Goal: Task Accomplishment & Management: Manage account settings

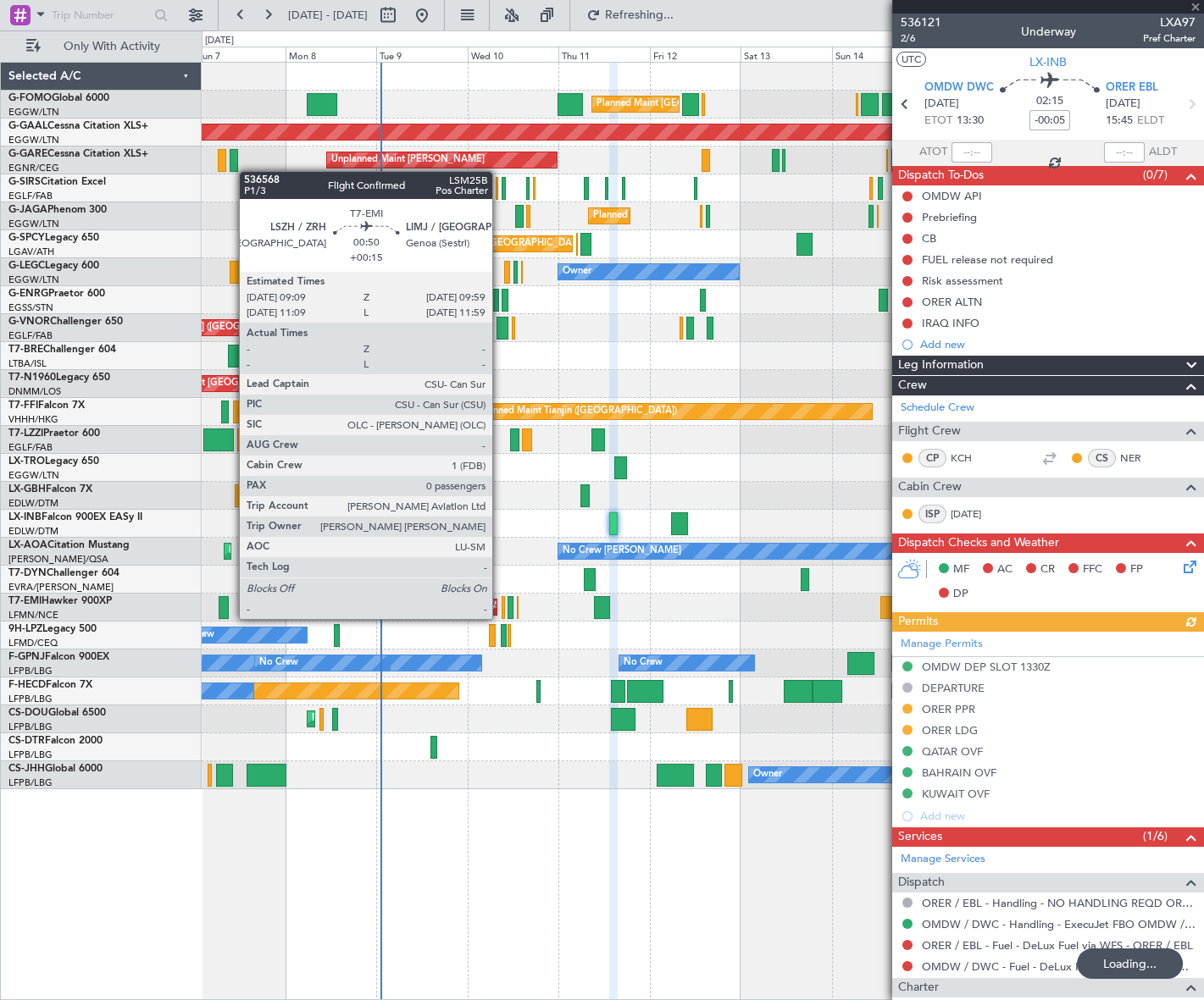
scroll to position [308, 0]
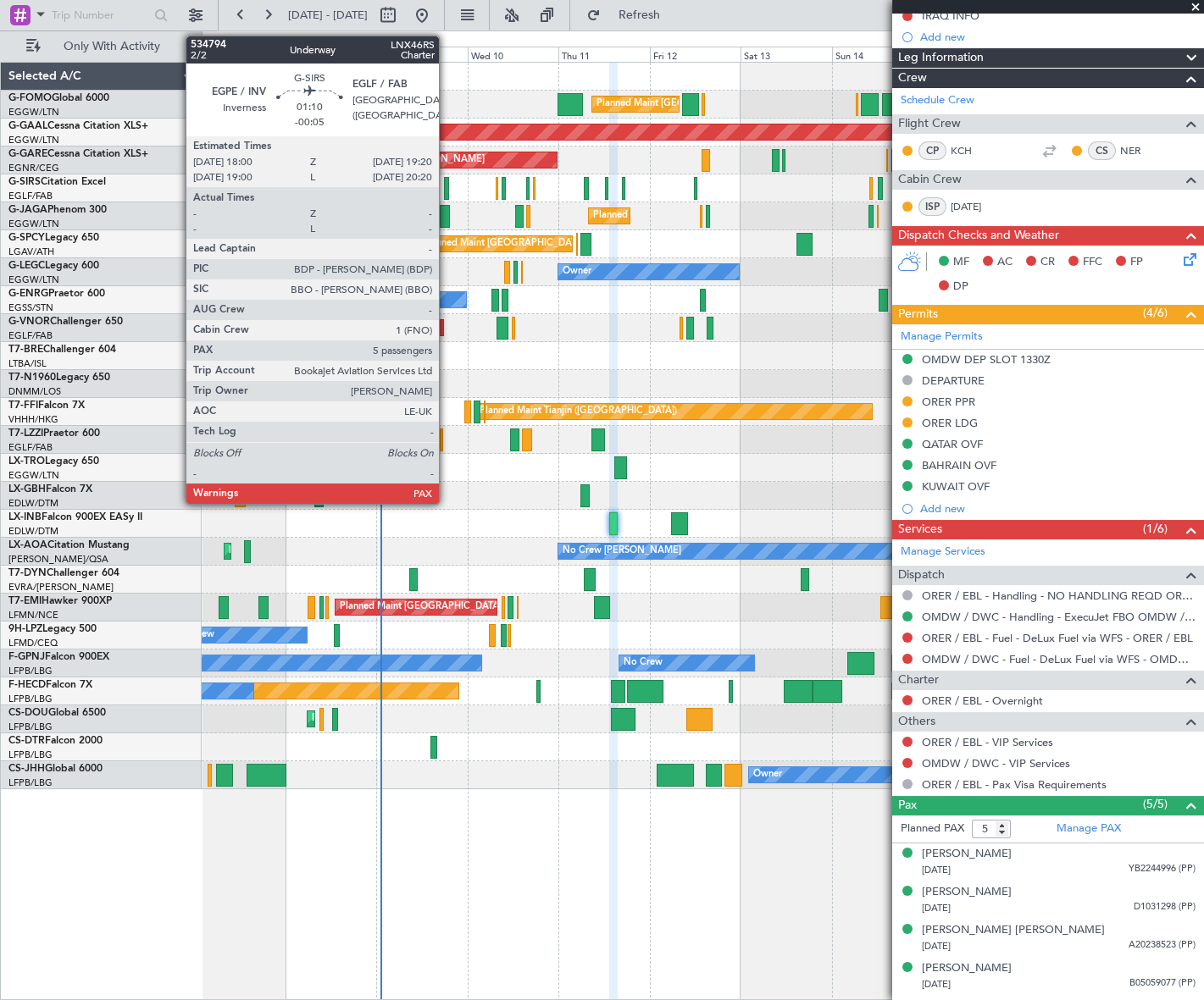
click at [447, 186] on div at bounding box center [447, 188] width 5 height 23
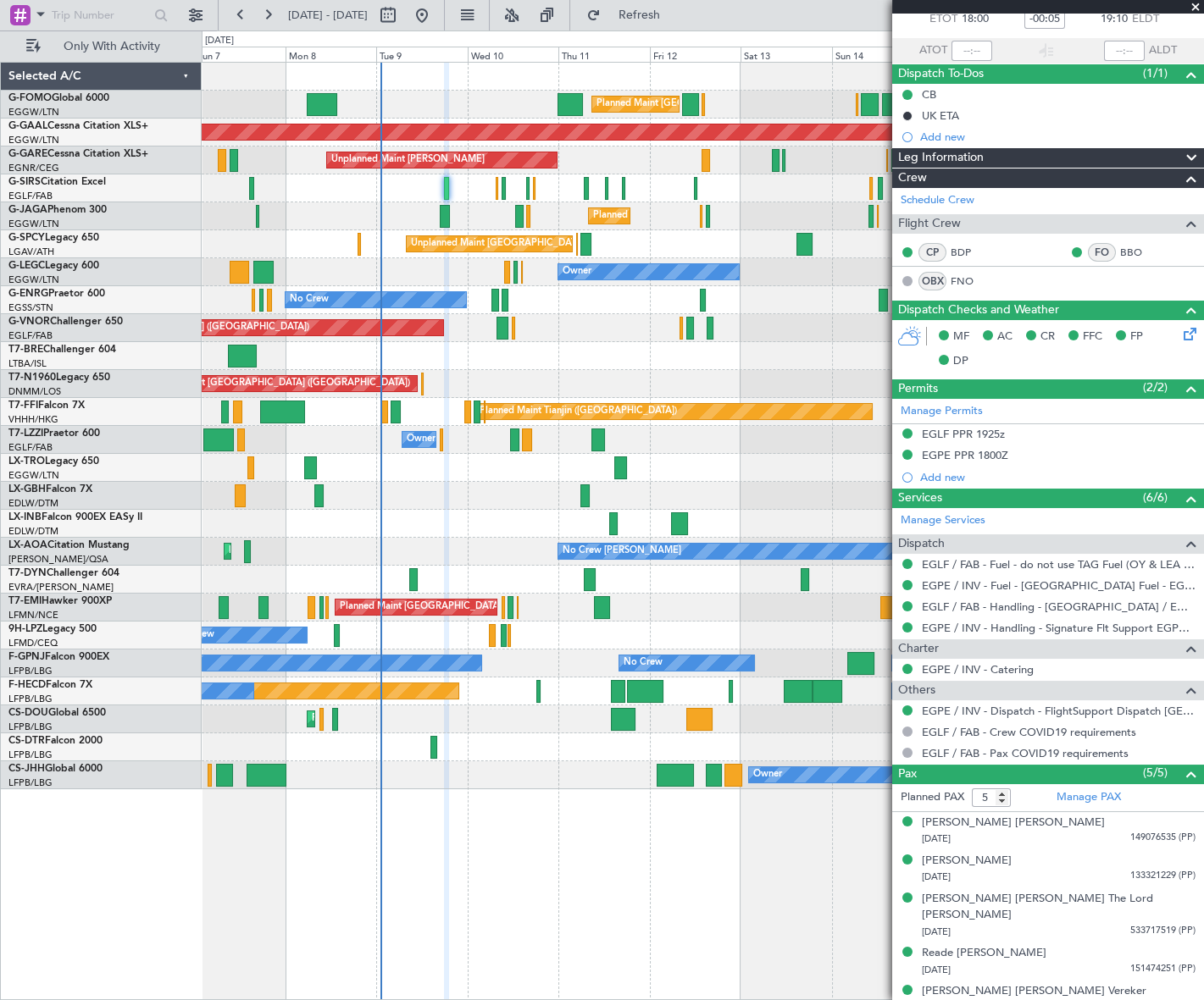
scroll to position [0, 0]
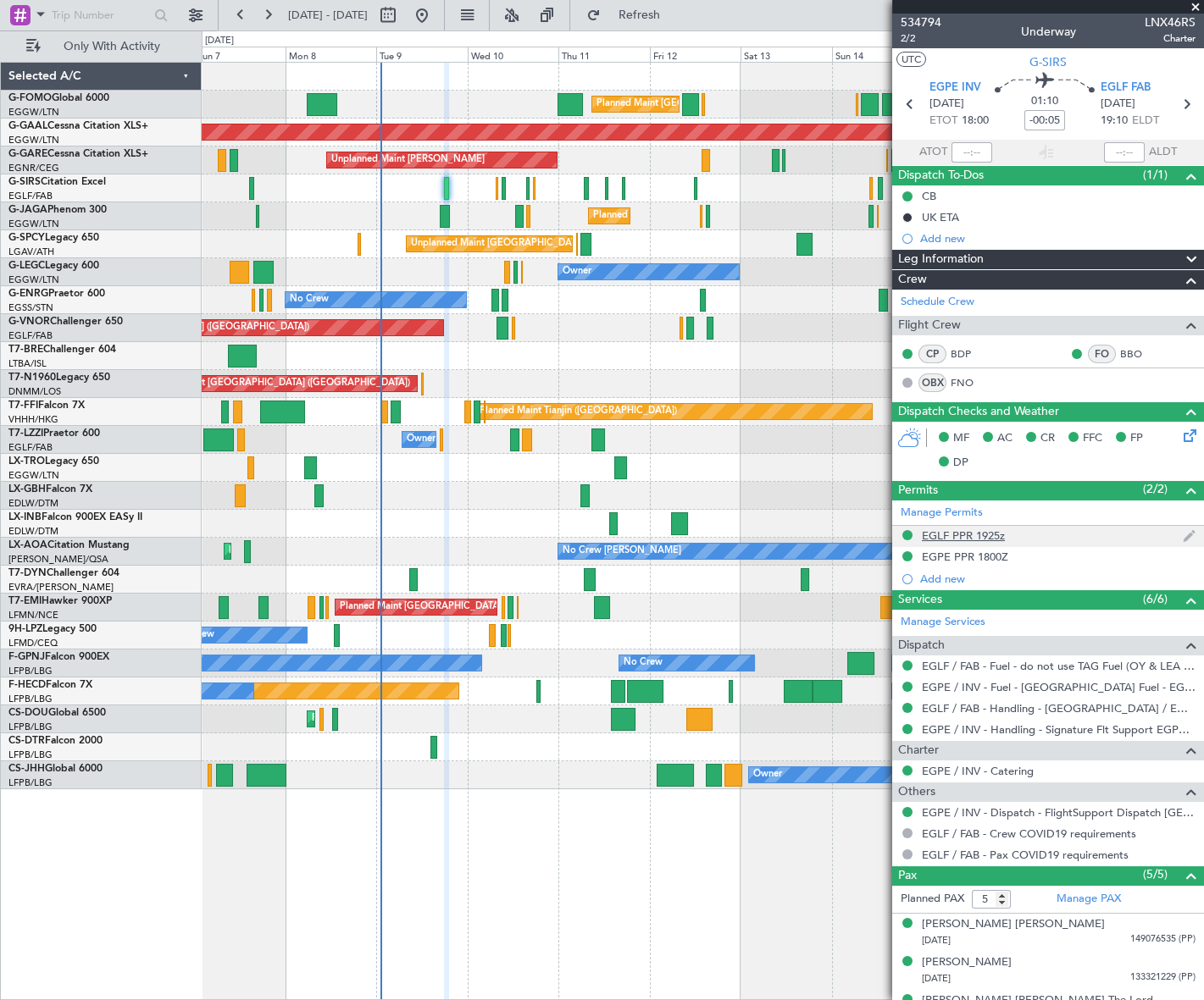
click at [985, 534] on div "EGLF PPR 1925z" at bounding box center [963, 535] width 83 height 14
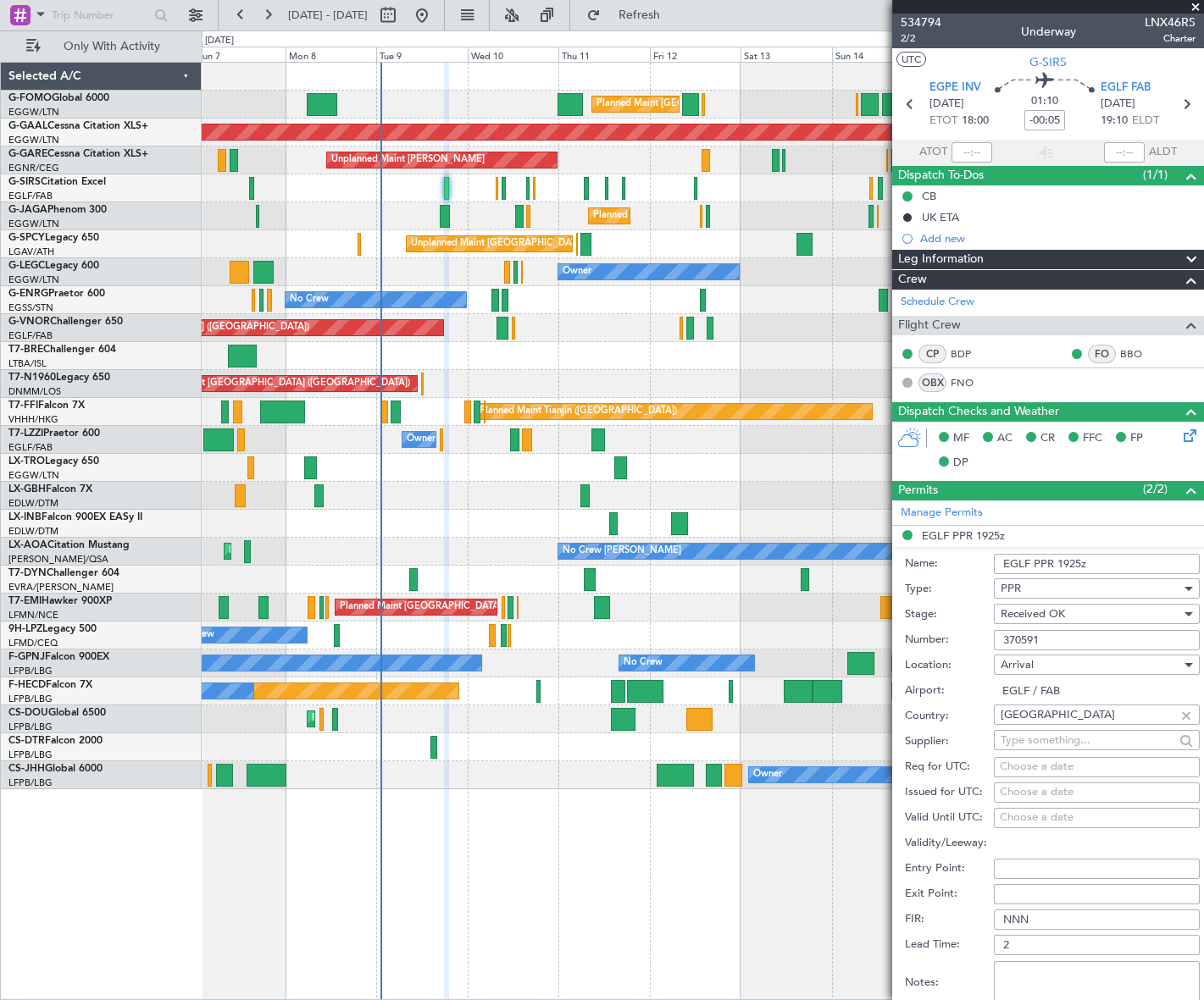
click at [1030, 636] on input "370591" at bounding box center [1096, 640] width 205 height 20
click at [1101, 254] on div "Leg Information" at bounding box center [1048, 259] width 312 height 20
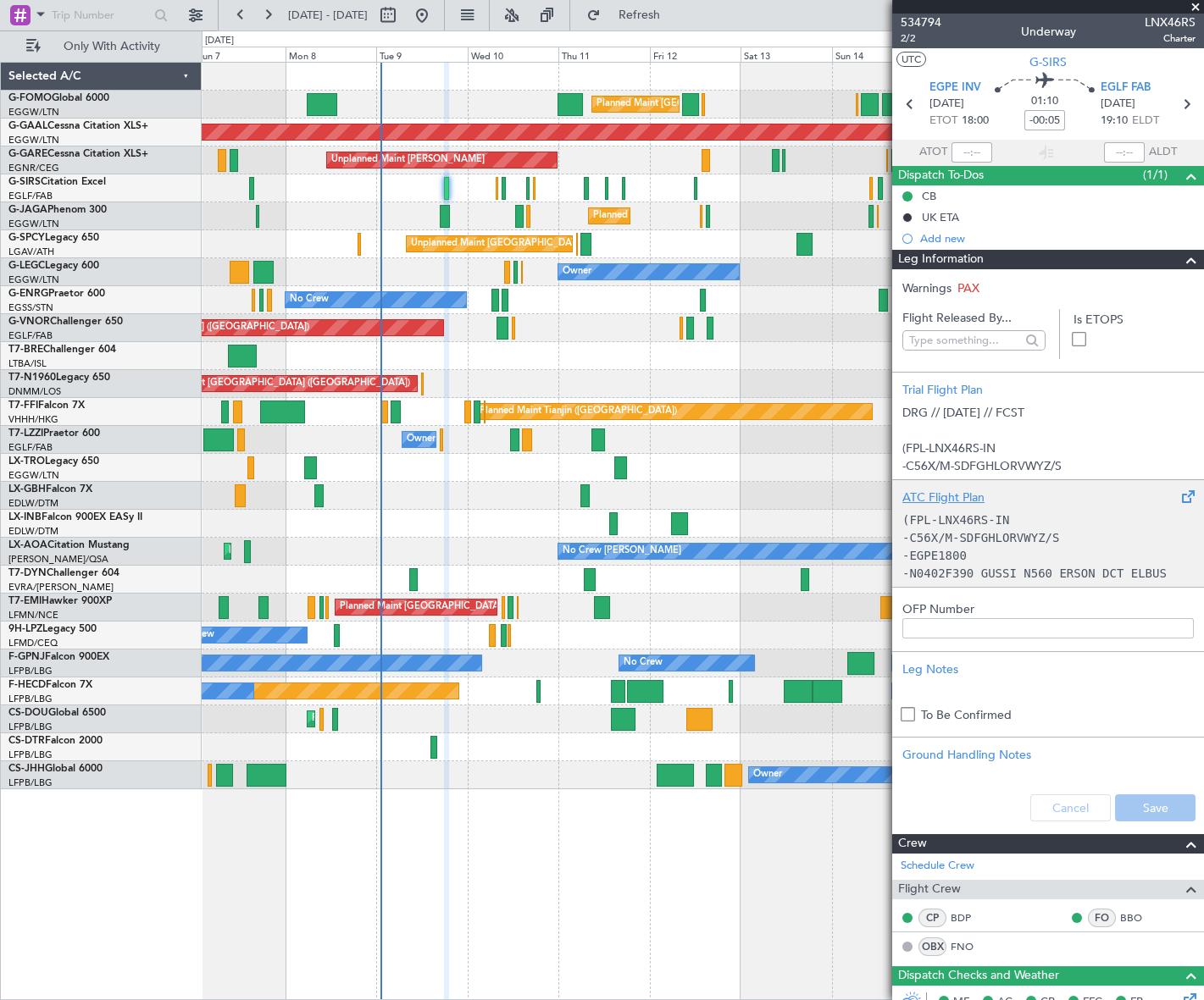
click at [977, 551] on p "-EGPE1800" at bounding box center [1048, 556] width 292 height 18
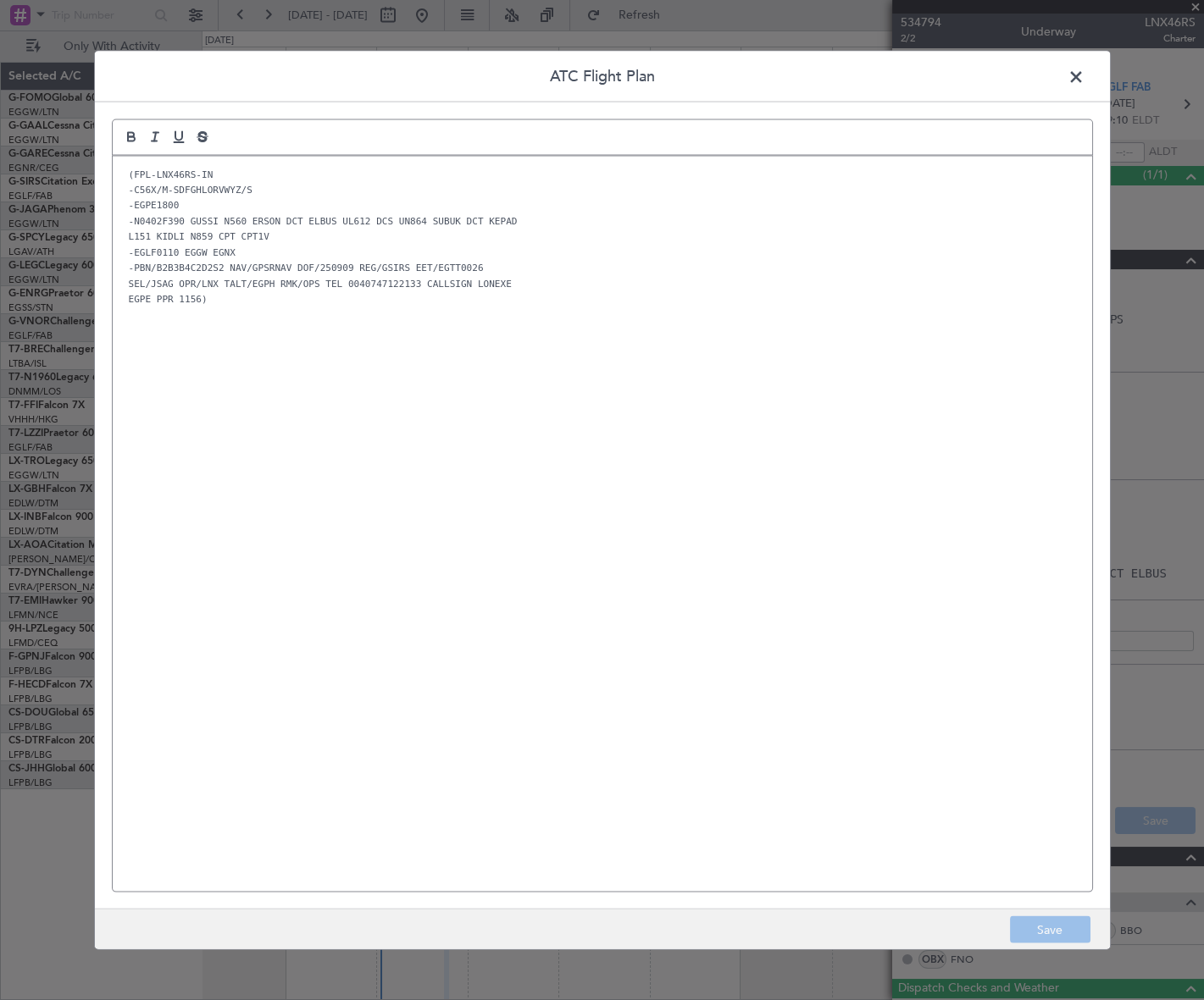
click at [1085, 69] on span at bounding box center [1085, 81] width 0 height 34
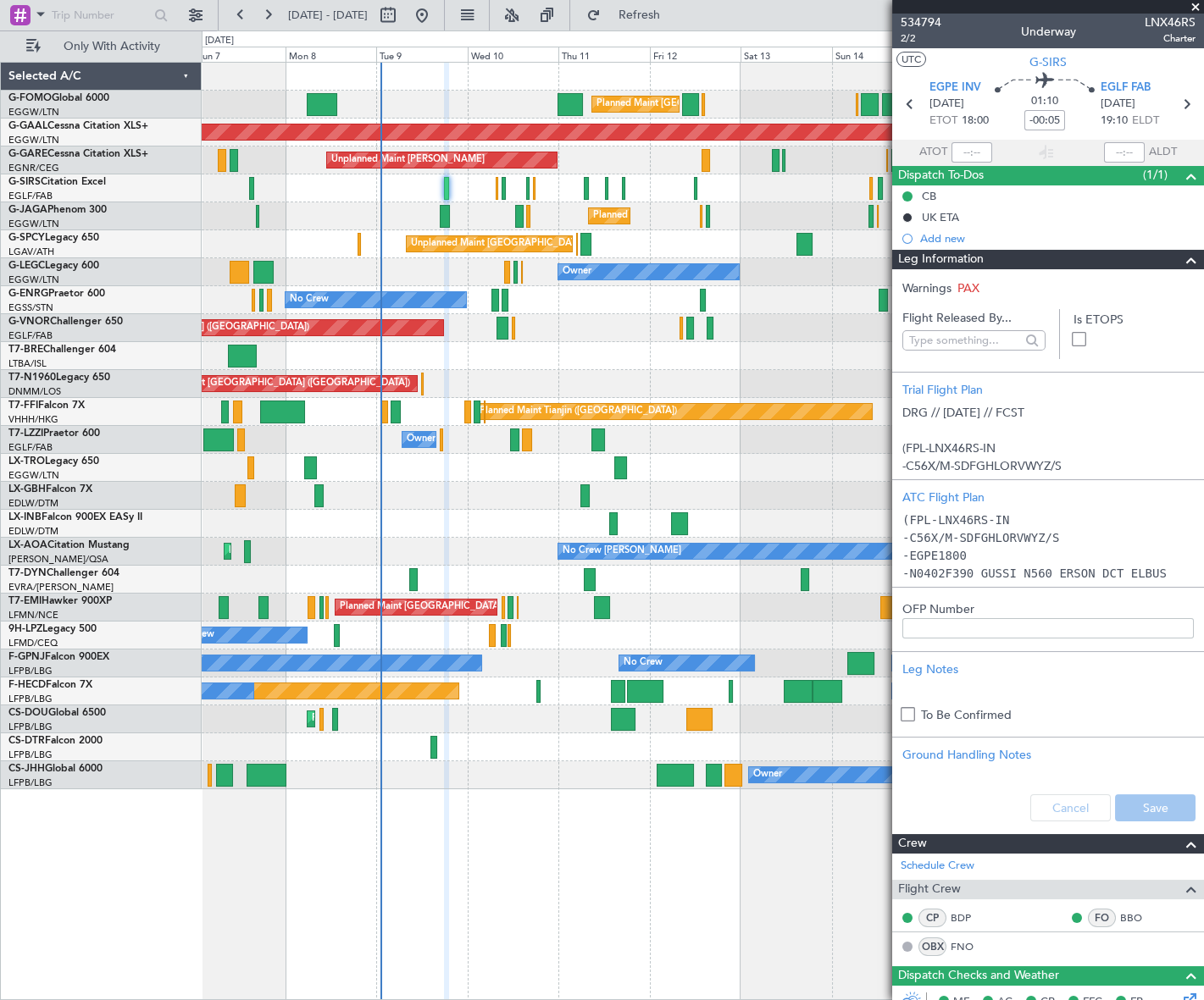
click at [1181, 263] on span at bounding box center [1191, 260] width 20 height 20
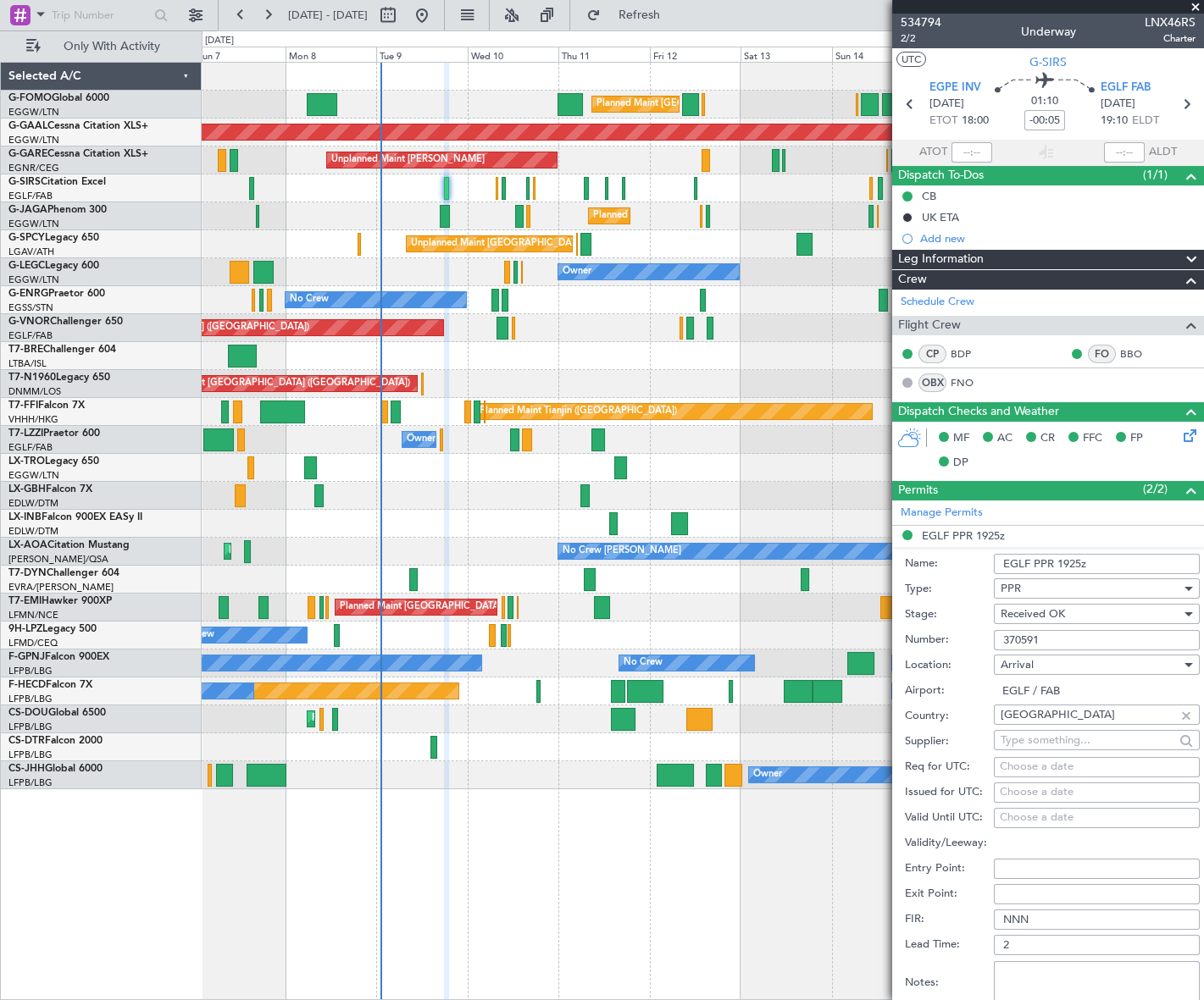
click at [1030, 638] on input "370591" at bounding box center [1096, 640] width 205 height 20
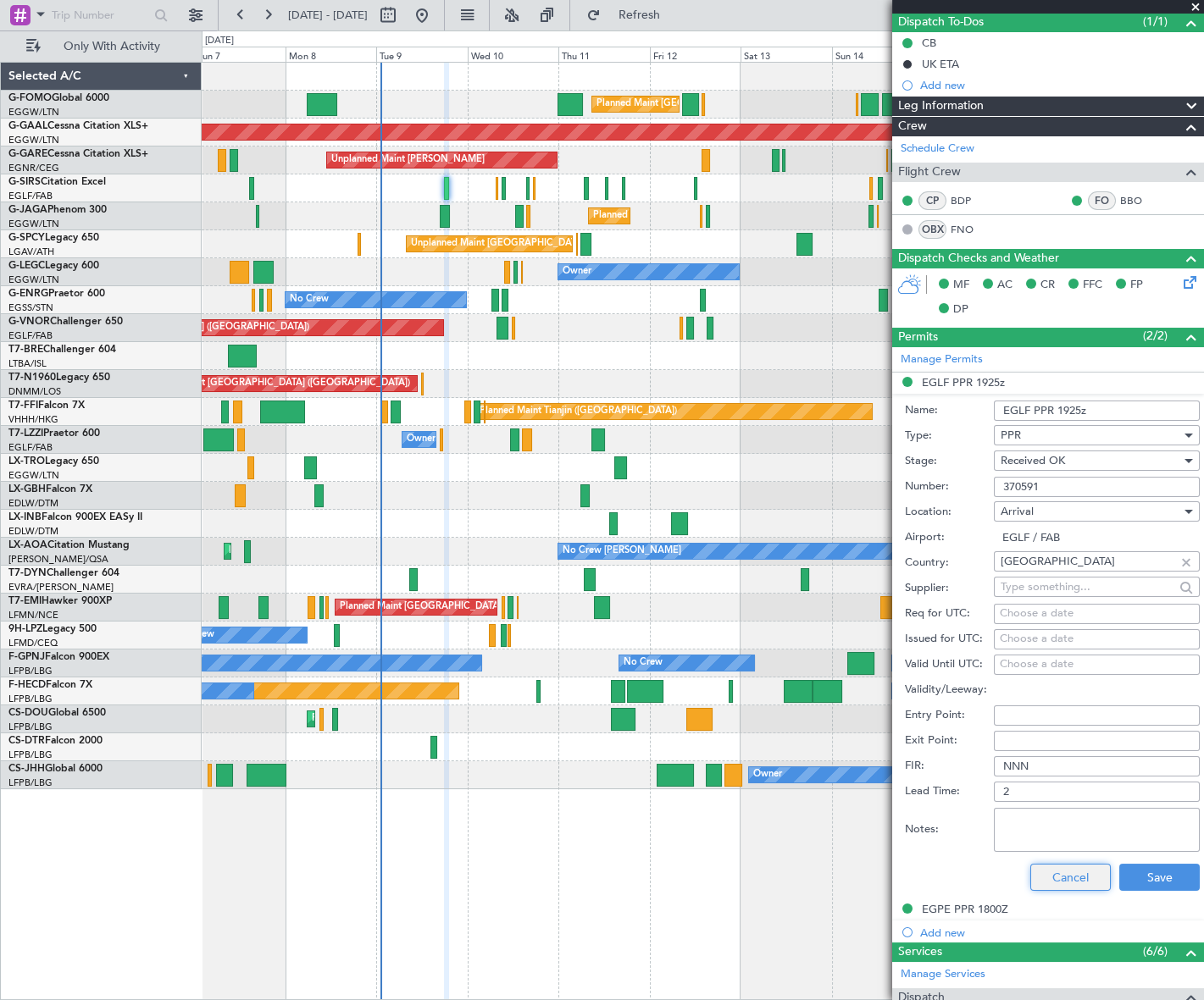
click at [1062, 872] on button "Cancel" at bounding box center [1070, 877] width 80 height 27
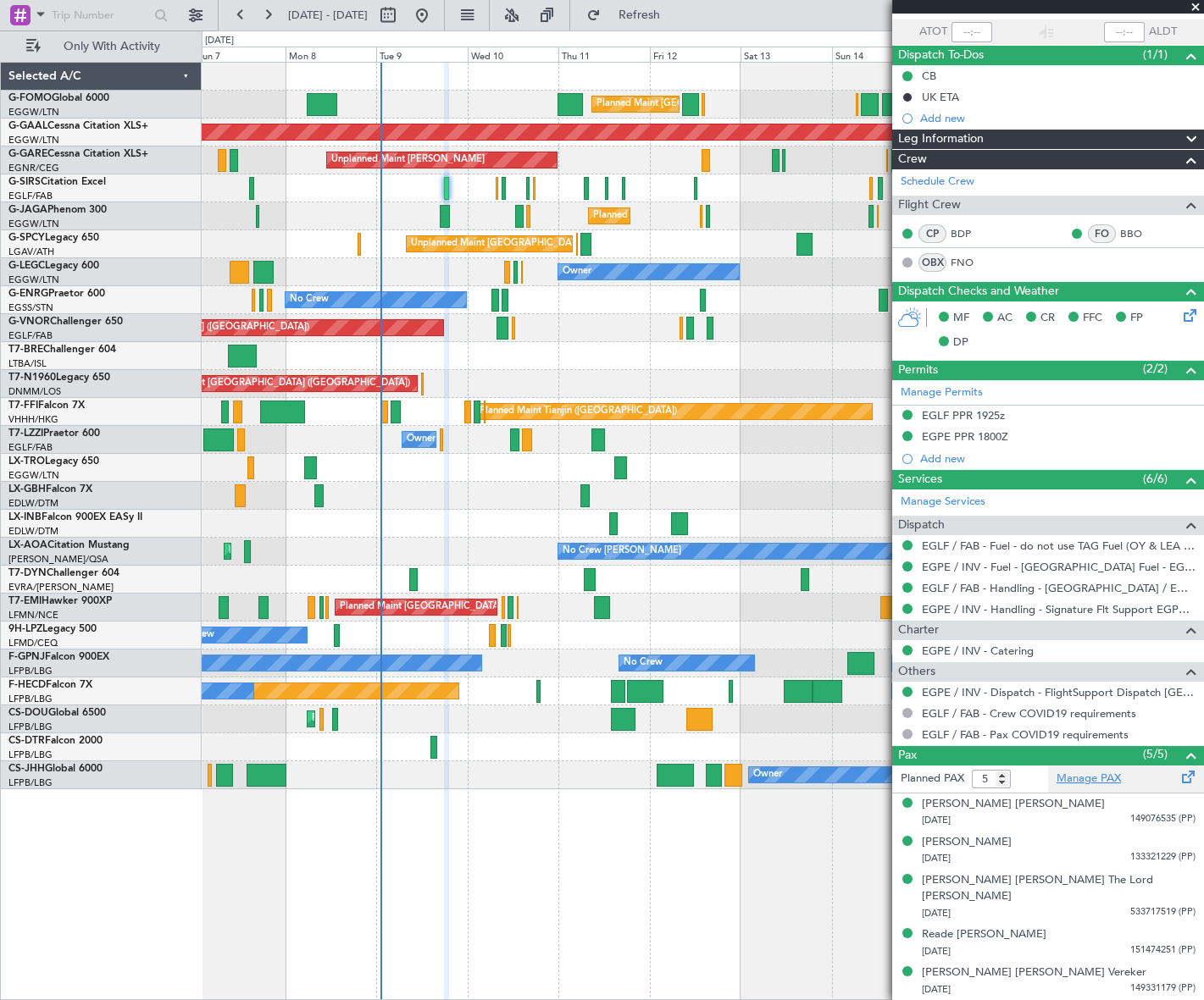
scroll to position [101, 0]
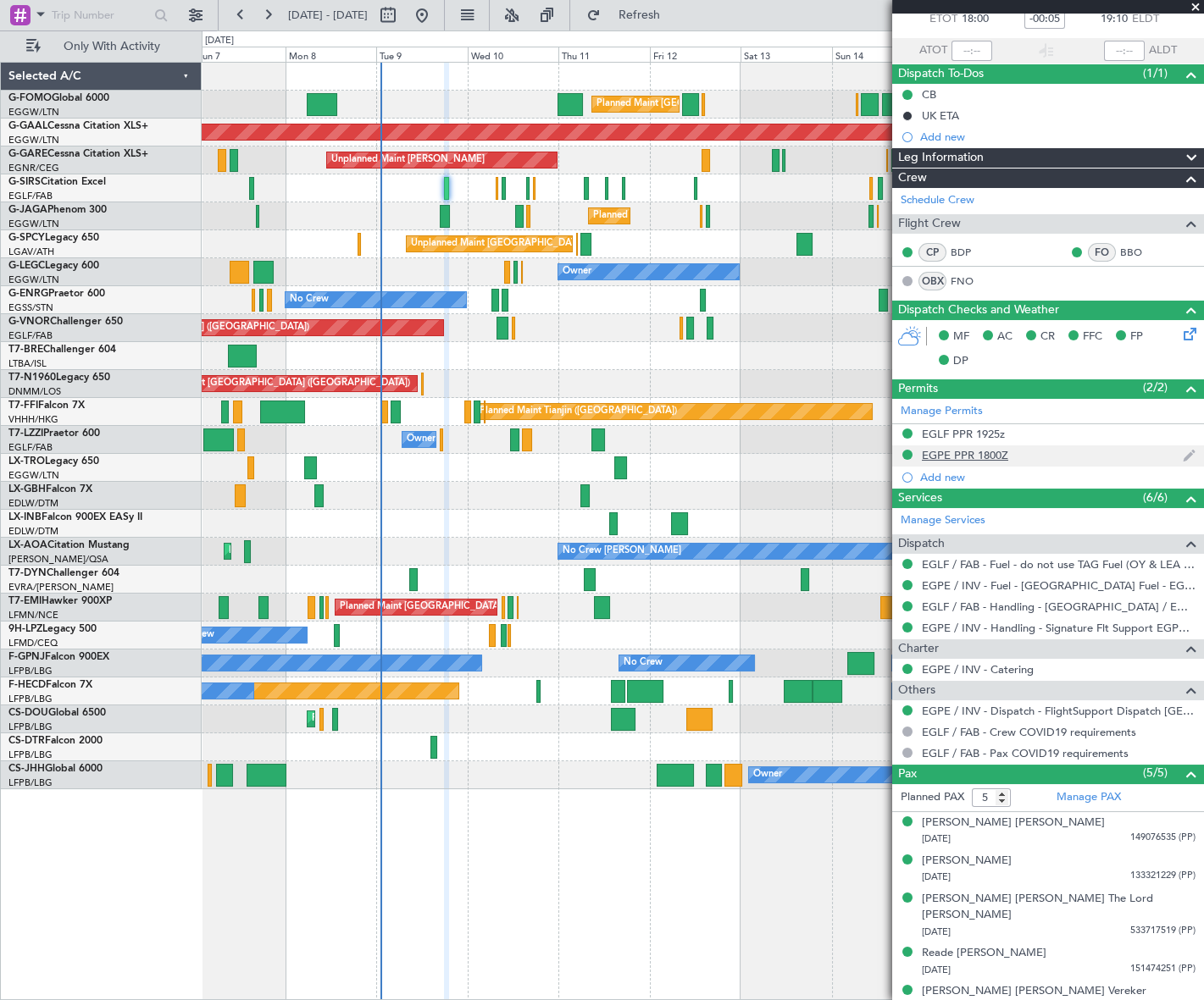
click at [981, 449] on div "EGPE PPR 1800Z" at bounding box center [964, 455] width 86 height 14
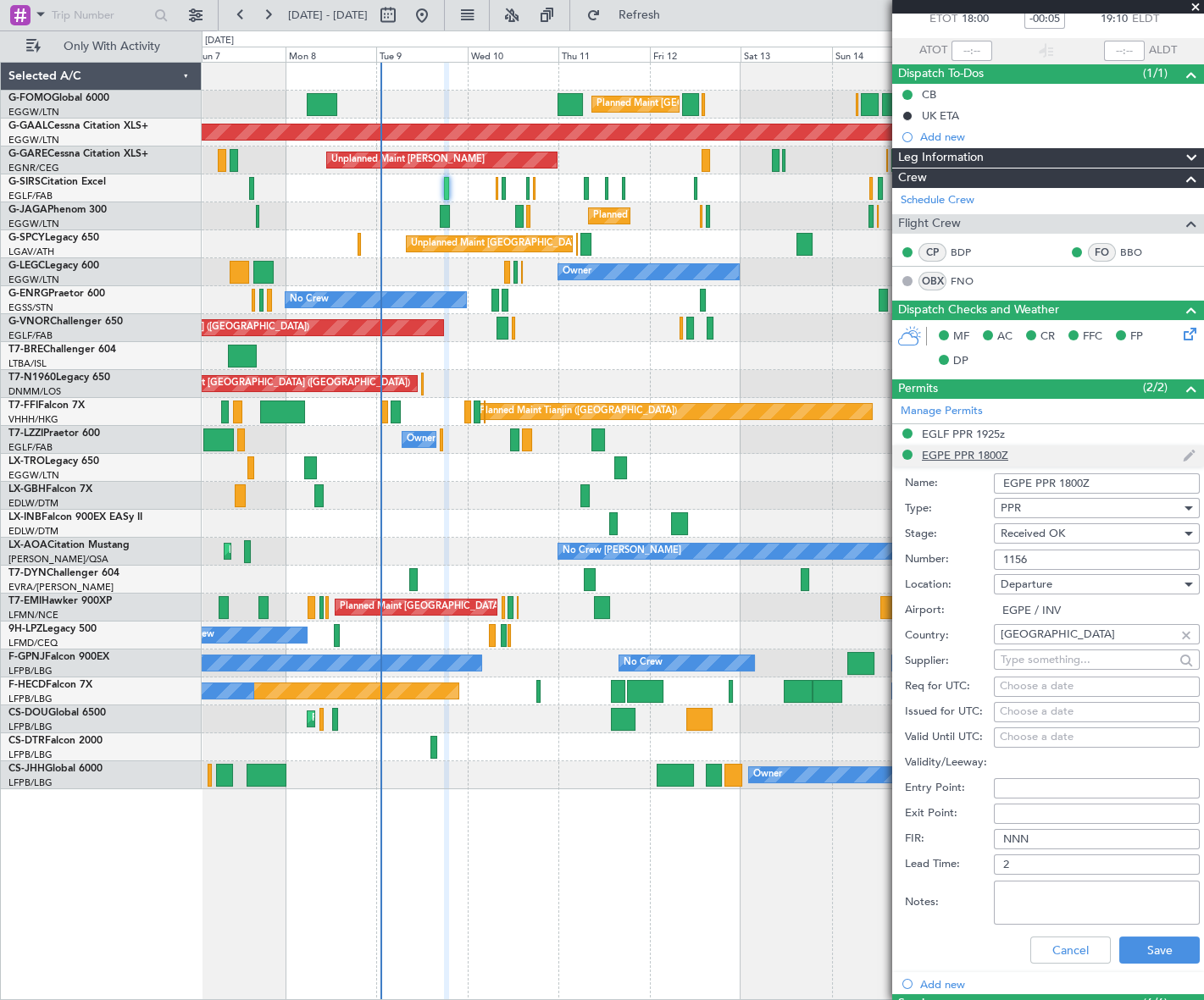
scroll to position [153, 0]
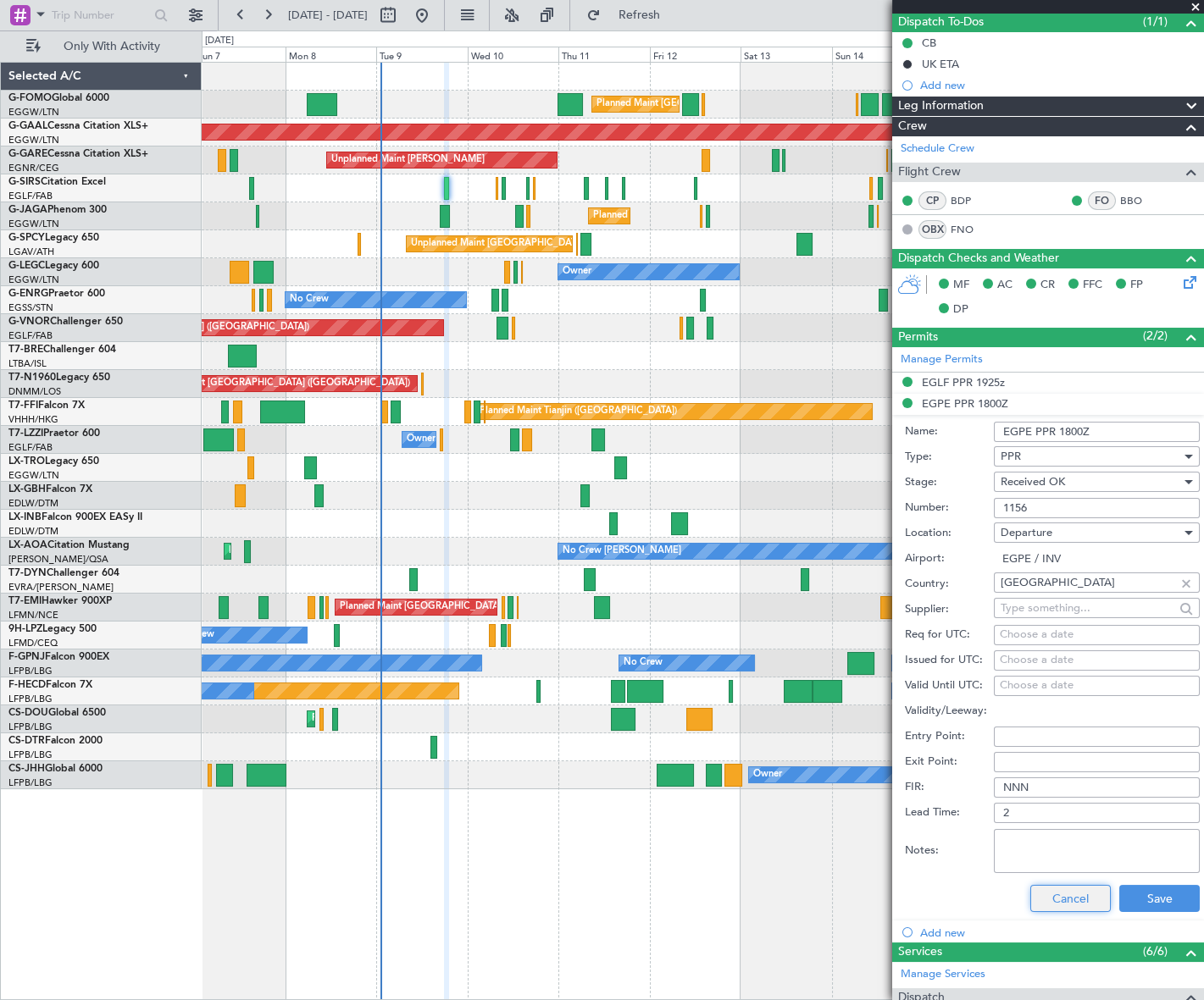
click at [1091, 899] on button "Cancel" at bounding box center [1070, 899] width 80 height 27
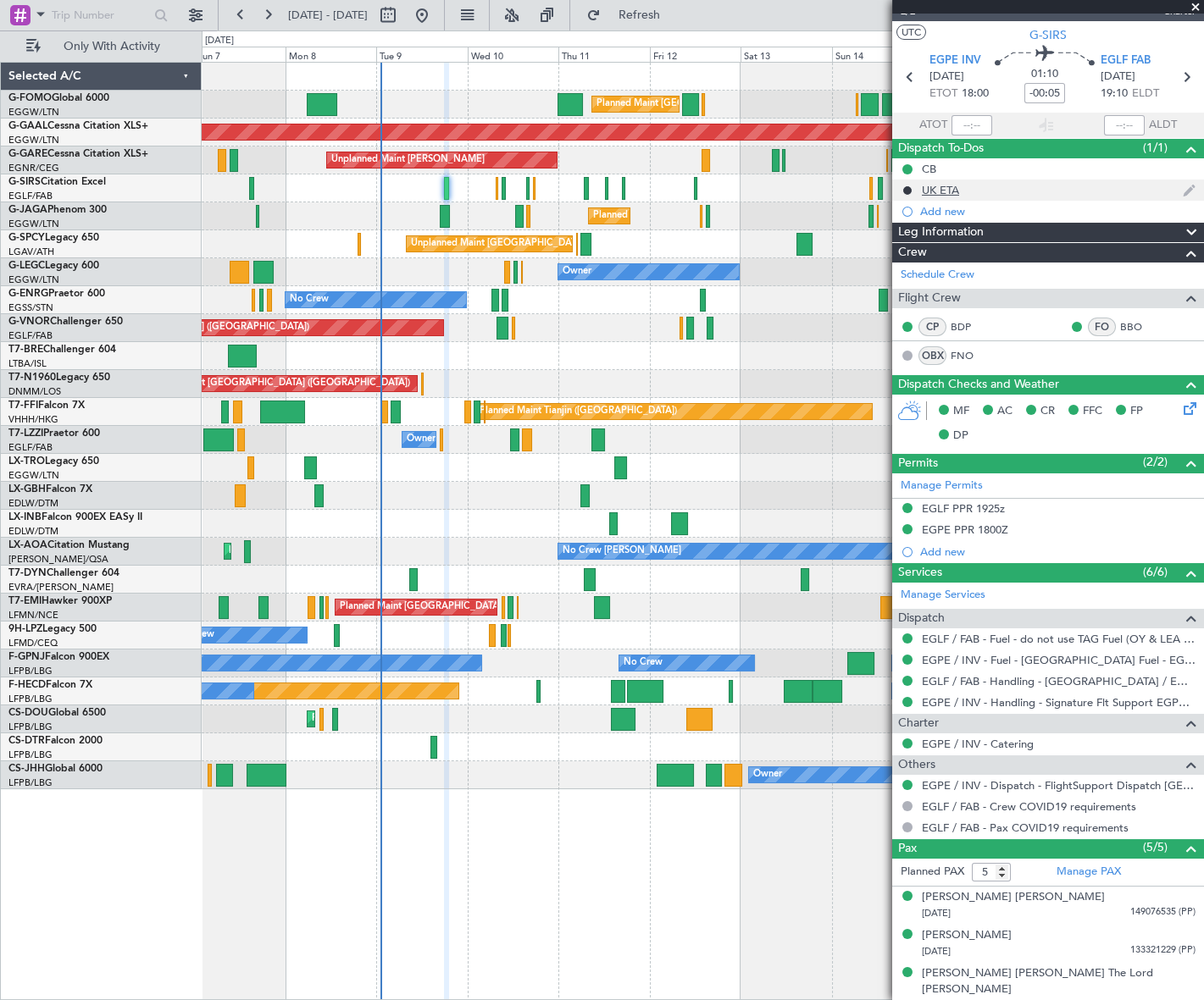
scroll to position [0, 0]
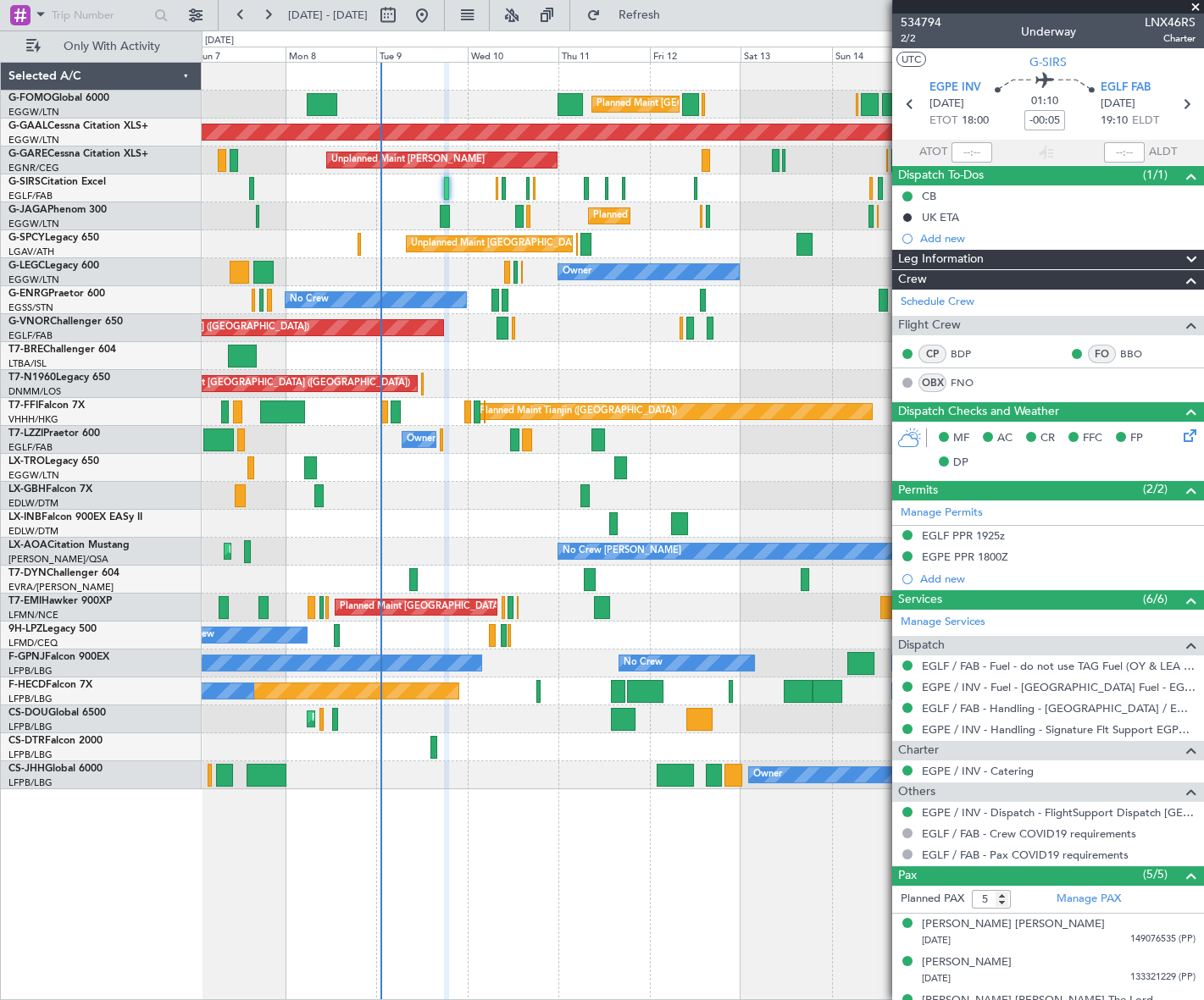
click at [991, 254] on div "Leg Information" at bounding box center [1048, 259] width 312 height 20
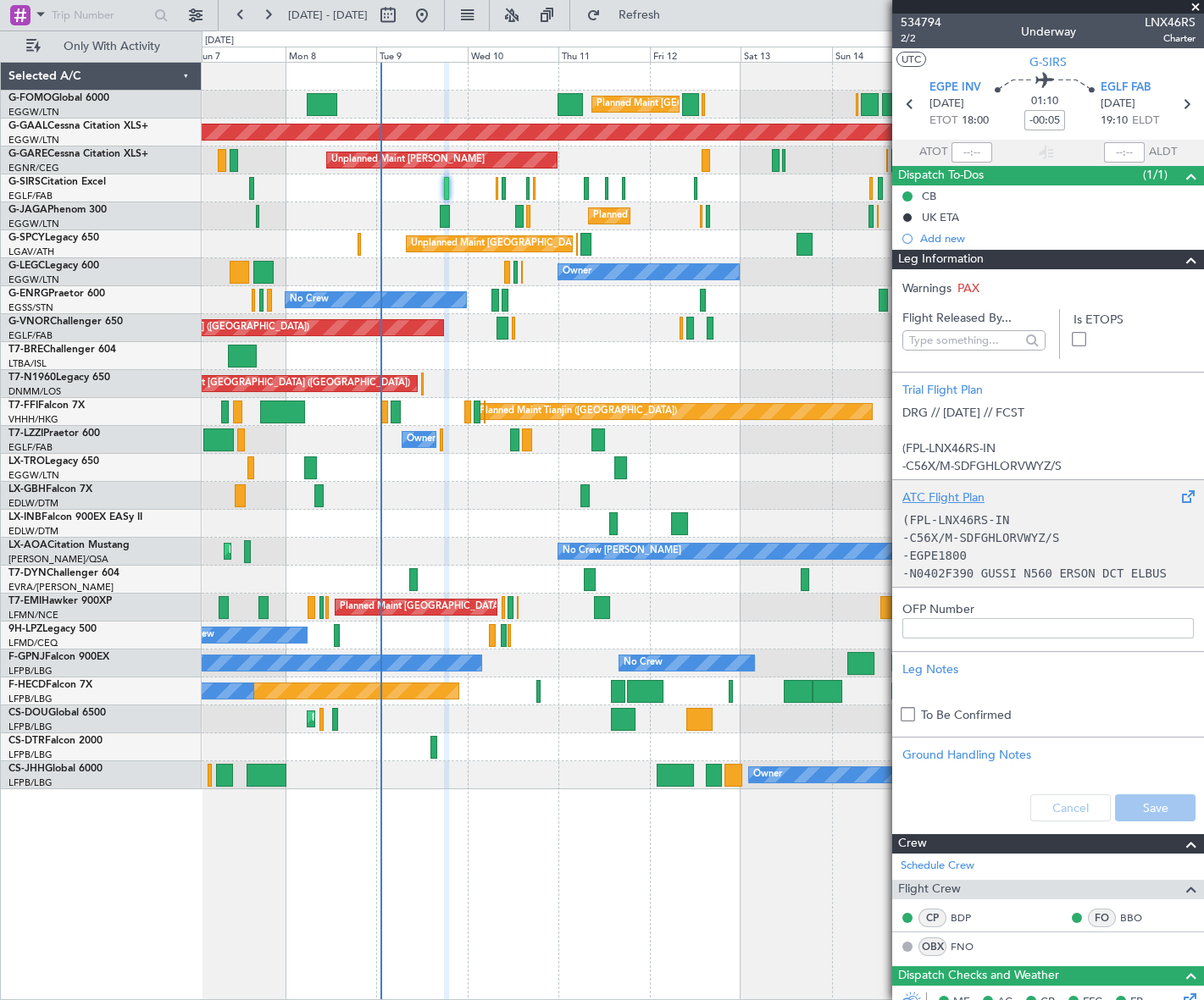
click at [1028, 548] on p "-EGPE1800" at bounding box center [1048, 556] width 292 height 18
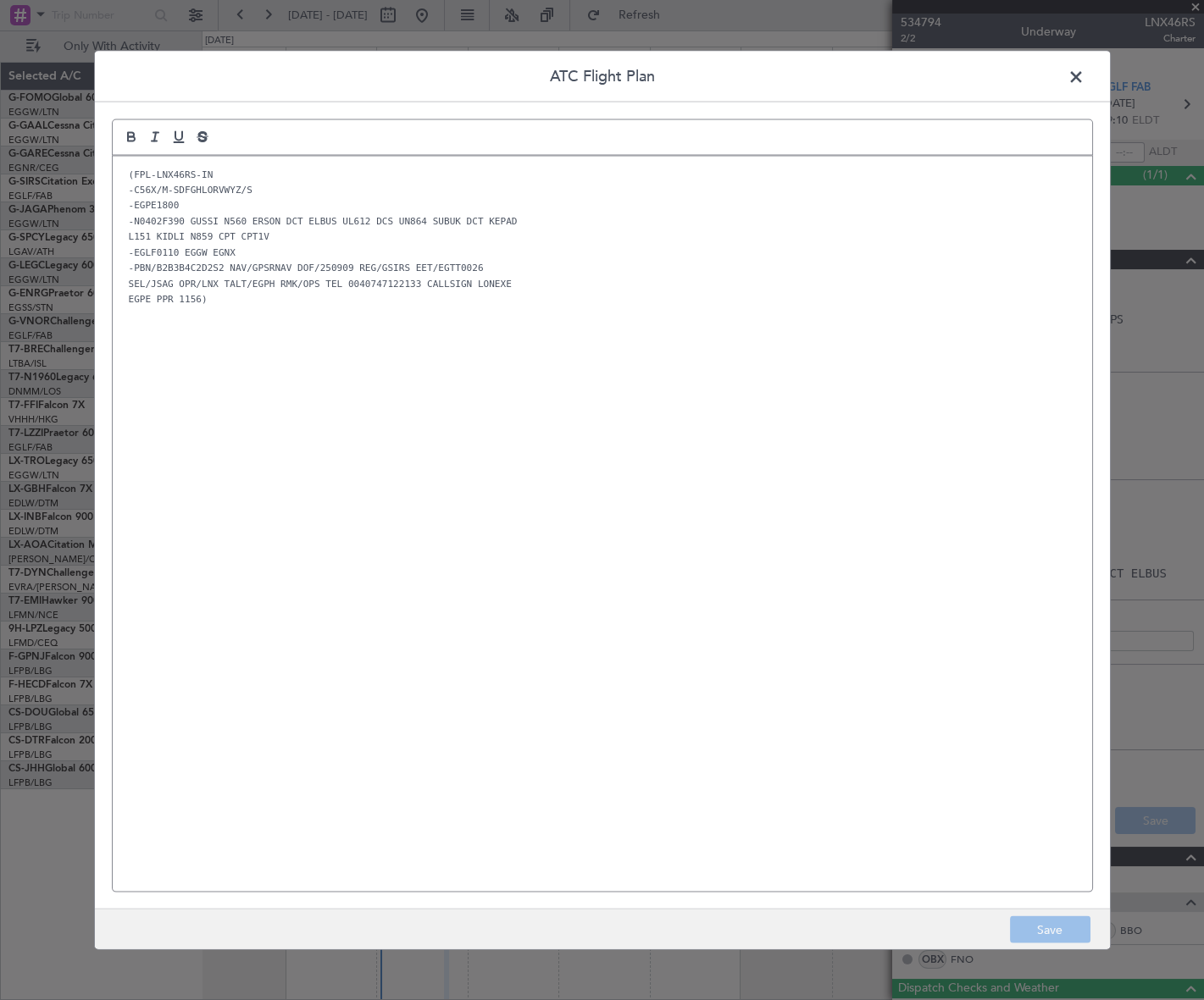
click at [1085, 72] on span at bounding box center [1085, 81] width 0 height 34
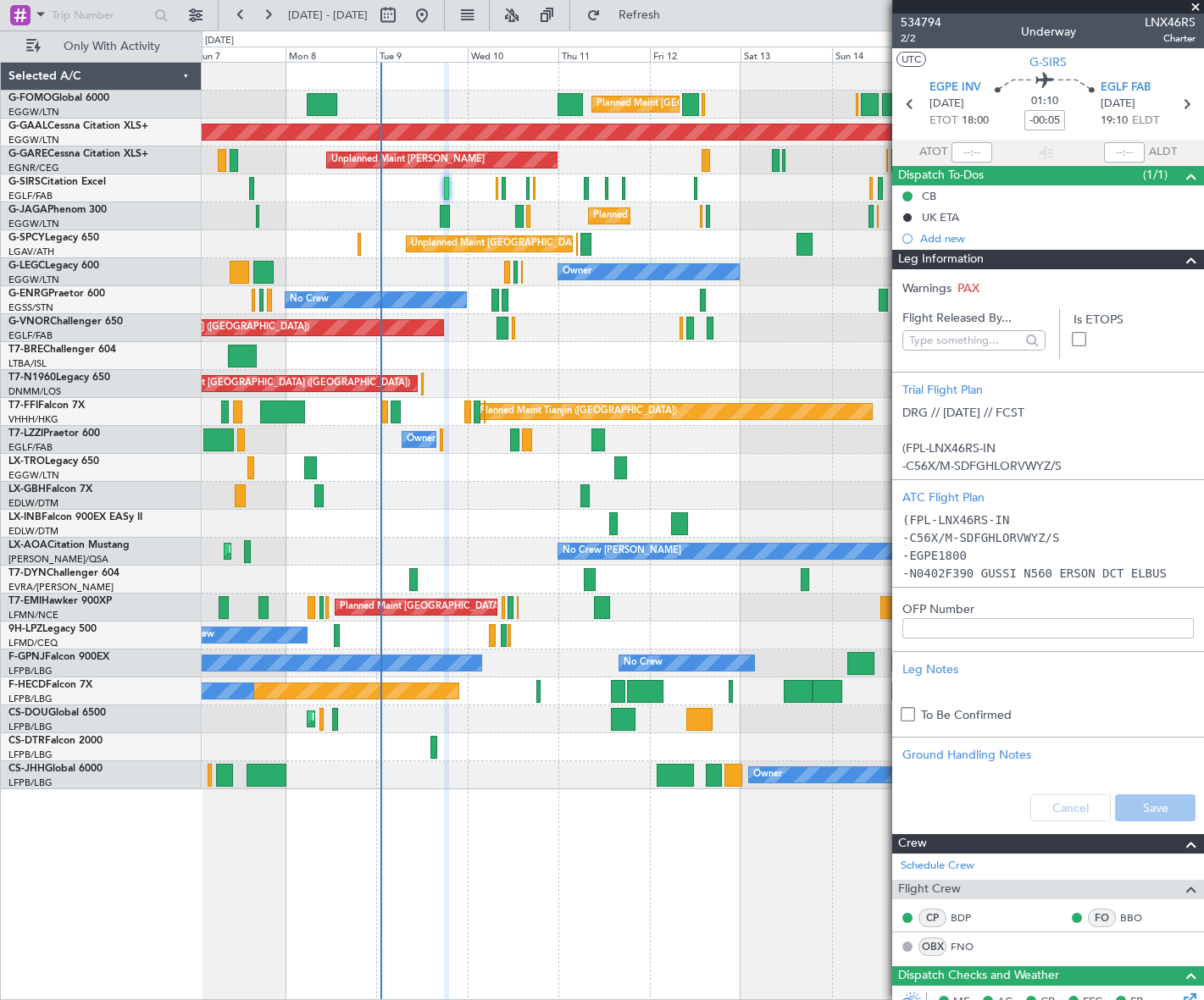
click at [1181, 259] on span at bounding box center [1191, 260] width 20 height 20
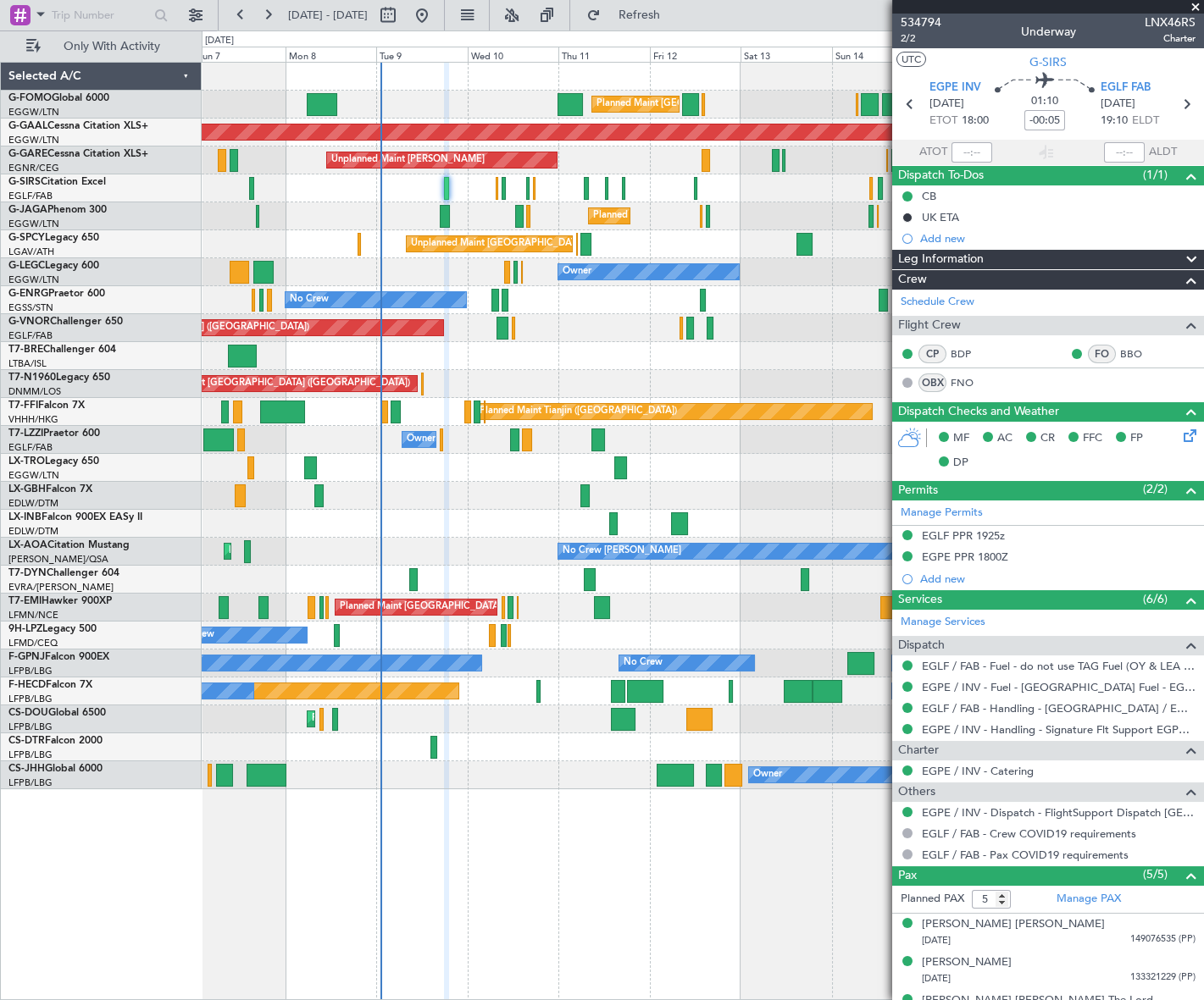
click at [947, 260] on span "Leg Information" at bounding box center [941, 259] width 85 height 20
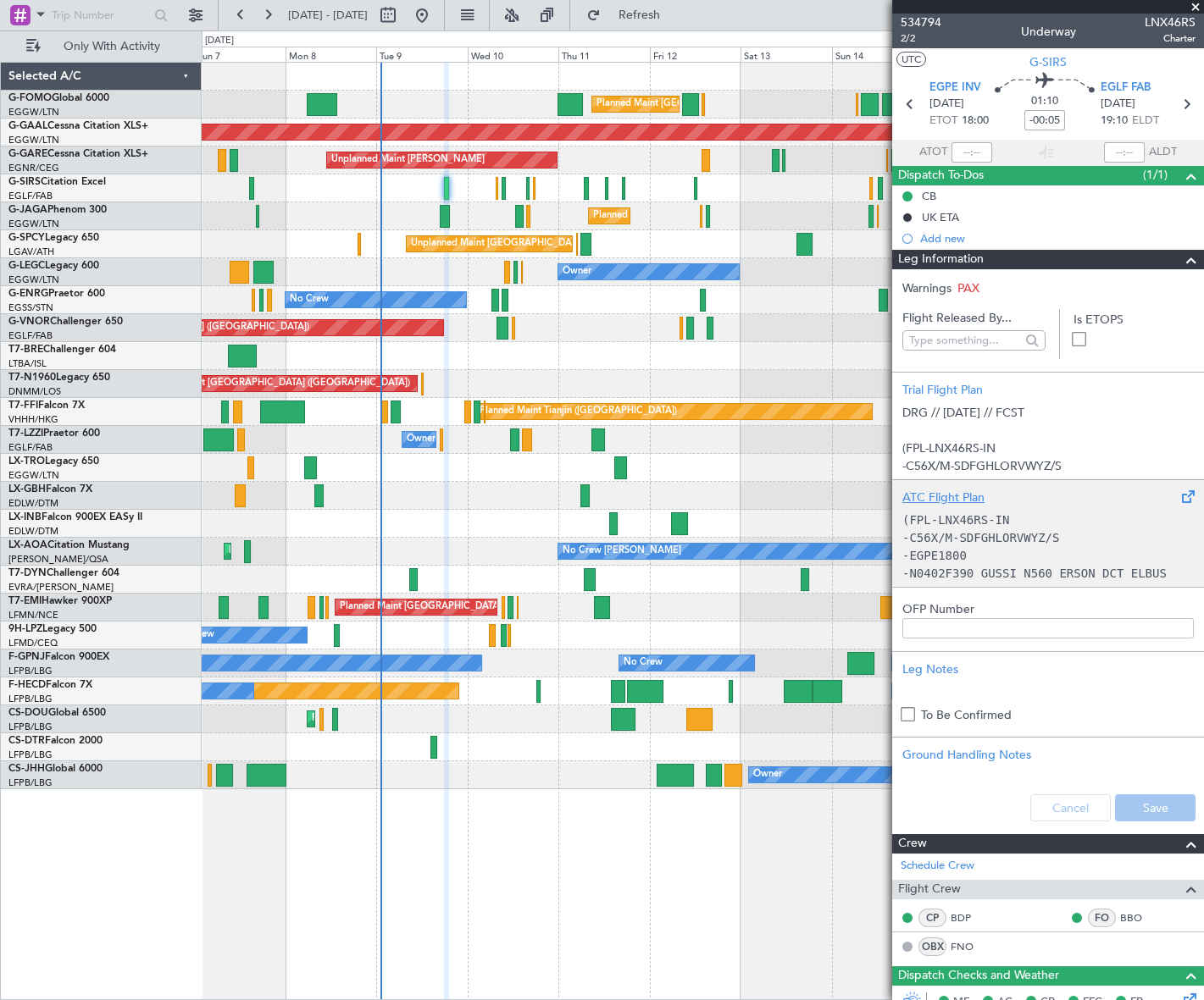
click at [964, 547] on p "-EGPE1800" at bounding box center [1048, 556] width 292 height 18
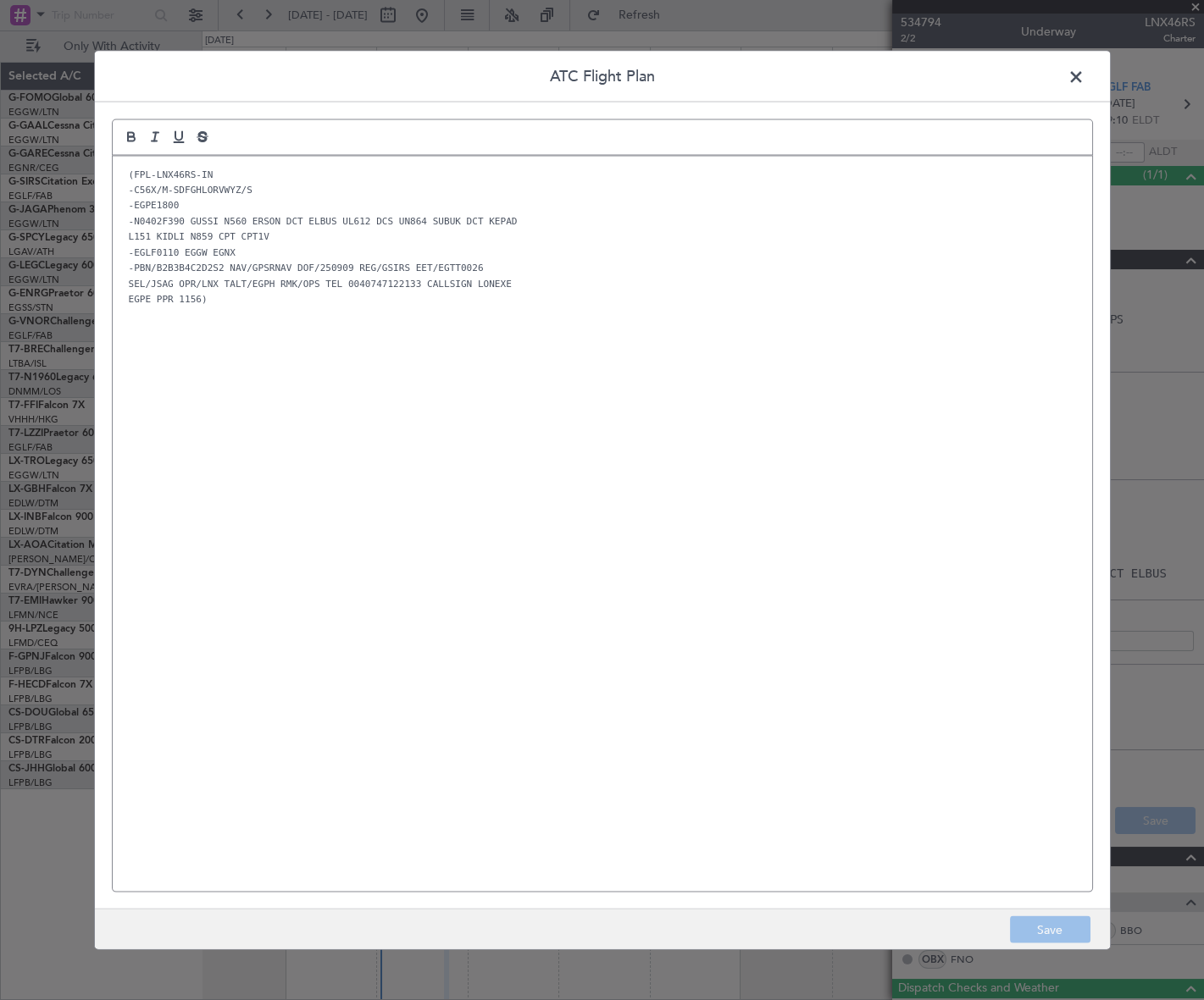
click at [532, 442] on div "(FPL-LNX46RS-IN -C56X/M-SDFGHLORVWYZ/S -EGPE1800 -N0402F390 GUSSI N560 ERSON DC…" at bounding box center [602, 523] width 979 height 736
click at [1040, 931] on button "Save" at bounding box center [1050, 930] width 80 height 27
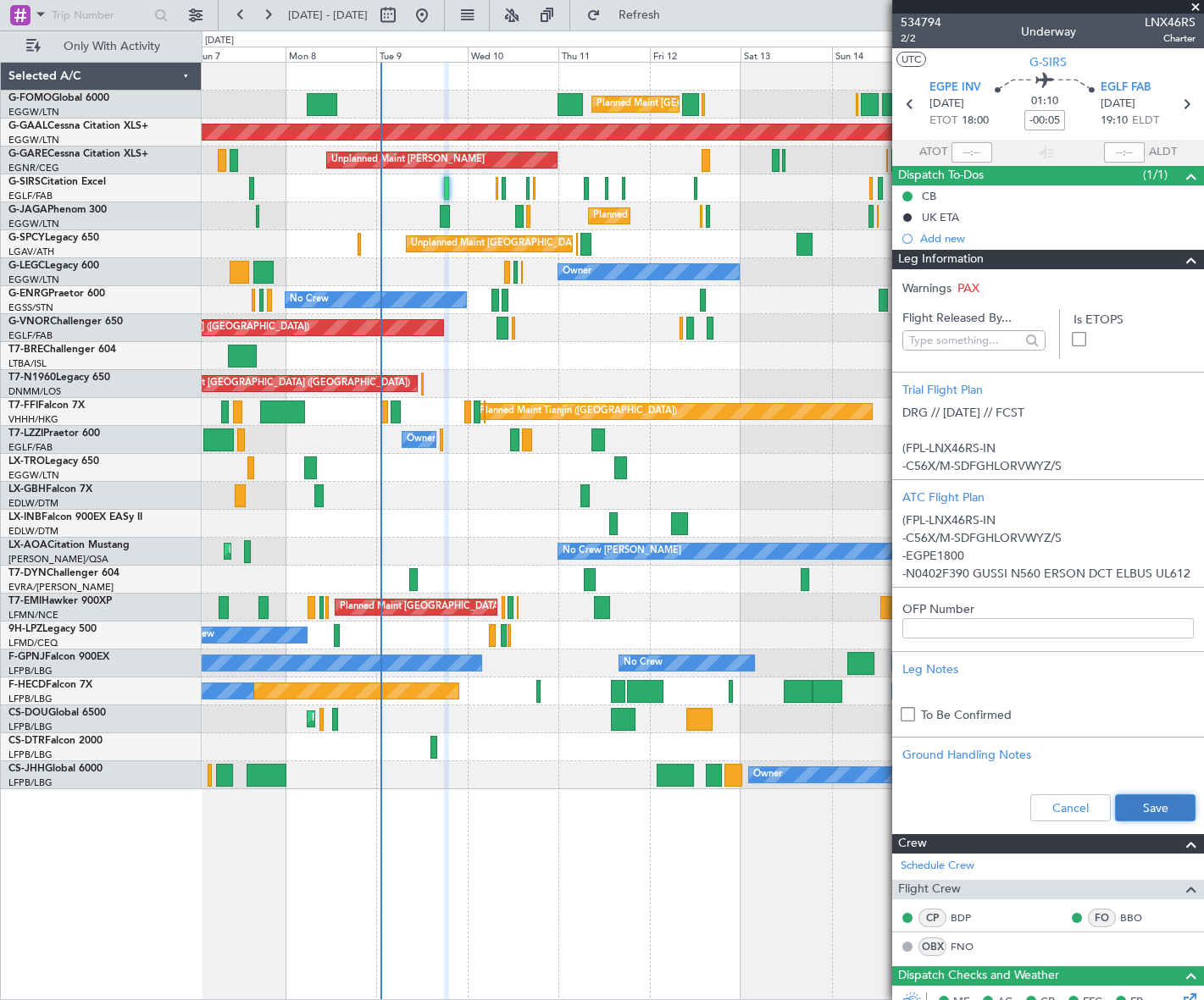
click at [1160, 800] on button "Save" at bounding box center [1155, 808] width 80 height 27
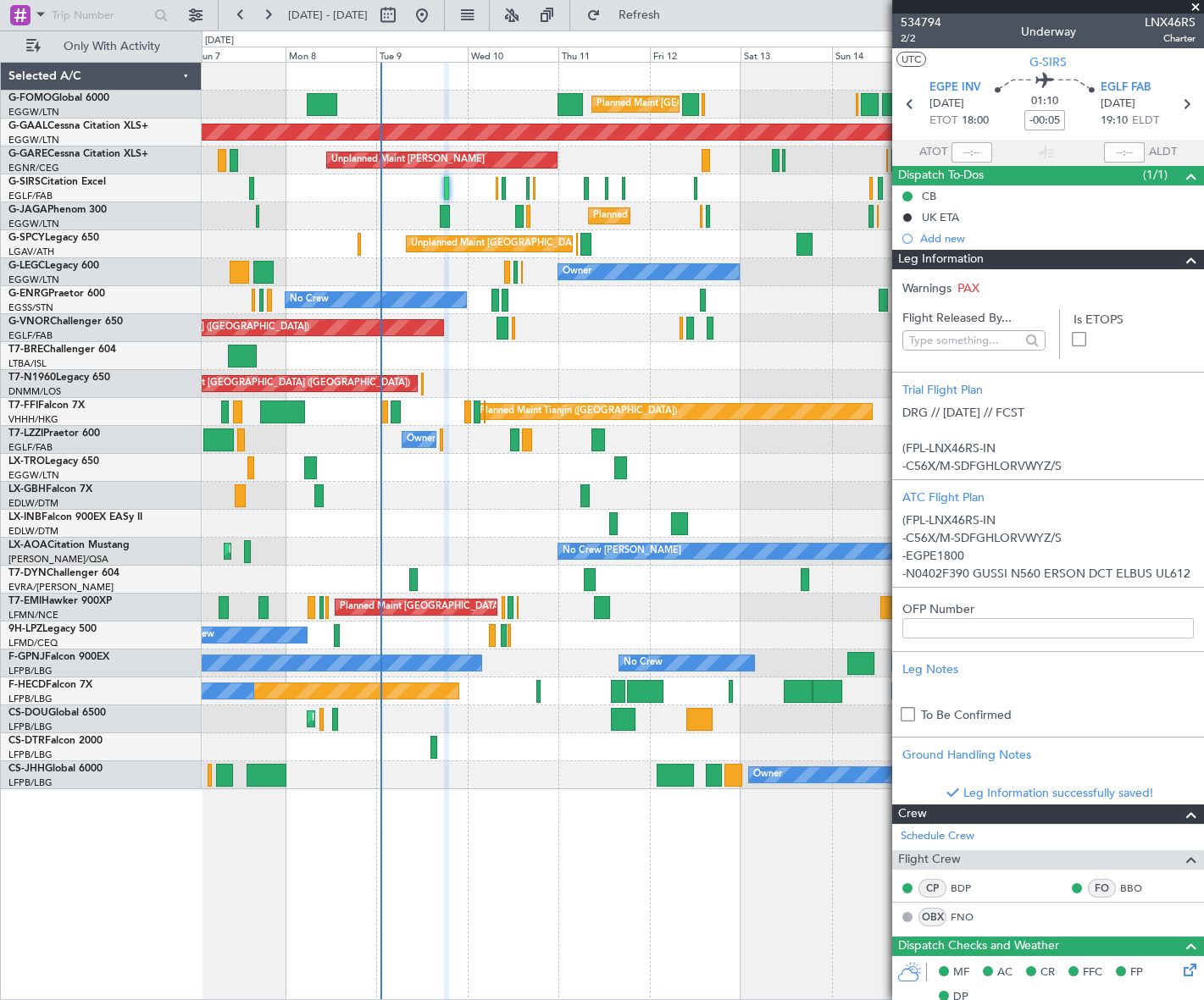
click at [1181, 258] on span at bounding box center [1191, 260] width 20 height 20
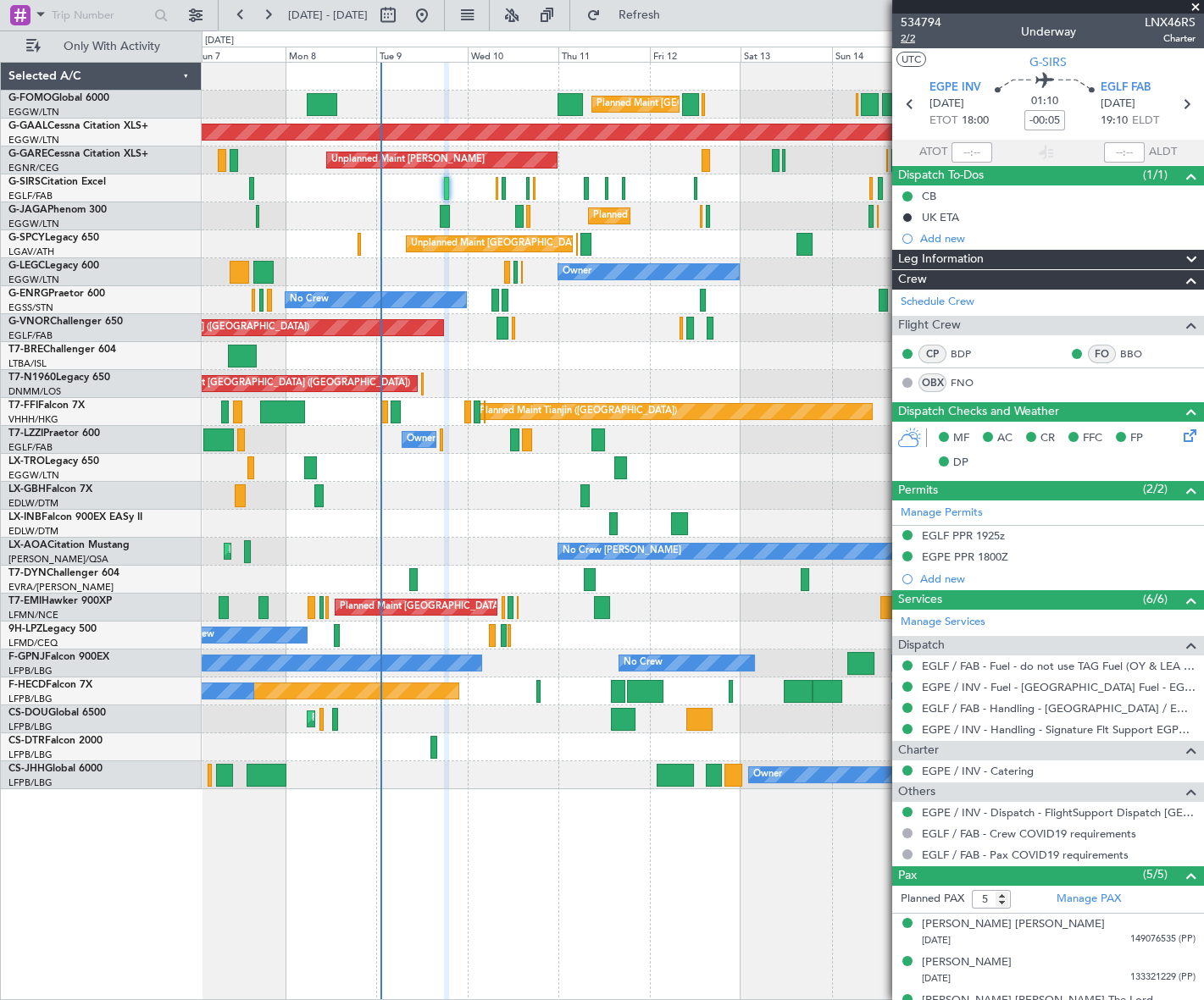
click at [908, 41] on span "2/2" at bounding box center [921, 38] width 41 height 14
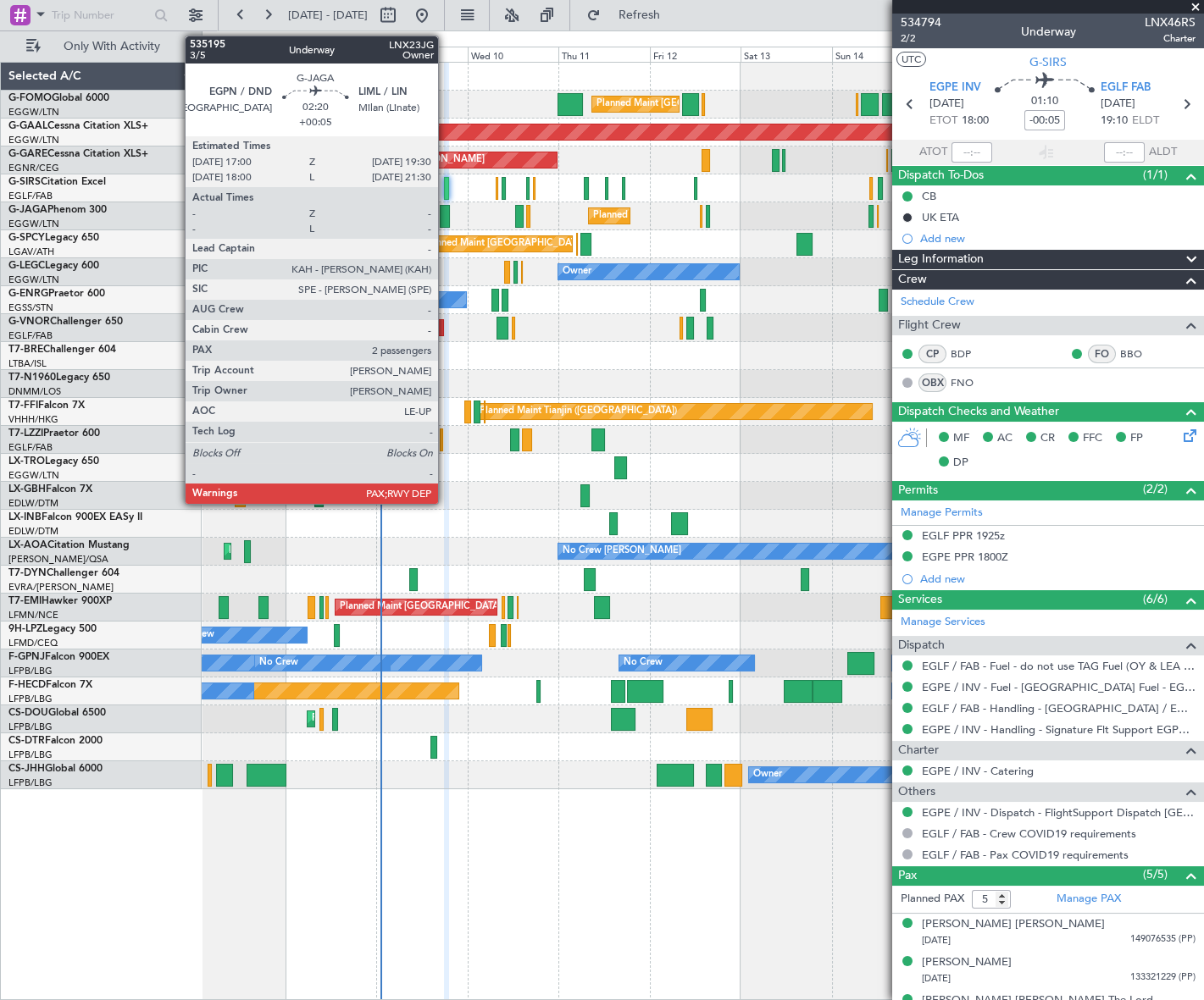
click at [446, 215] on div at bounding box center [445, 216] width 10 height 23
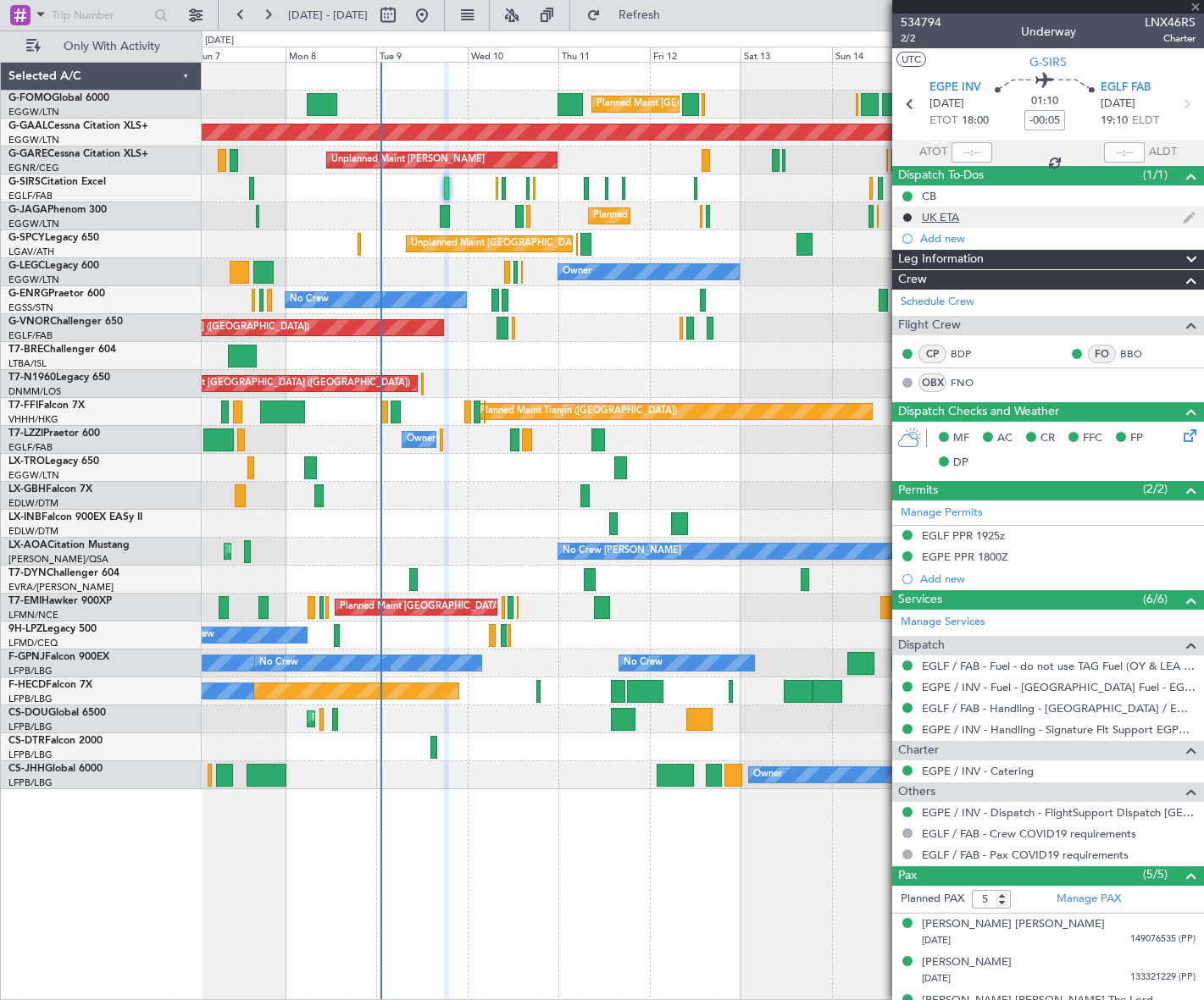
type input "+00:05"
type input "2"
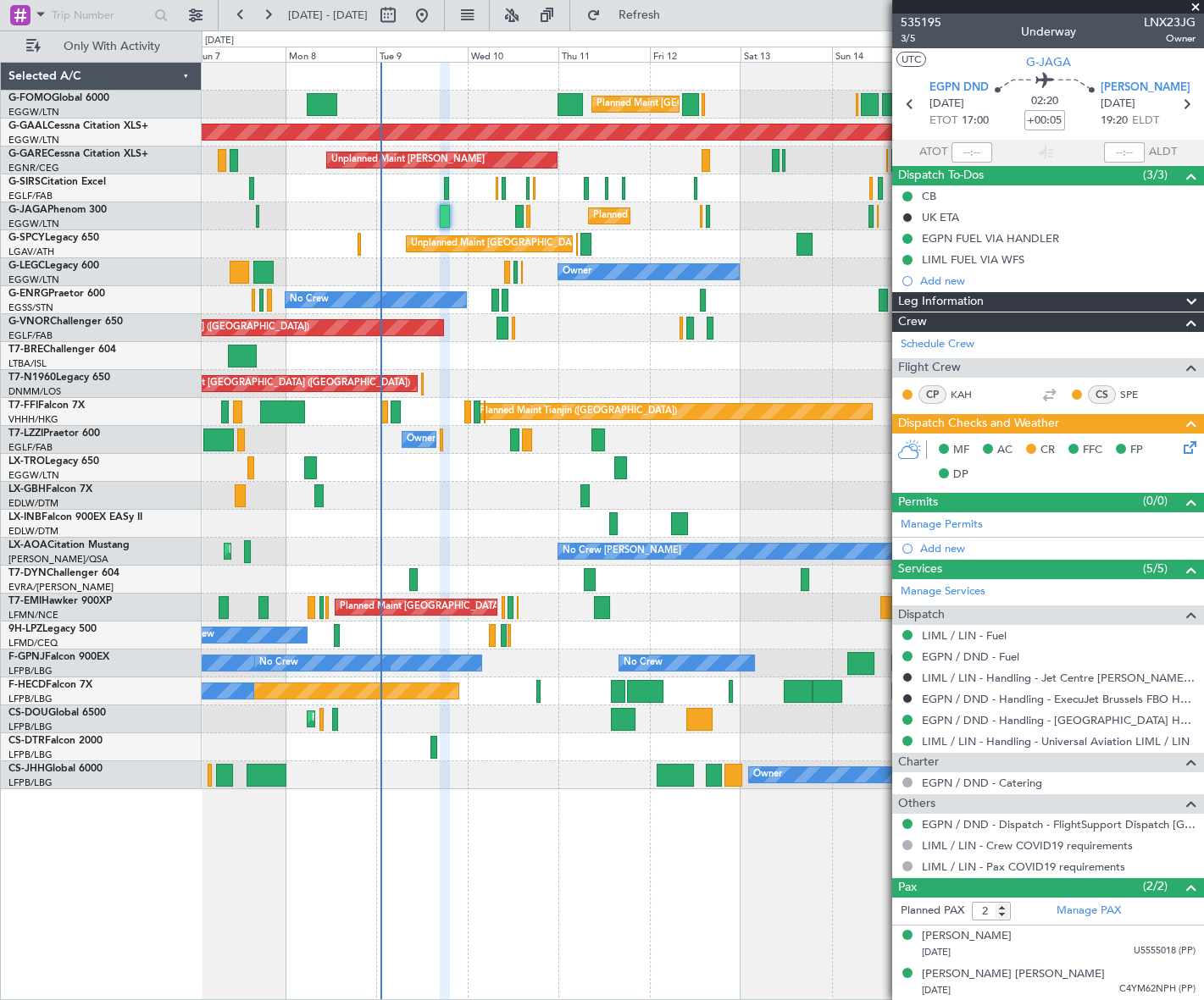
click at [1190, 452] on icon at bounding box center [1187, 445] width 14 height 14
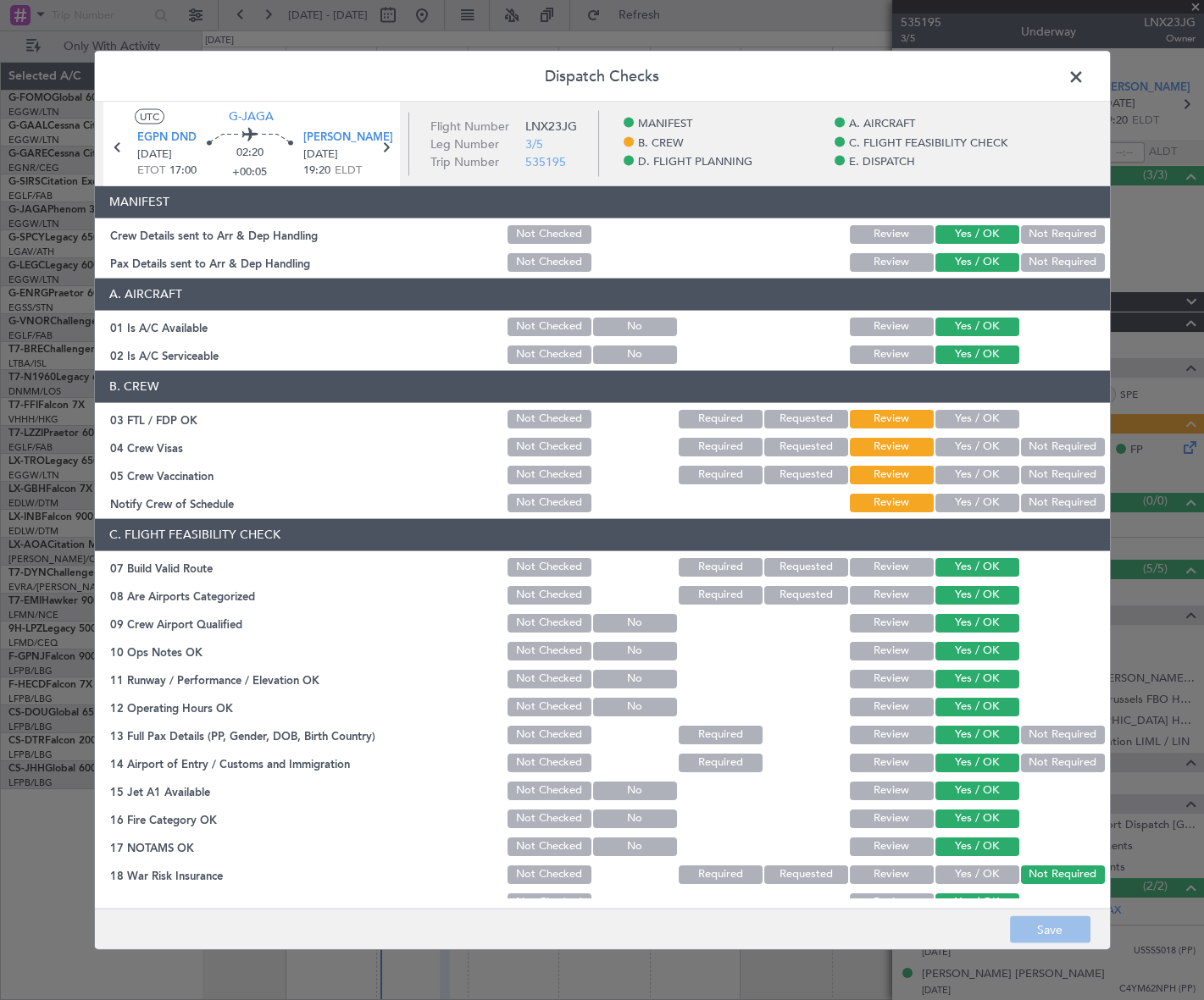
click at [1085, 76] on span at bounding box center [1085, 81] width 0 height 34
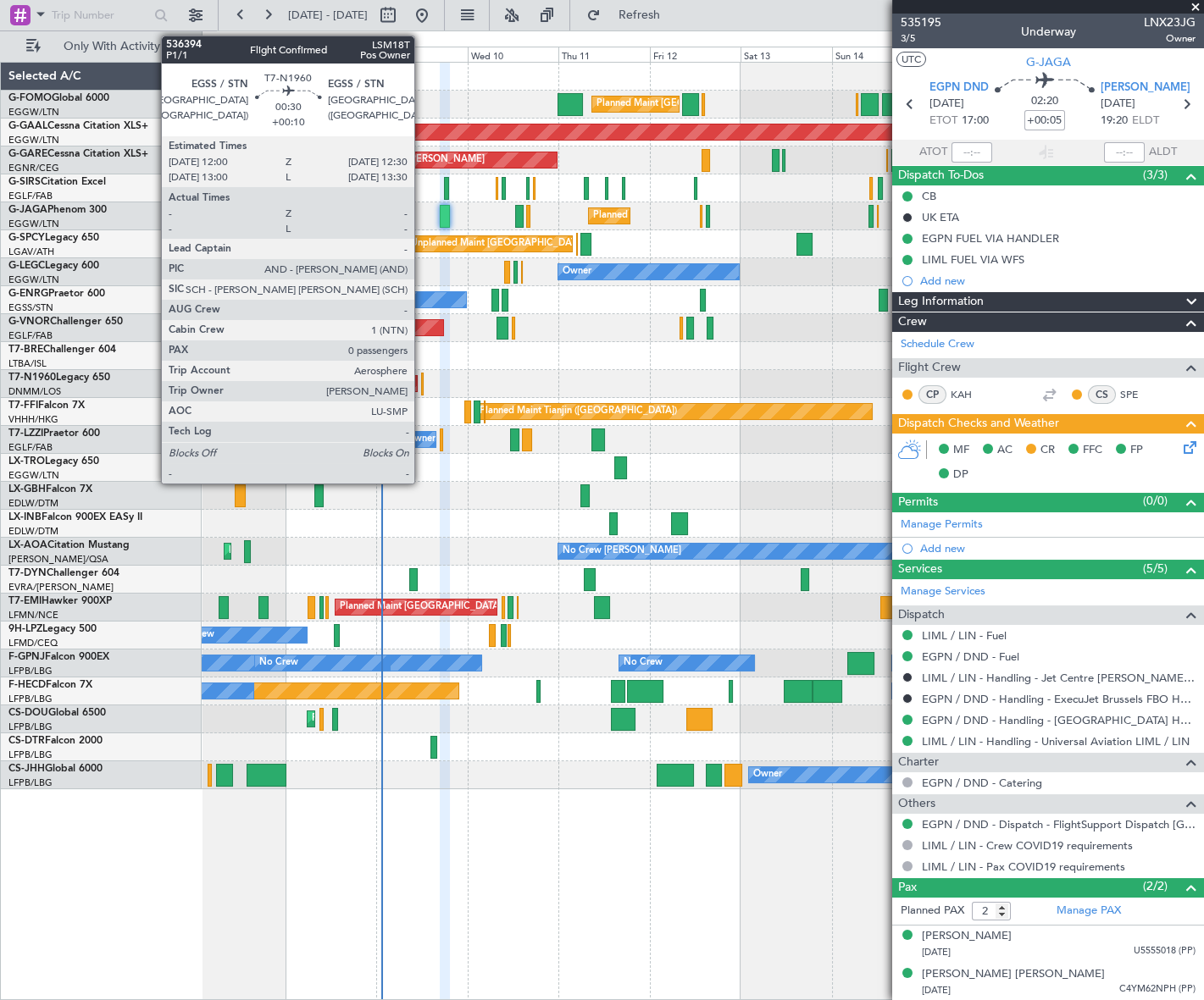
click at [422, 389] on div at bounding box center [422, 384] width 3 height 23
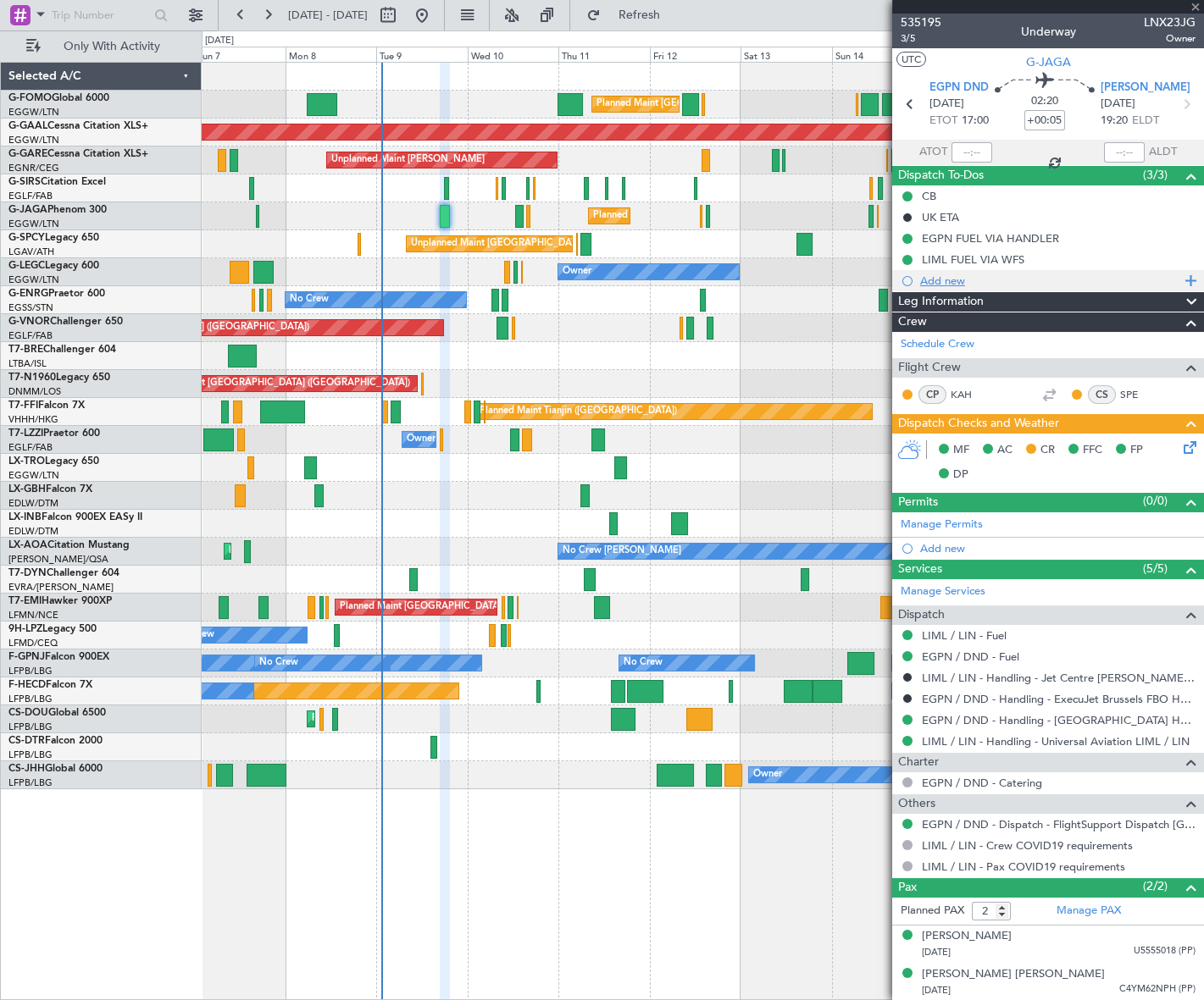
type input "+00:10"
type input "0"
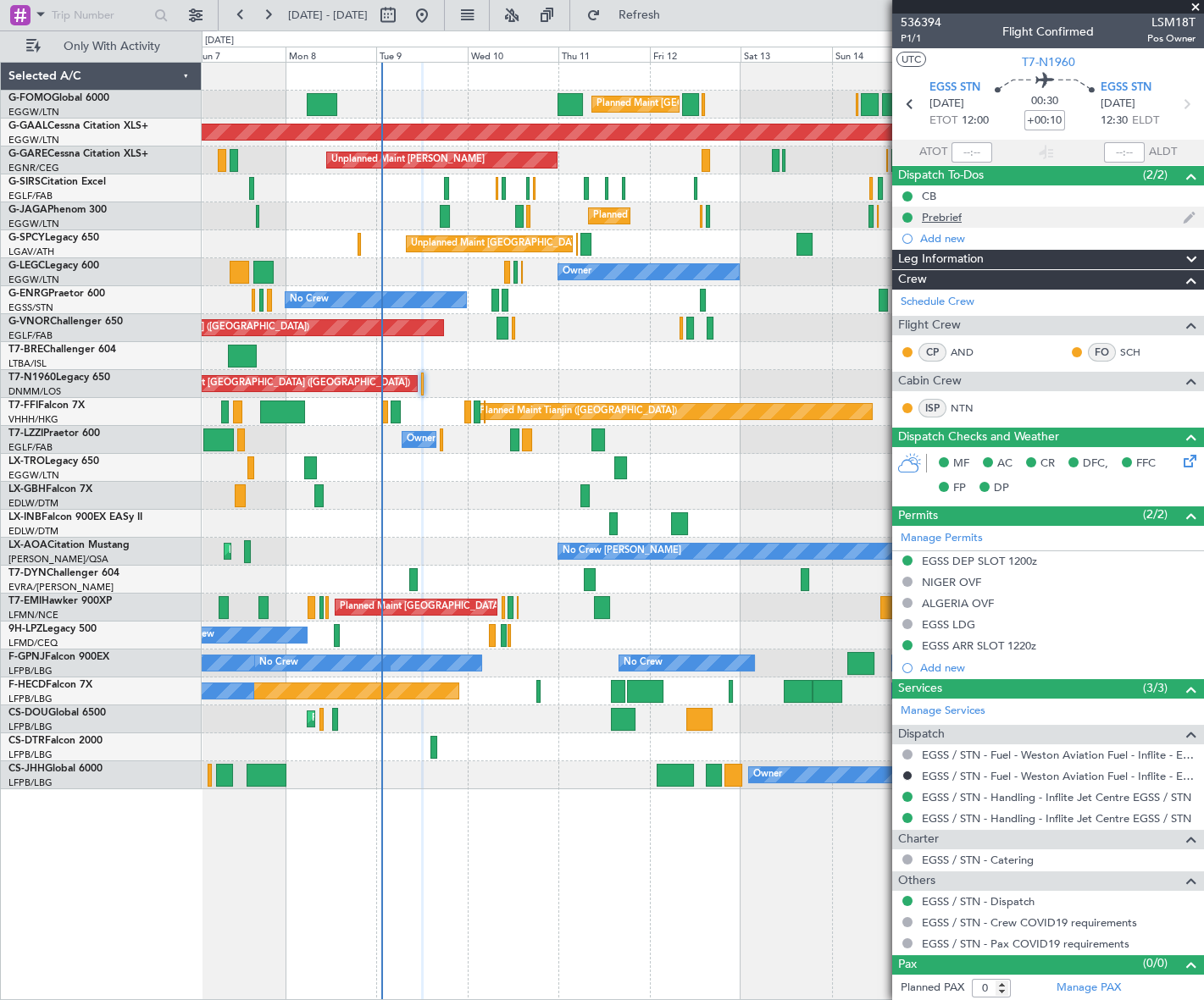
click at [951, 219] on div "Prebrief" at bounding box center [941, 217] width 40 height 14
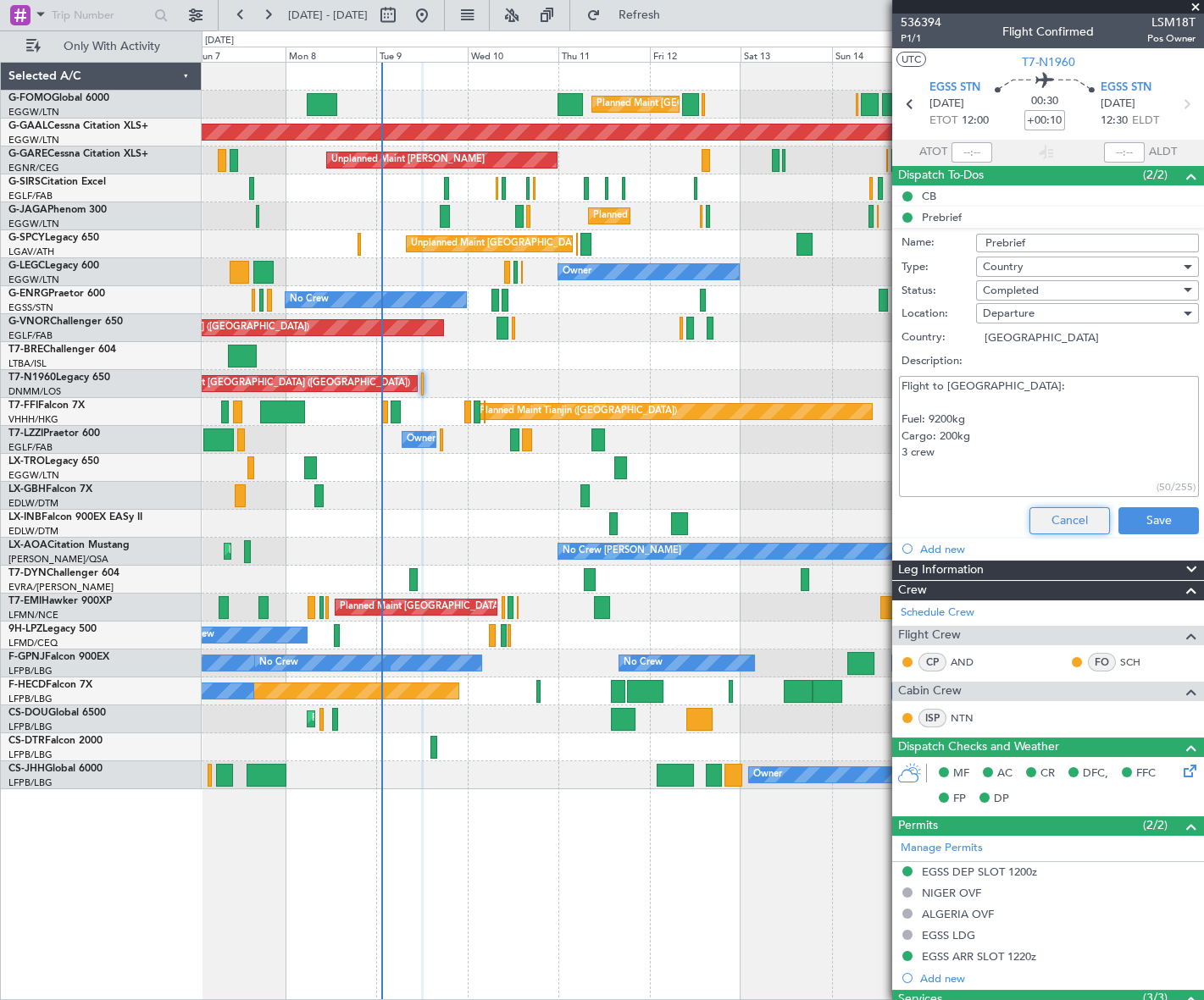
click at [1049, 519] on button "Cancel" at bounding box center [1069, 521] width 80 height 27
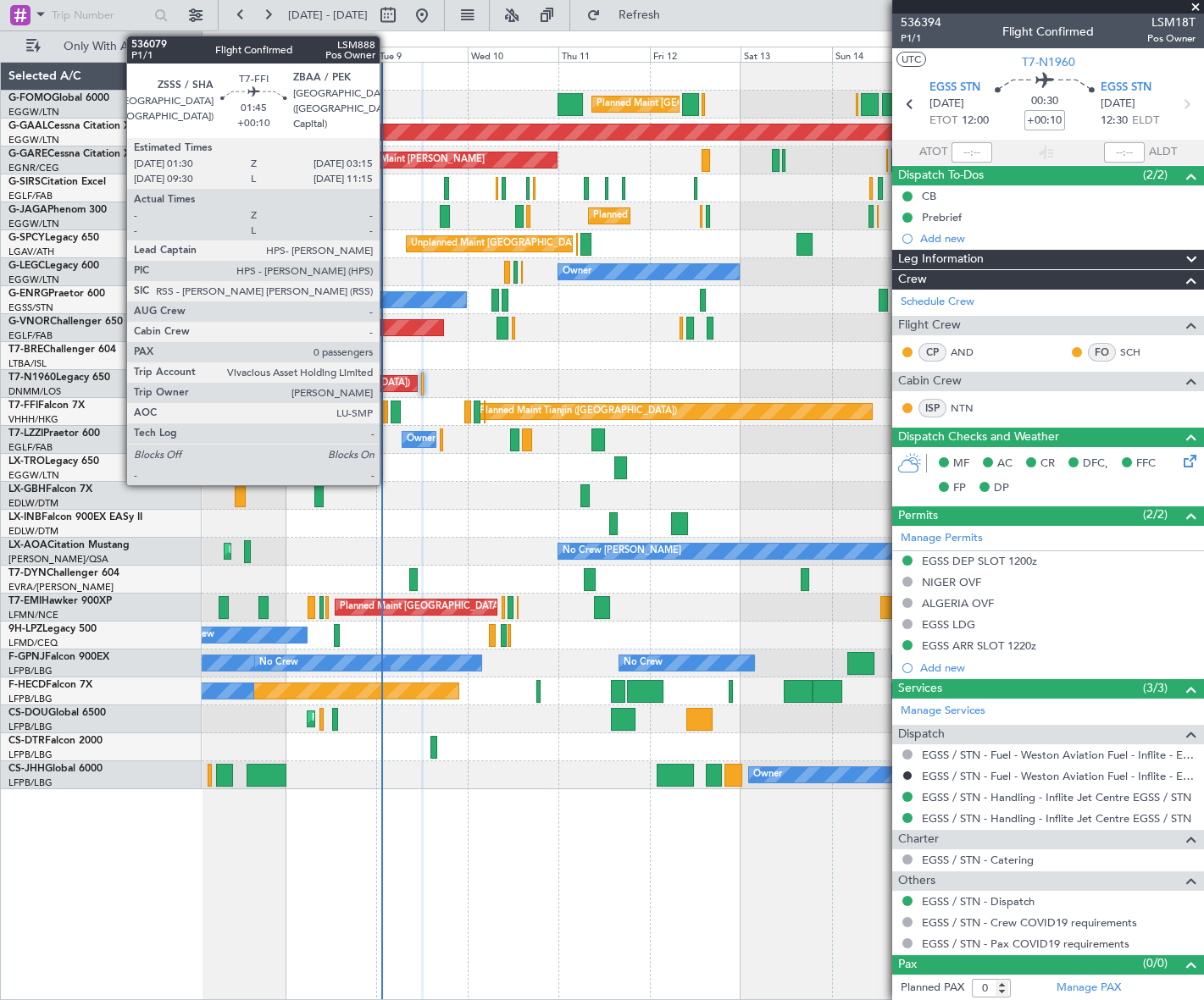
click at [387, 409] on div at bounding box center [385, 412] width 7 height 23
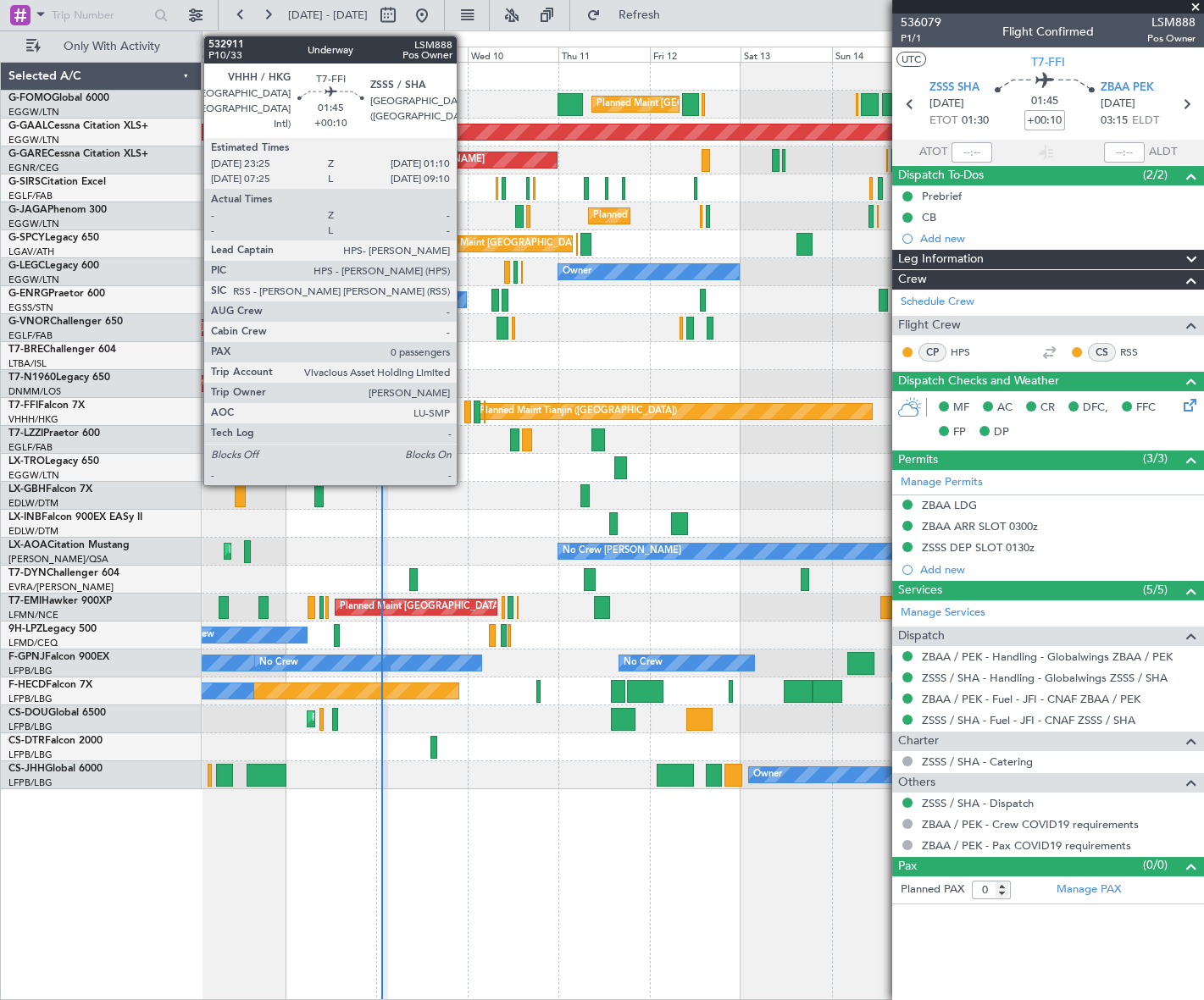
click at [464, 419] on div at bounding box center [467, 412] width 7 height 23
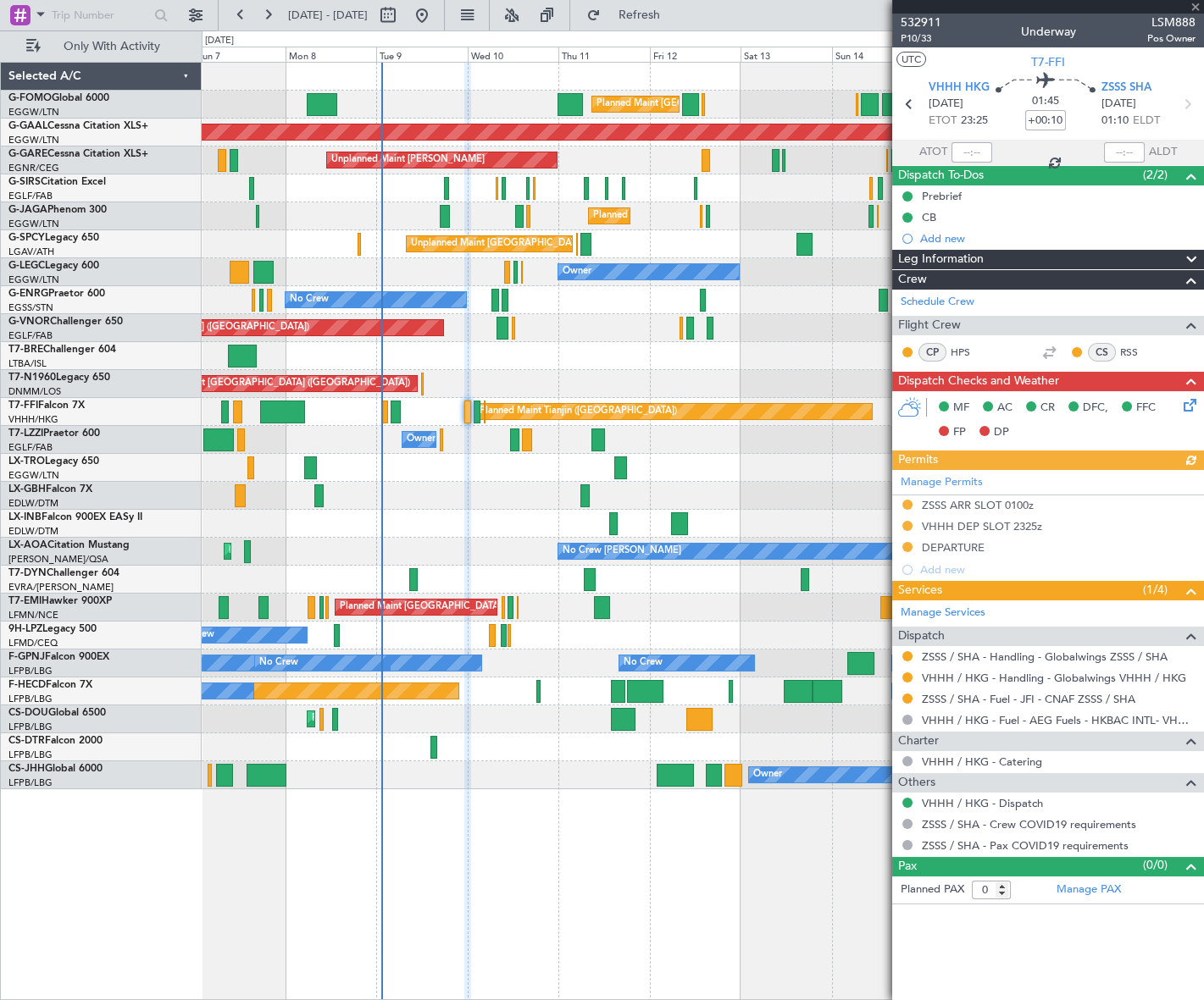
click at [1185, 406] on icon at bounding box center [1187, 402] width 14 height 14
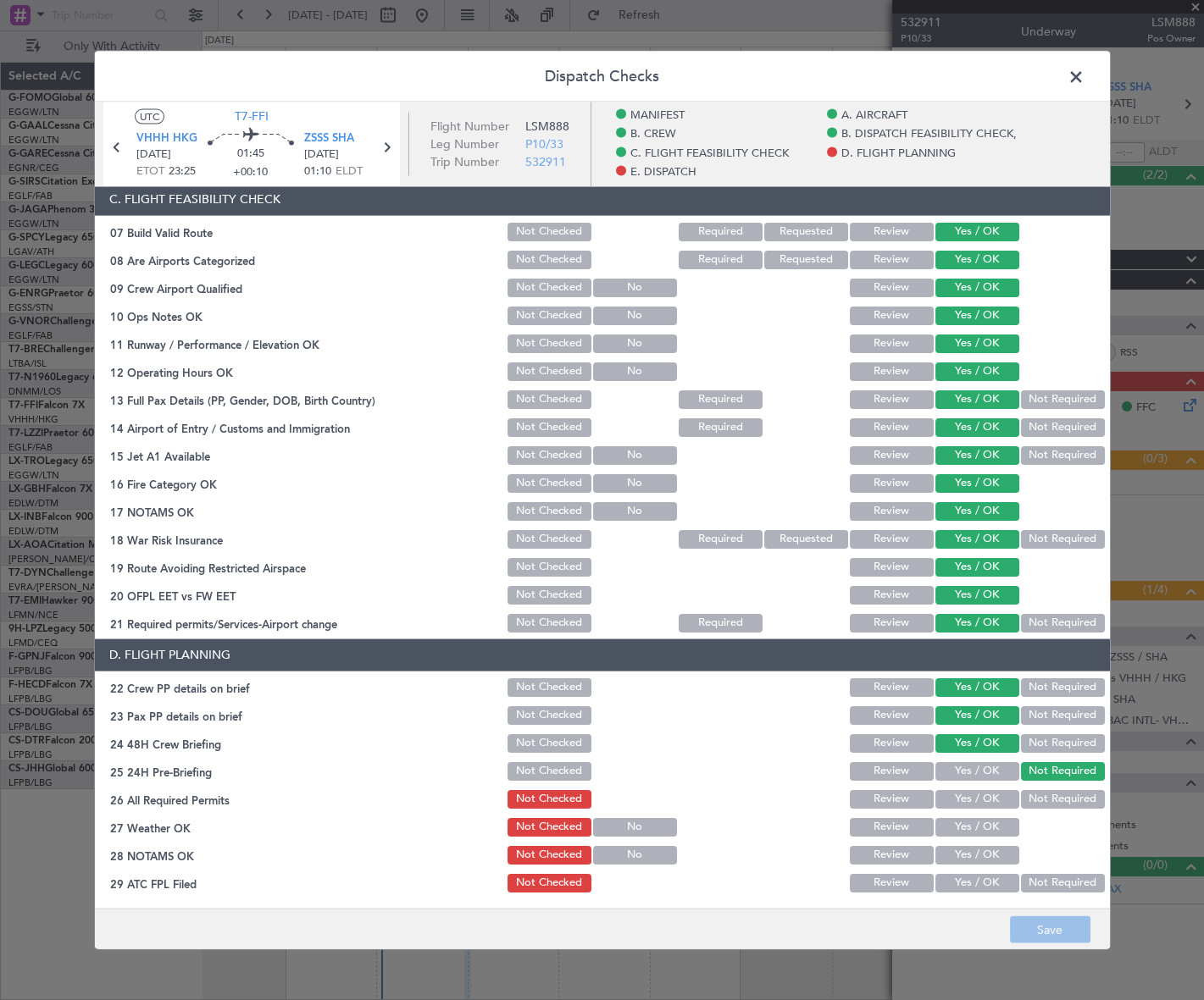
scroll to position [539, 0]
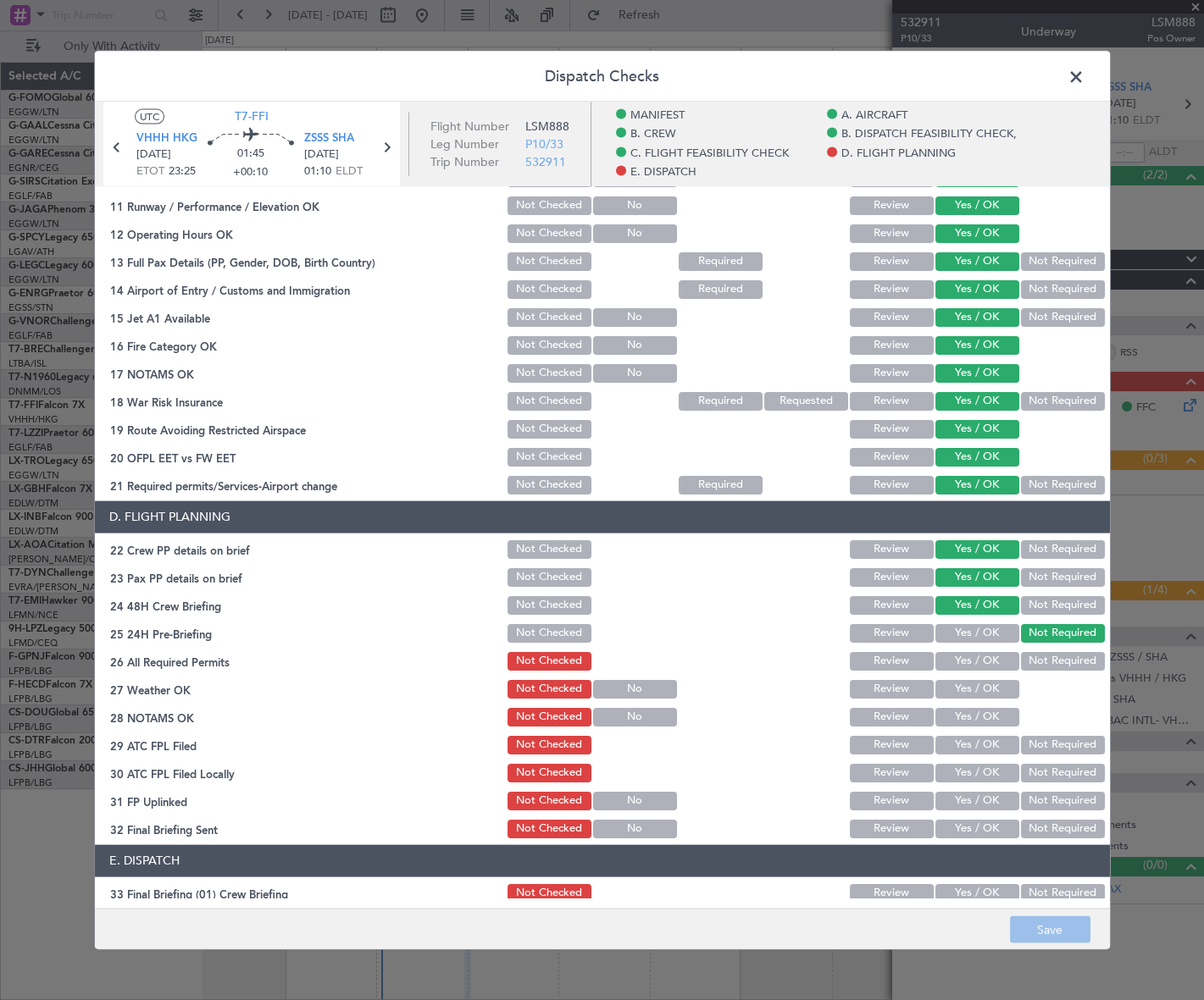
drag, startPoint x: 1080, startPoint y: 76, endPoint x: 787, endPoint y: 160, distance: 304.8
click at [1085, 76] on span at bounding box center [1085, 81] width 0 height 34
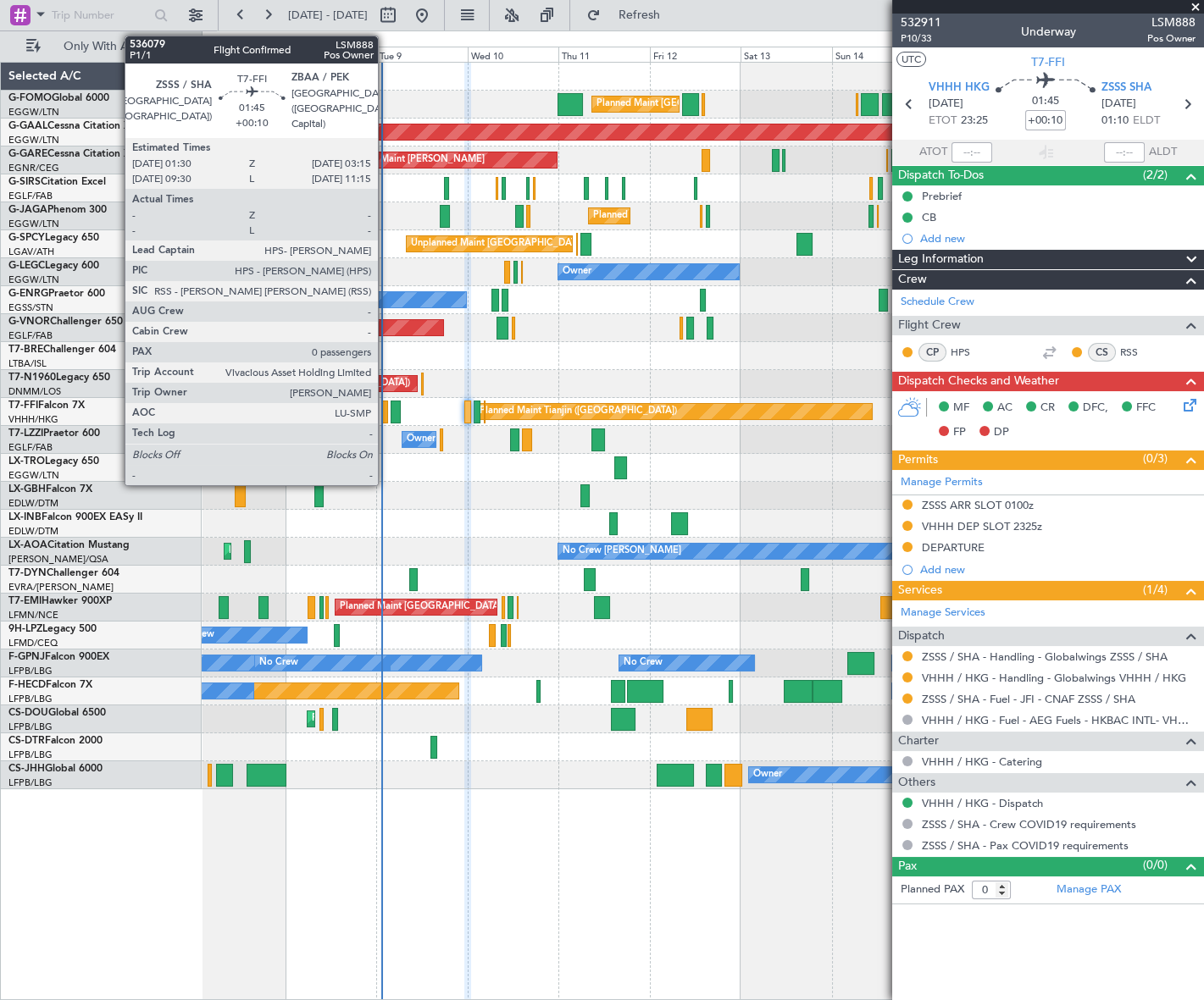
click at [385, 410] on div at bounding box center [385, 412] width 7 height 23
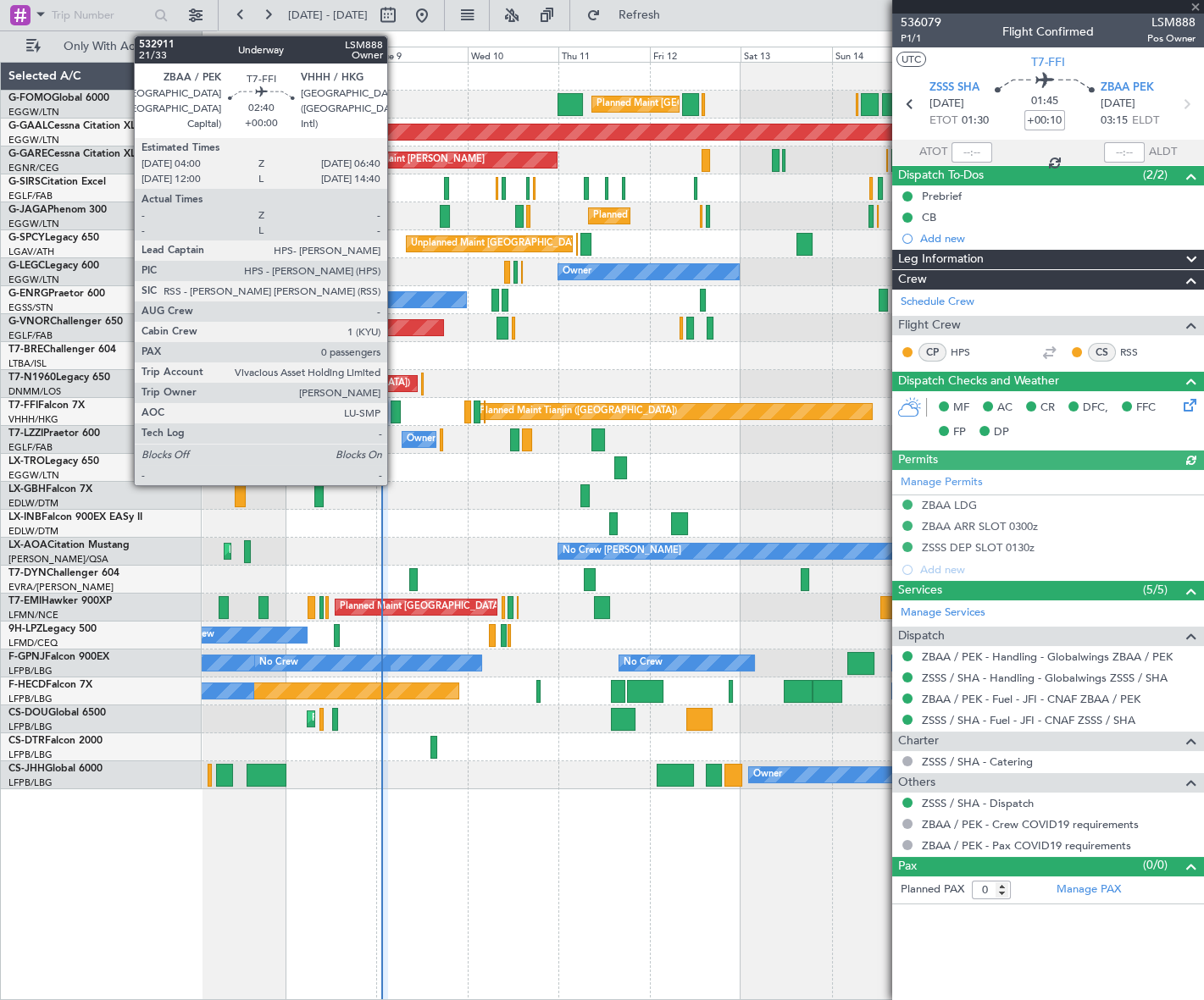
click at [395, 404] on div at bounding box center [396, 412] width 10 height 23
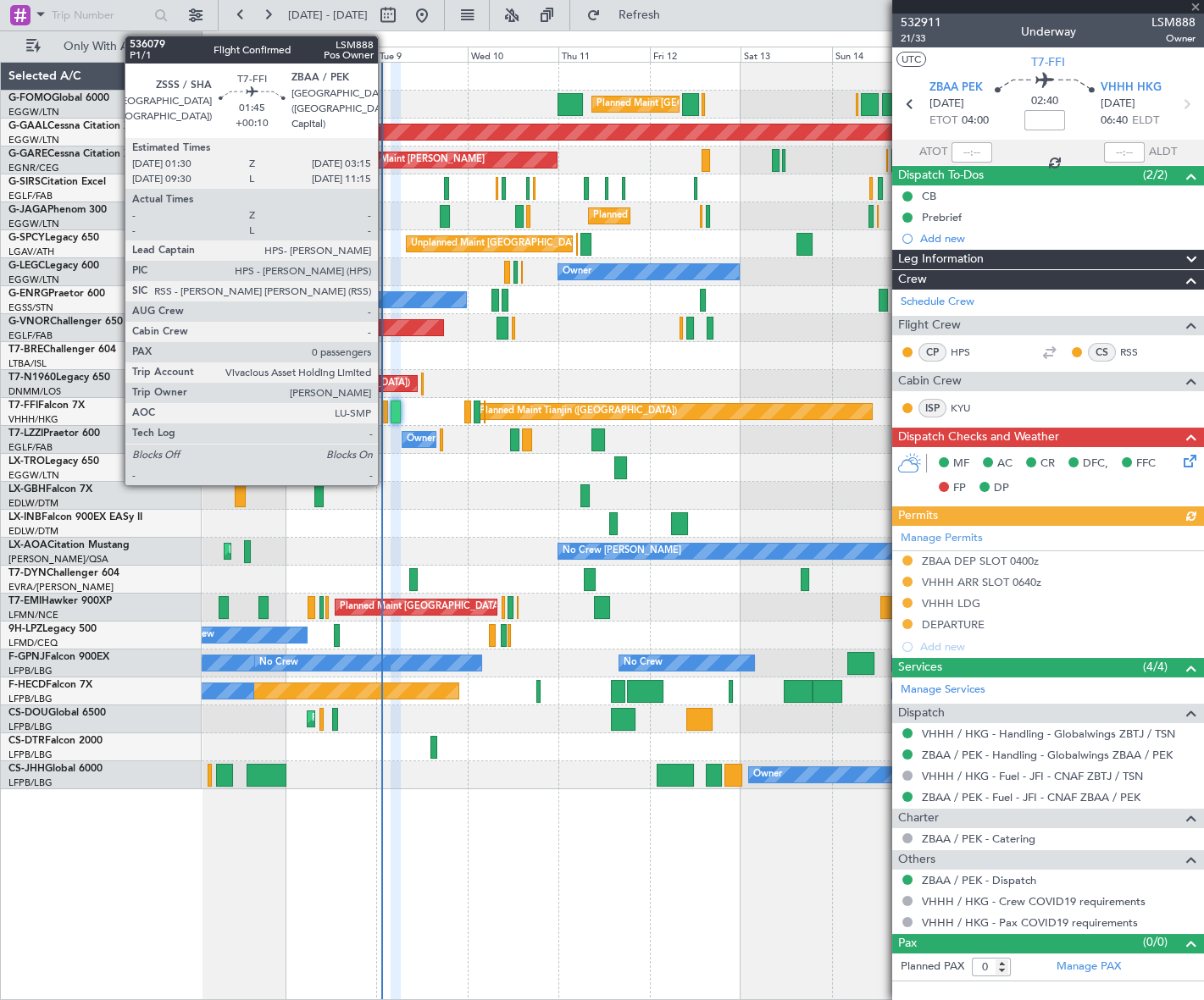
click at [385, 411] on div at bounding box center [385, 412] width 7 height 23
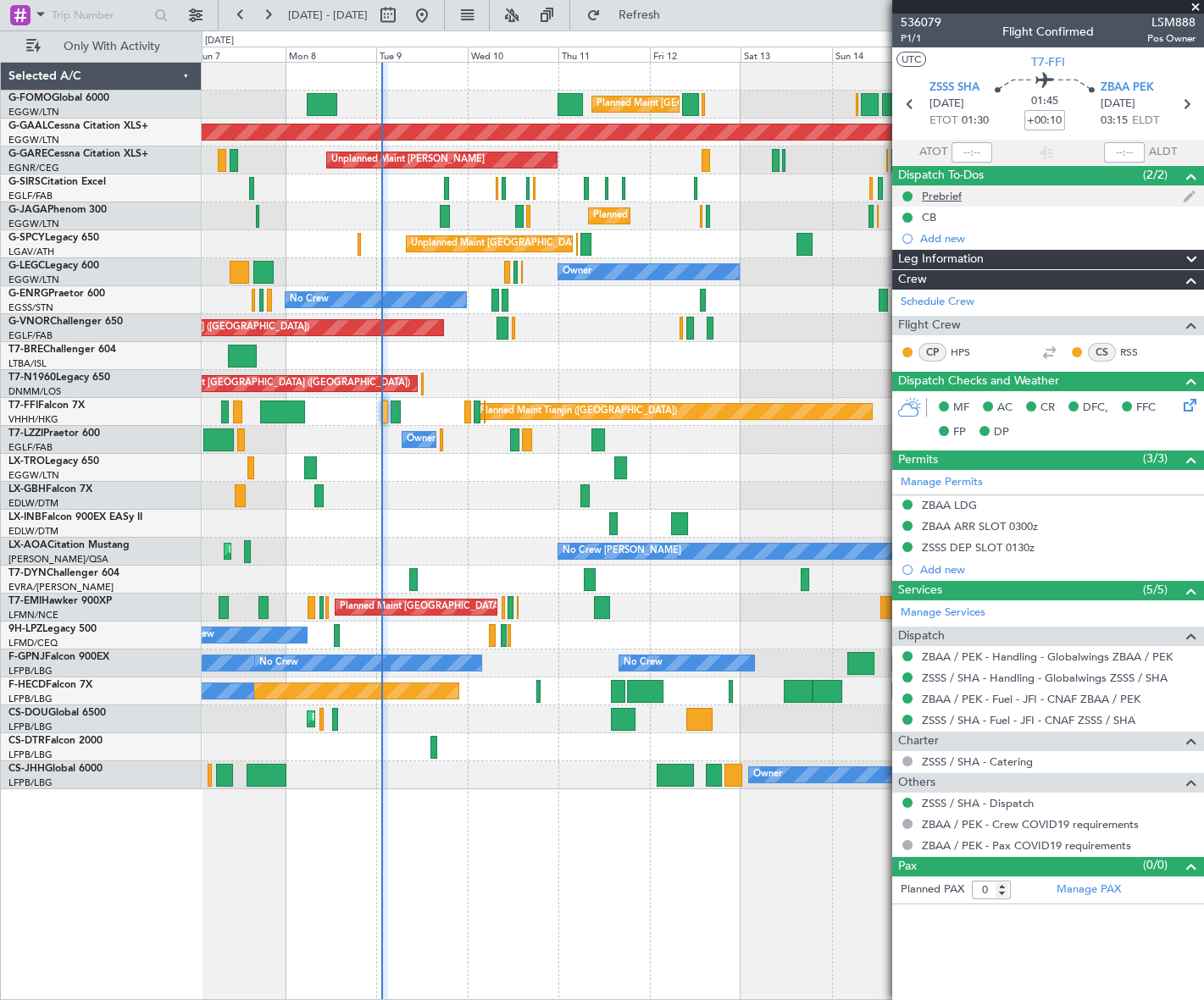
click at [948, 194] on div "Prebrief" at bounding box center [941, 196] width 40 height 14
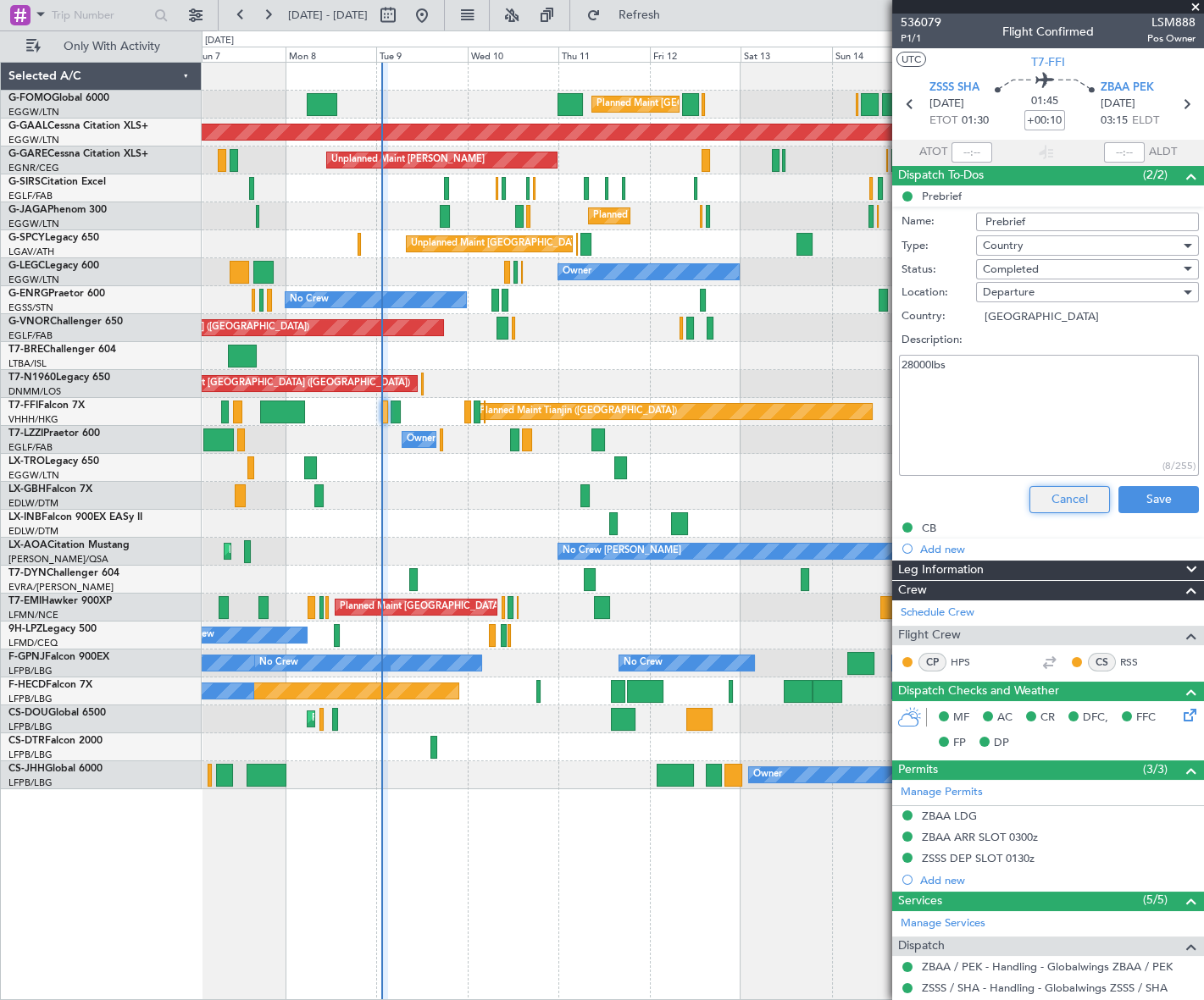
click at [1060, 502] on button "Cancel" at bounding box center [1069, 500] width 80 height 27
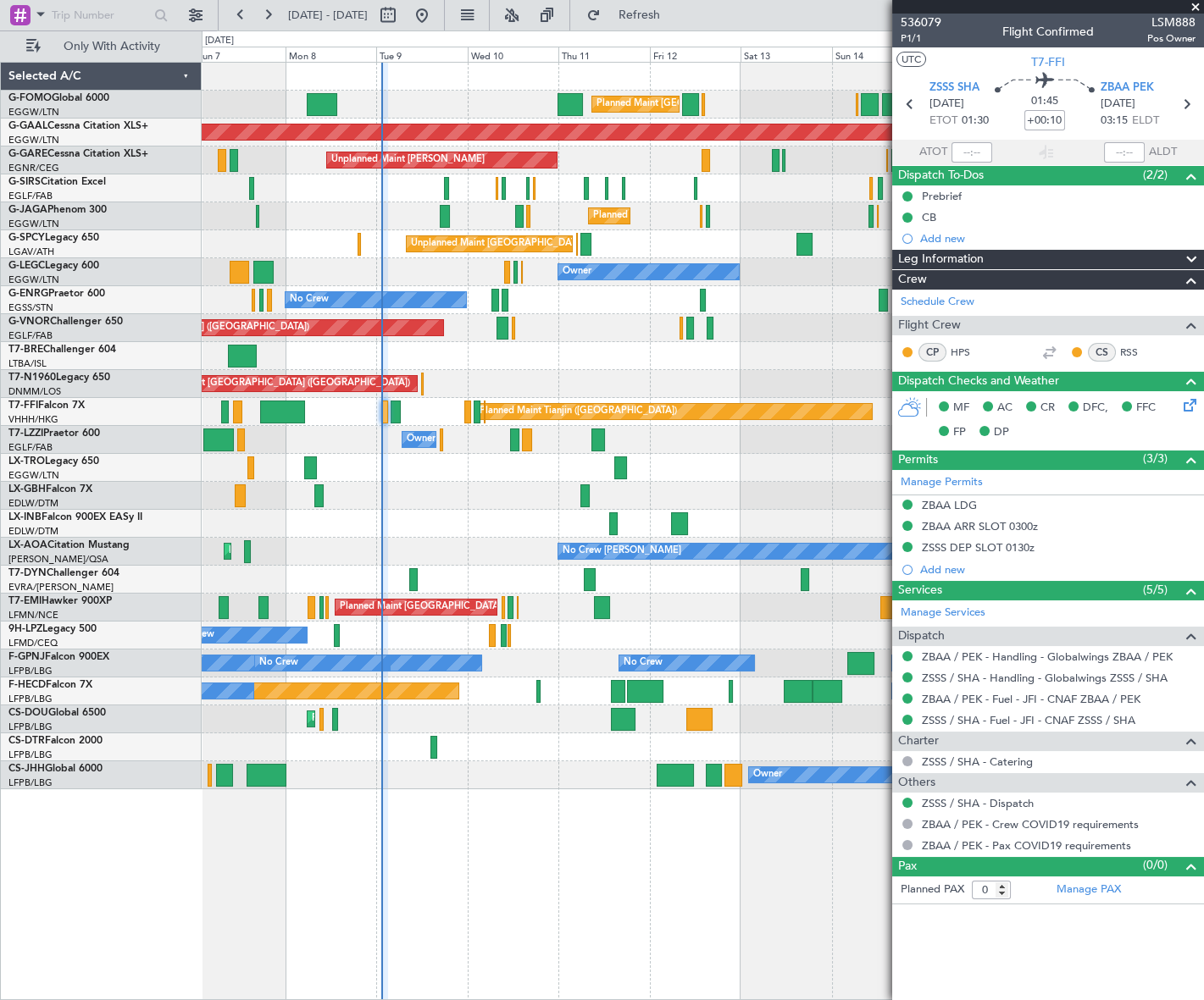
click at [1109, 263] on div "Leg Information" at bounding box center [1048, 259] width 312 height 20
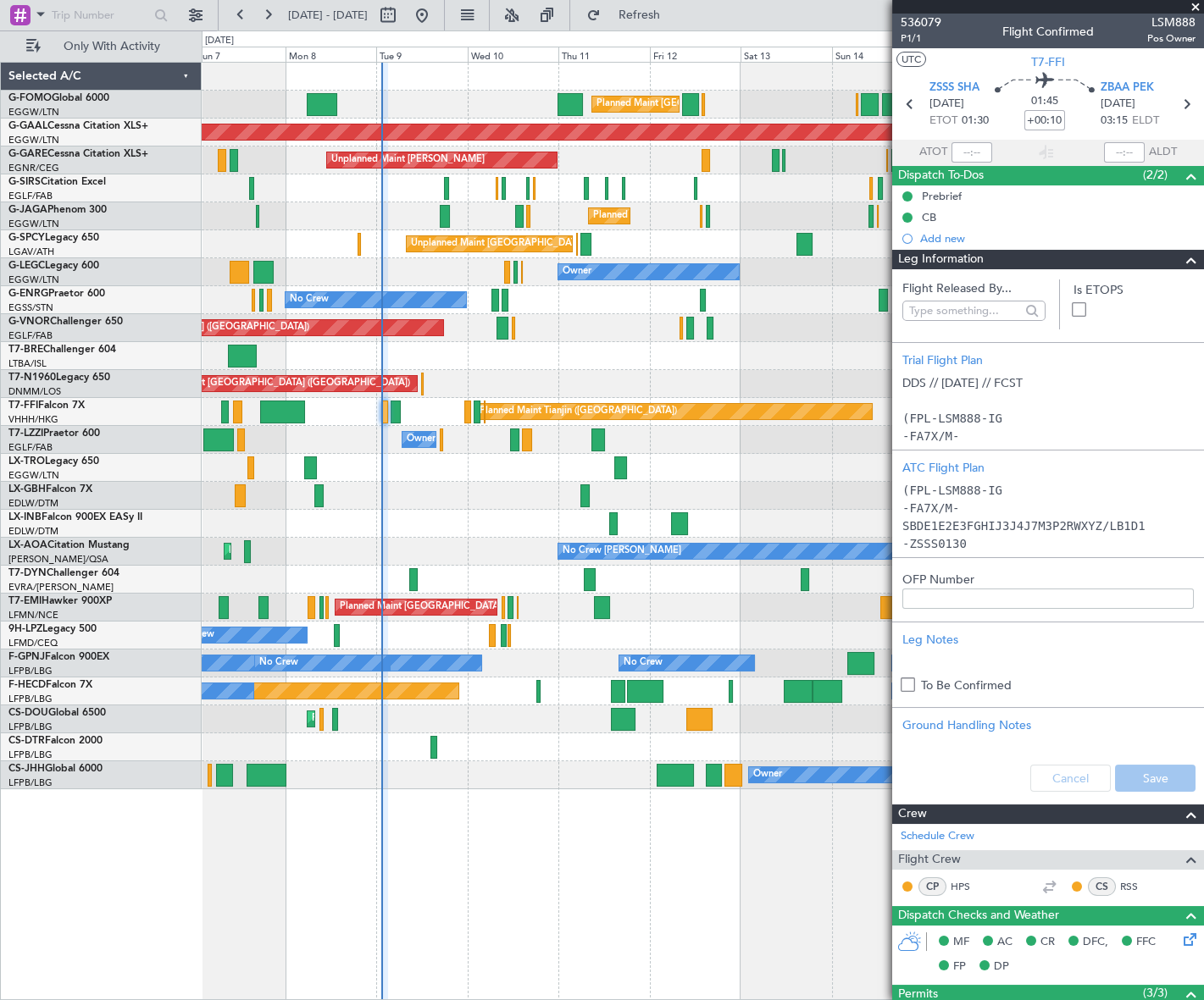
click at [1109, 261] on div "Leg Information" at bounding box center [1048, 259] width 312 height 20
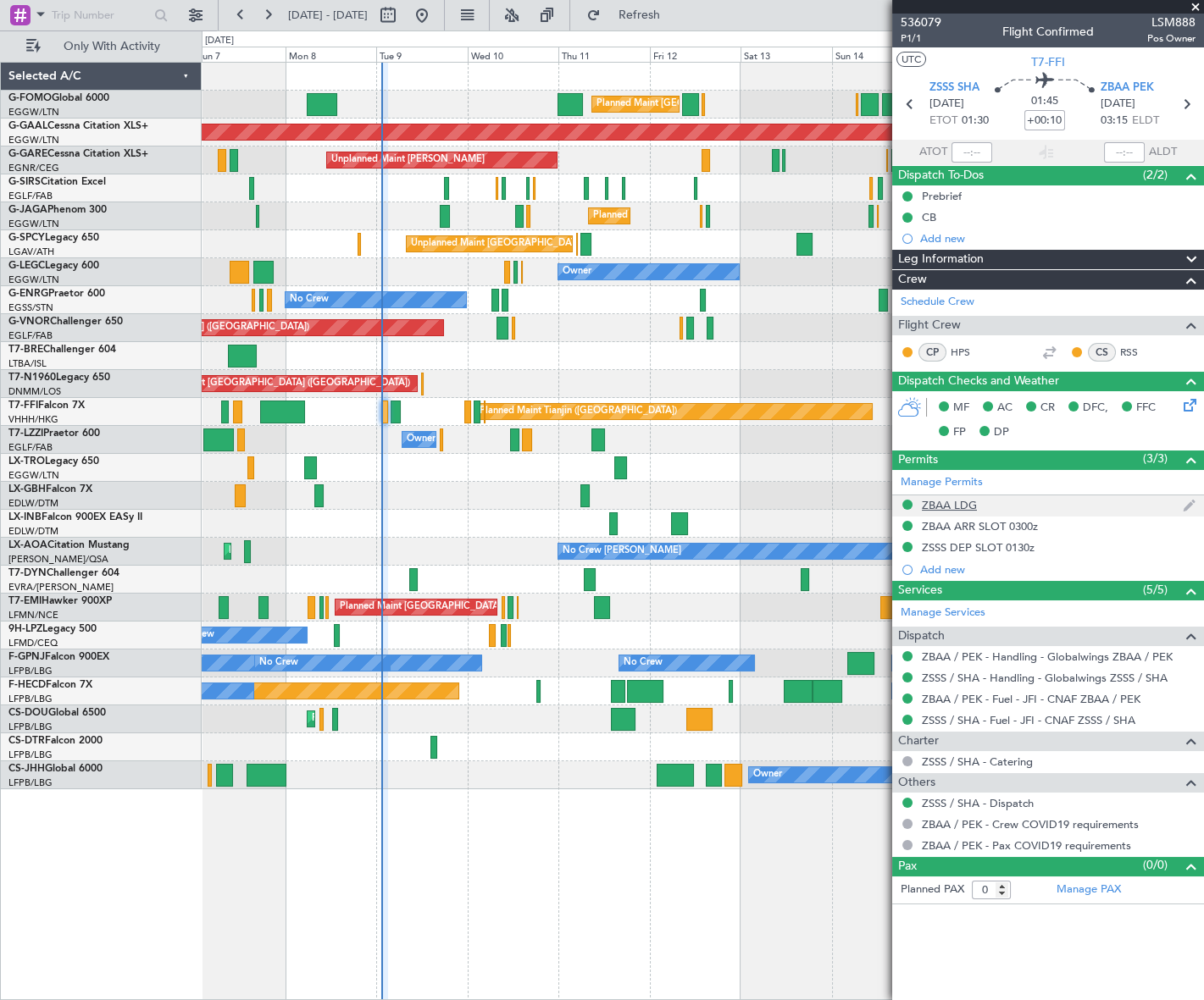
click at [968, 509] on div "ZBAA LDG" at bounding box center [949, 505] width 55 height 14
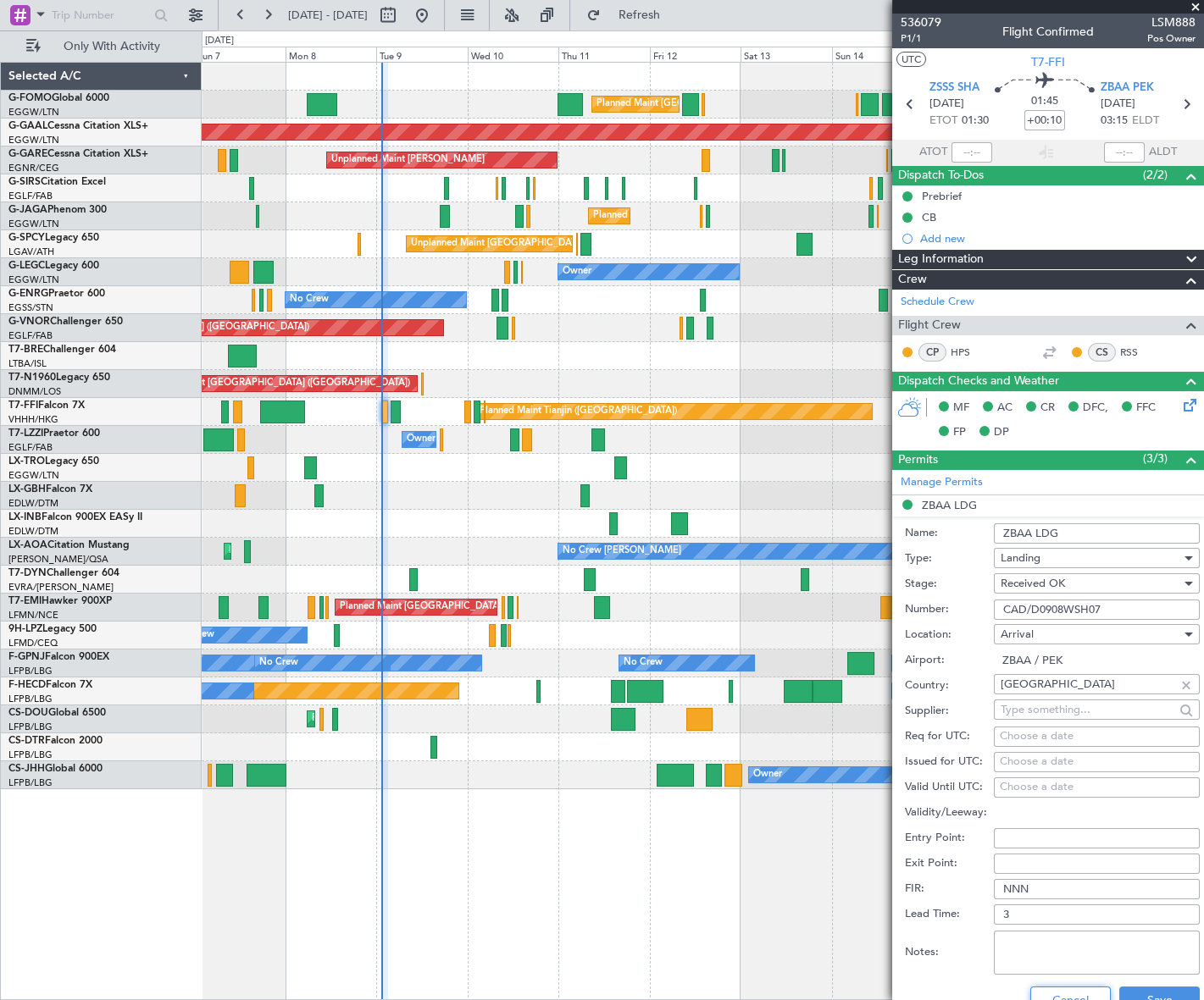
click at [1072, 992] on button "Cancel" at bounding box center [1070, 1000] width 80 height 27
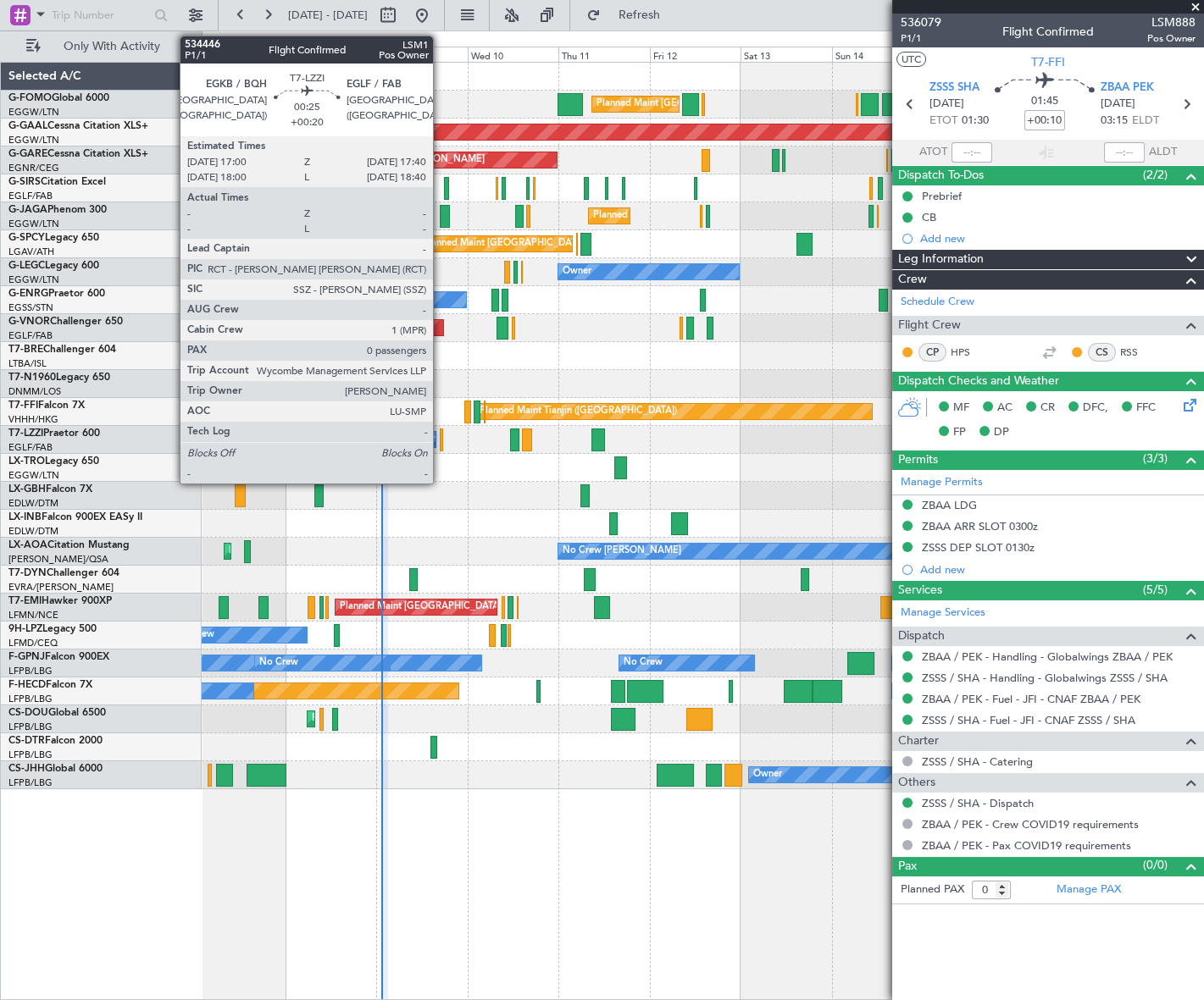
click at [441, 441] on div at bounding box center [441, 440] width 3 height 23
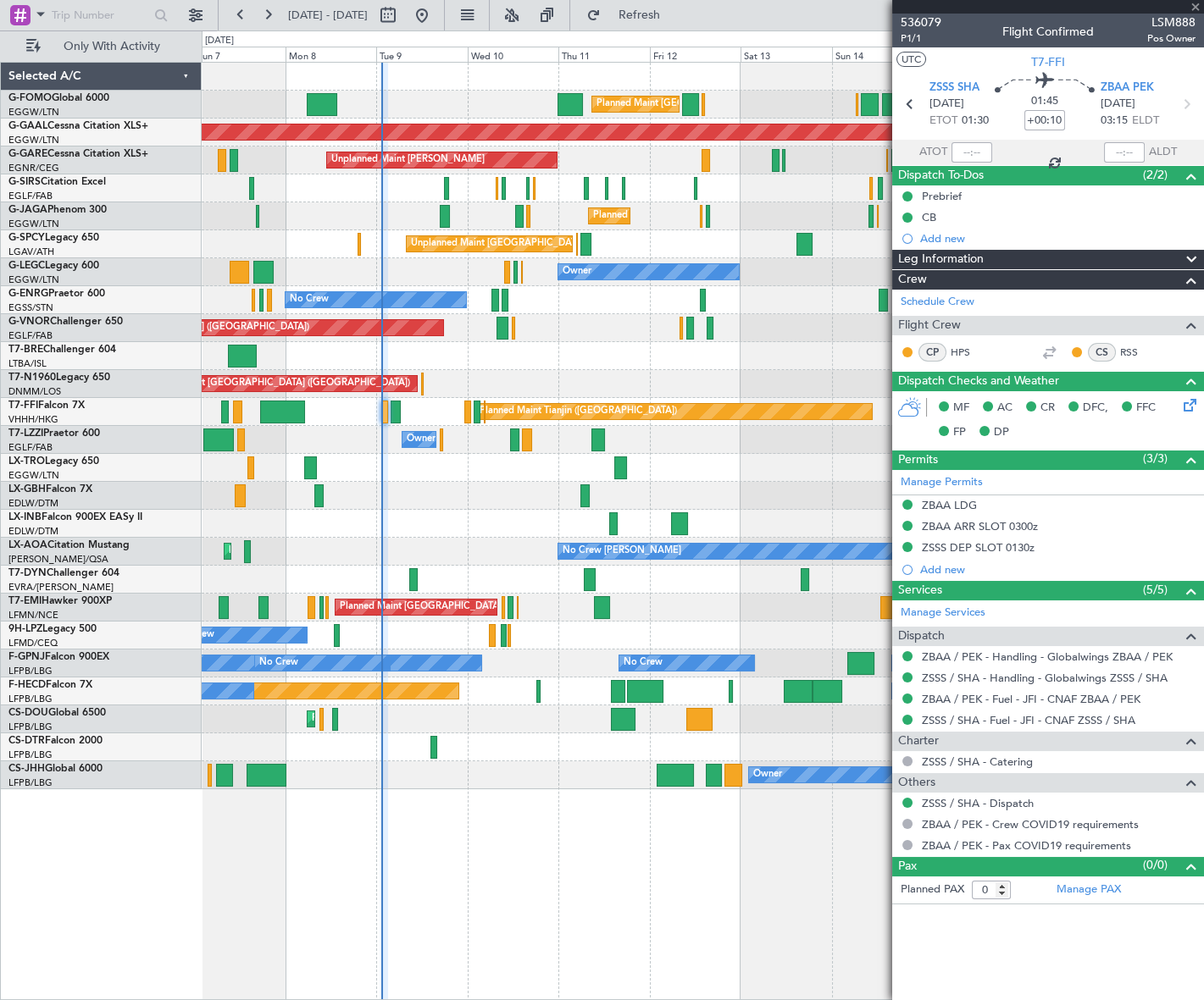
type input "+00:20"
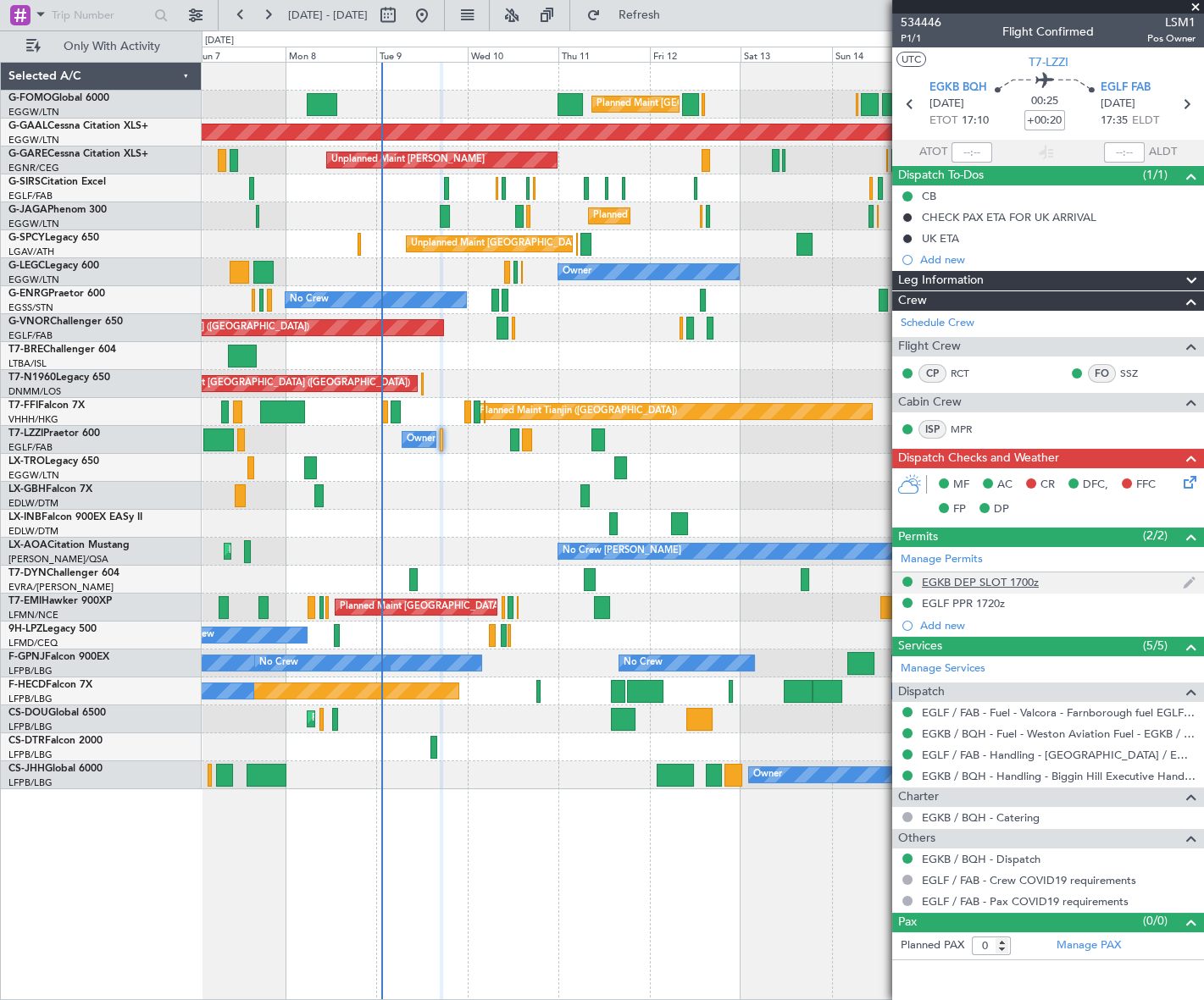
click at [980, 583] on div "EGKB DEP SLOT 1700z" at bounding box center [980, 582] width 117 height 14
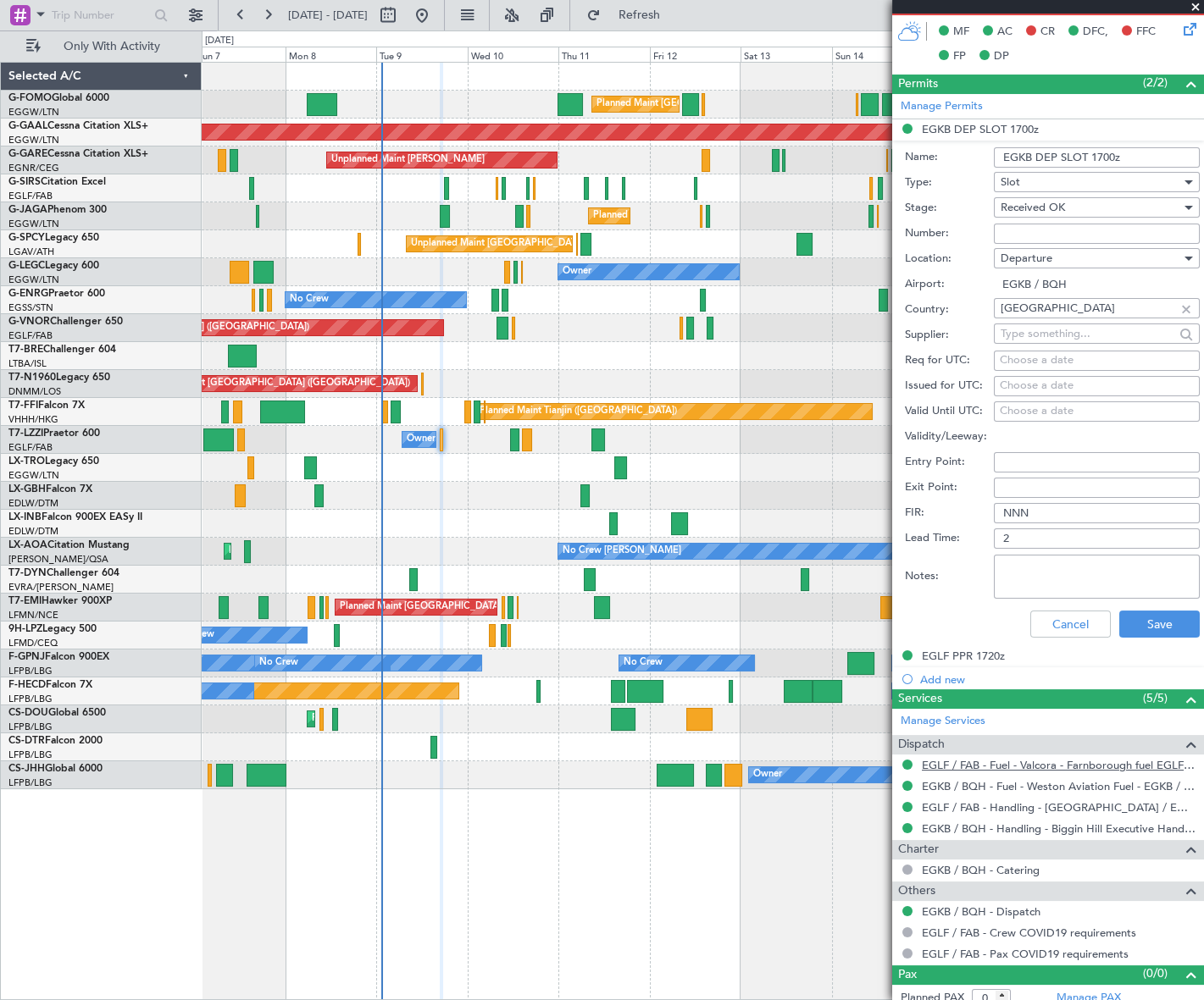
scroll to position [461, 0]
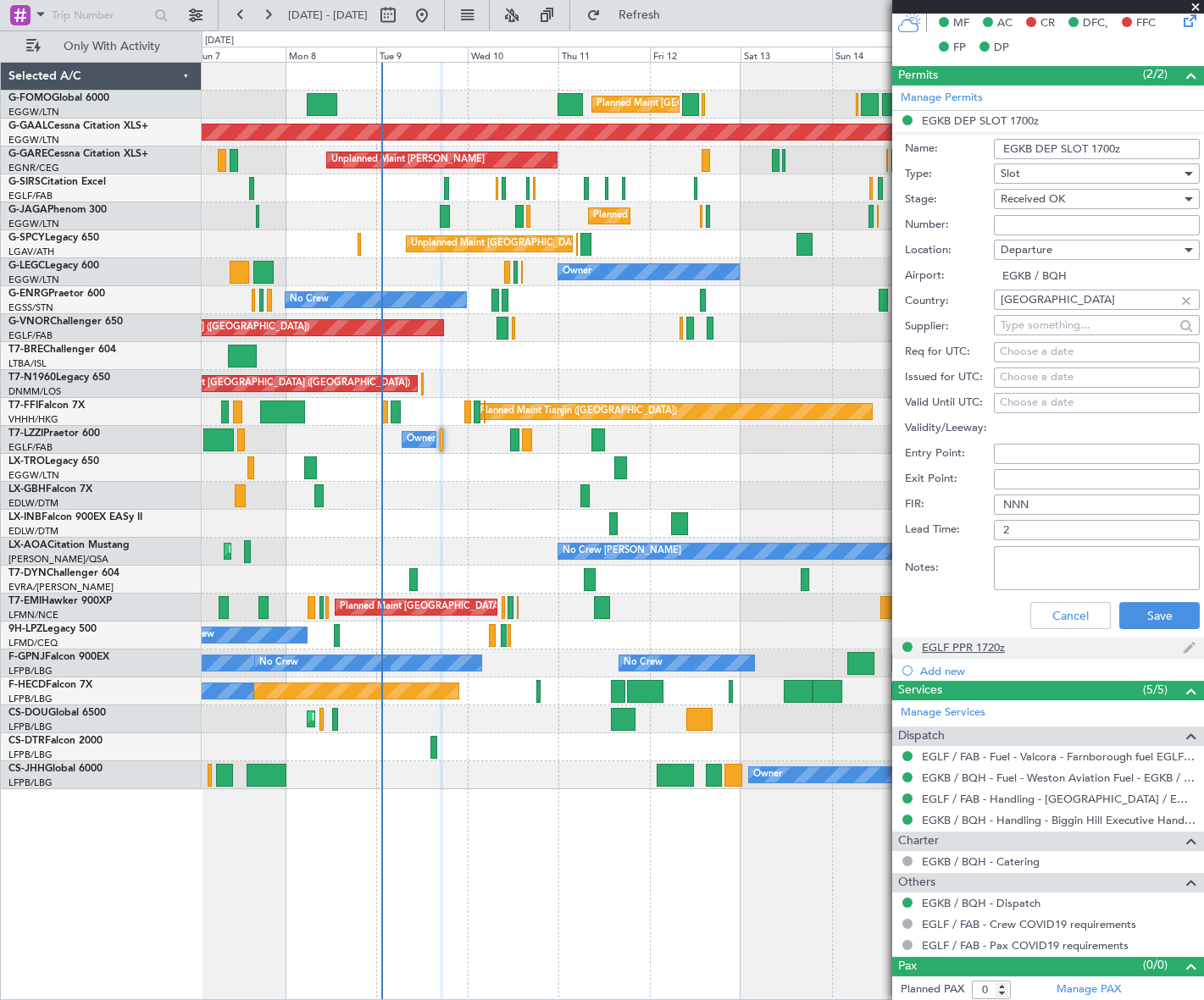
click at [973, 652] on div "EGLF PPR 1720z" at bounding box center [963, 647] width 83 height 14
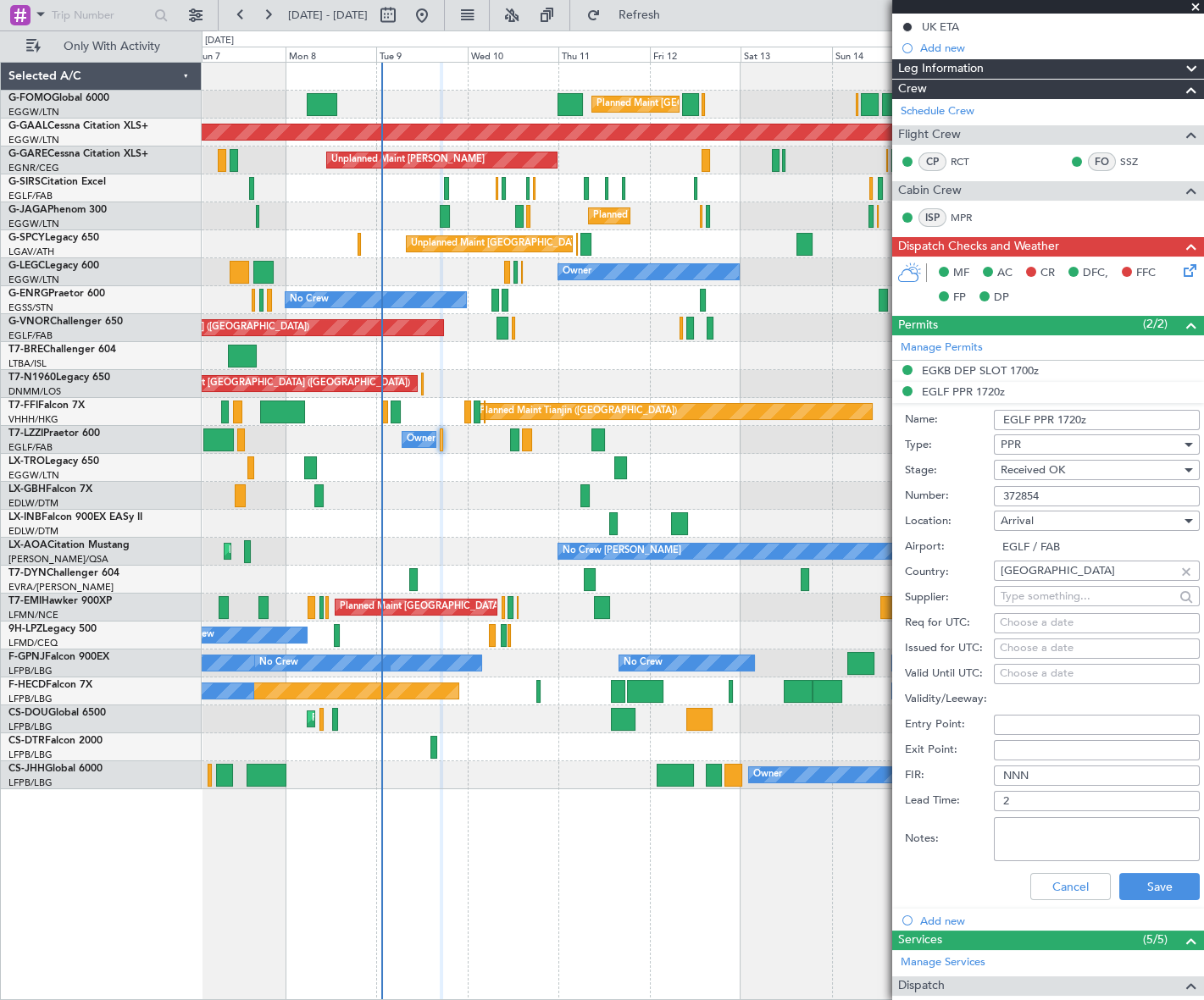
scroll to position [0, 0]
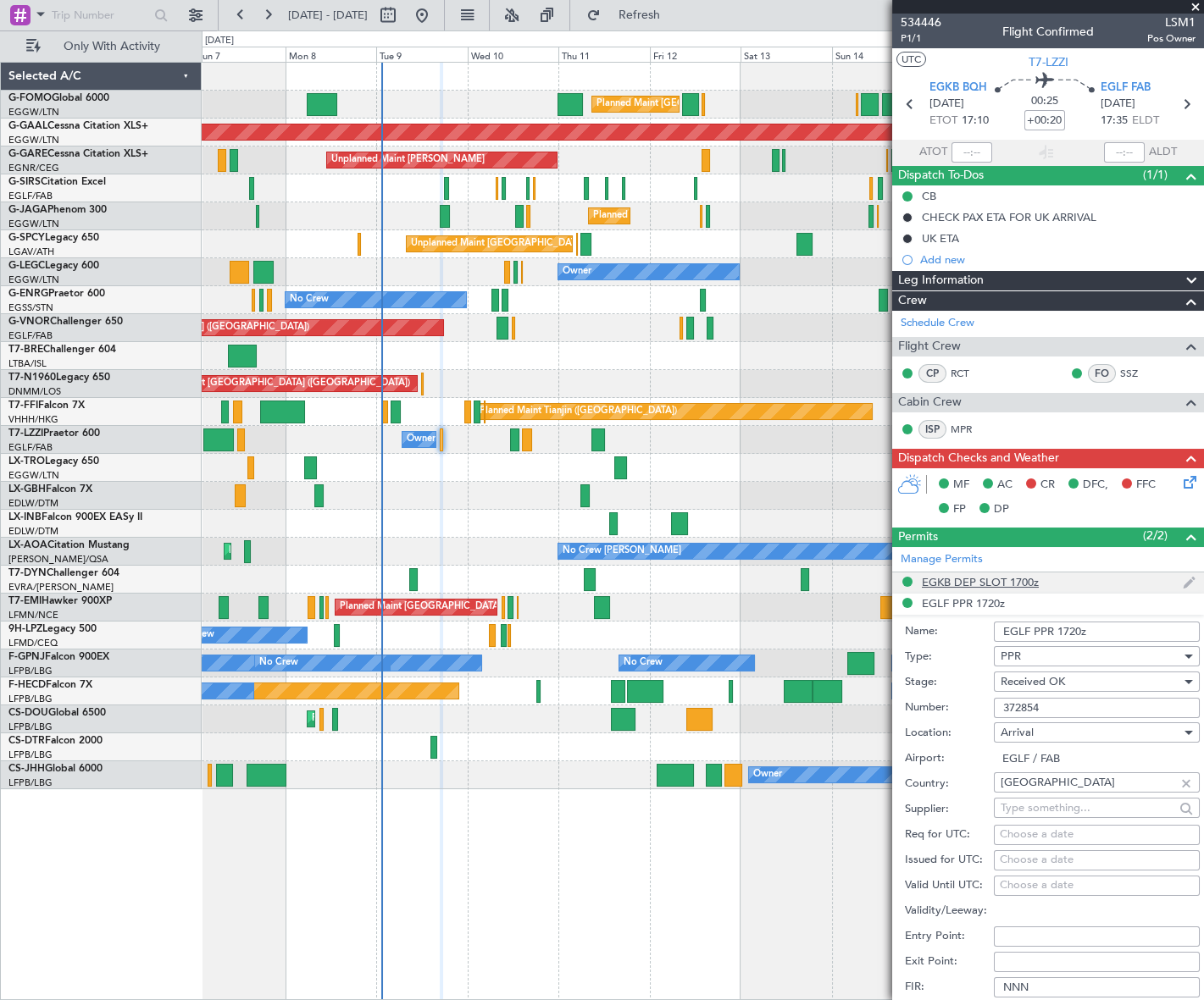
click at [999, 581] on div "EGKB DEP SLOT 1700z" at bounding box center [980, 582] width 117 height 14
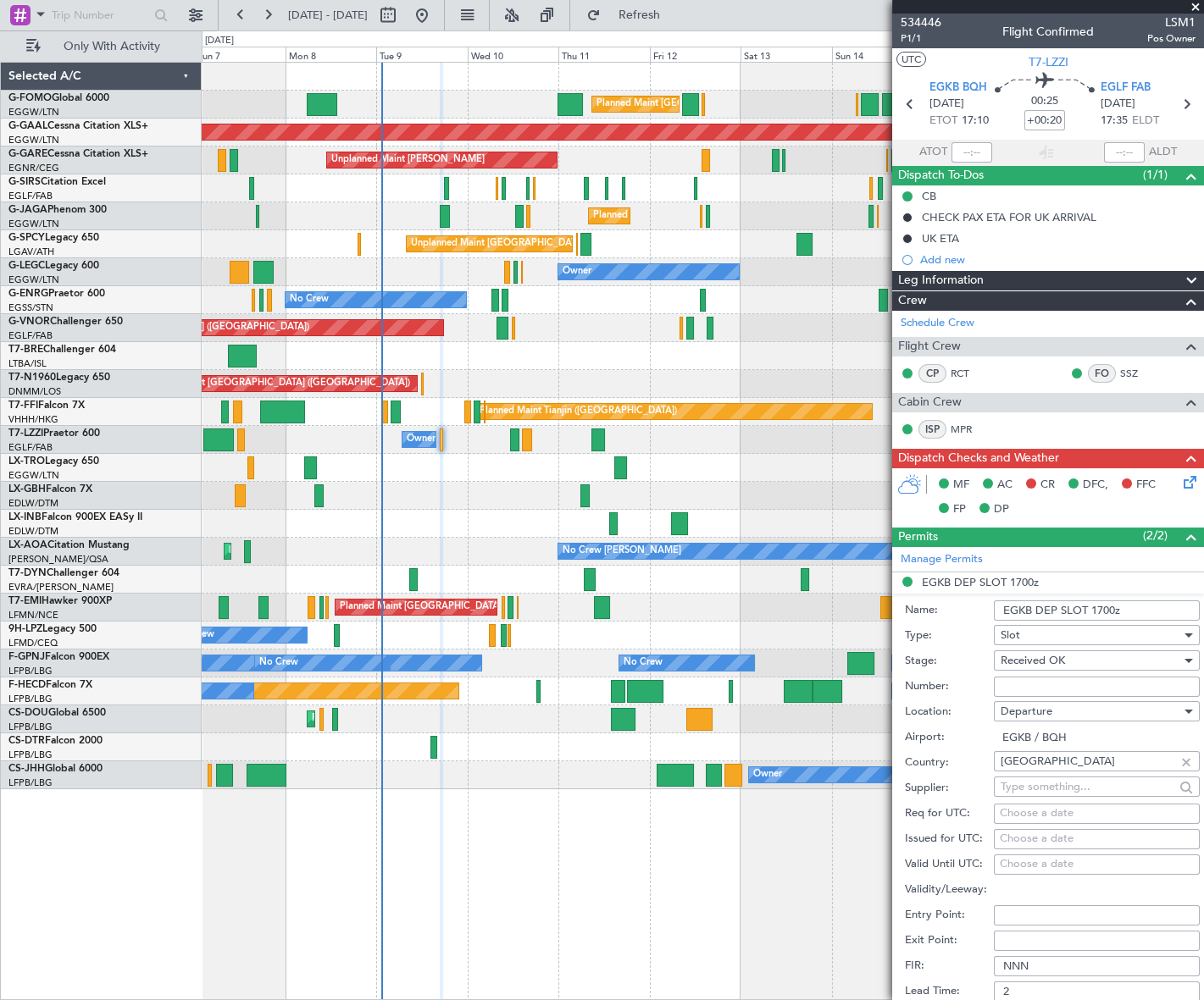
click at [1029, 690] on input "Number:" at bounding box center [1096, 687] width 205 height 20
paste input "BQH-236402"
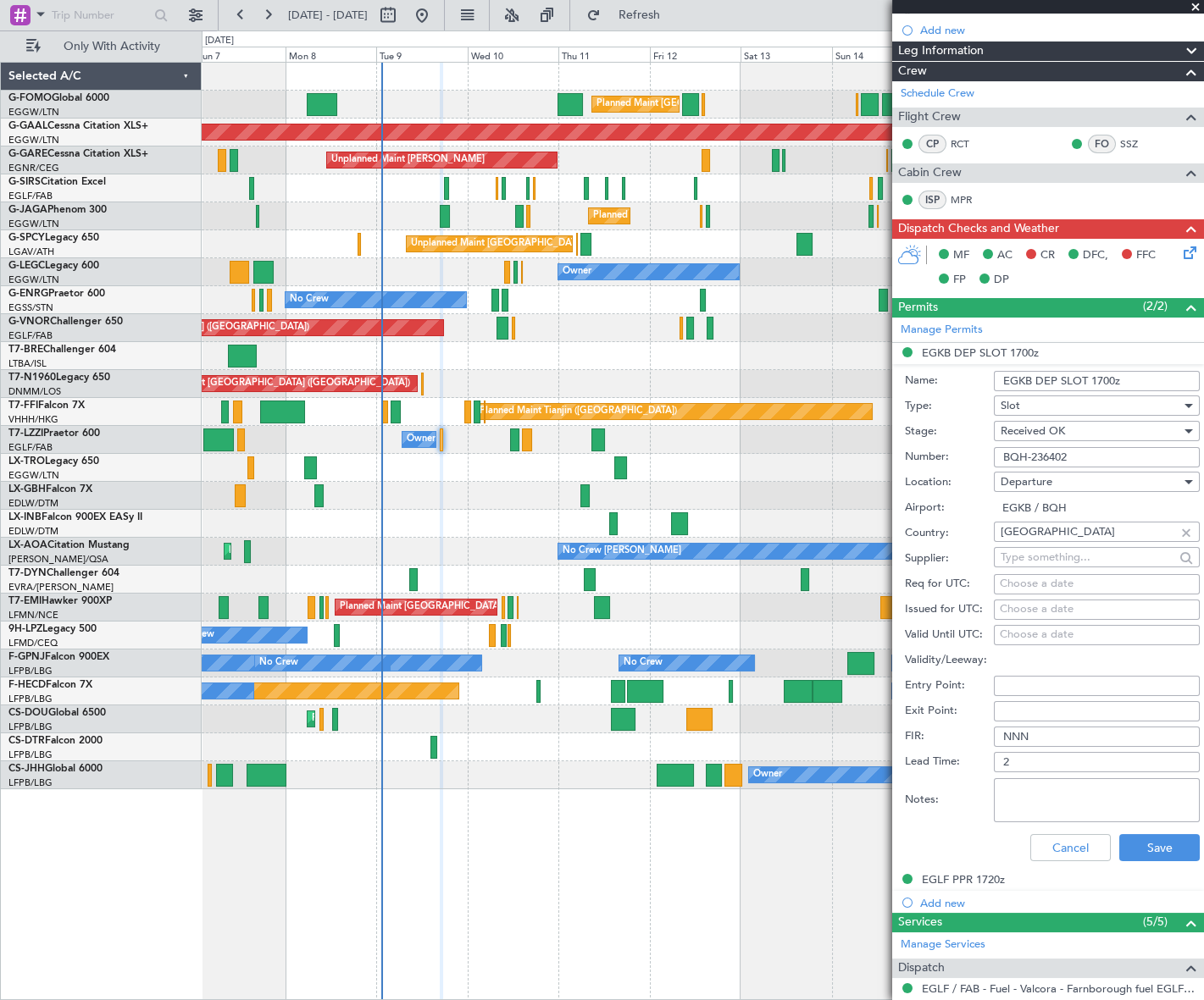
scroll to position [230, 0]
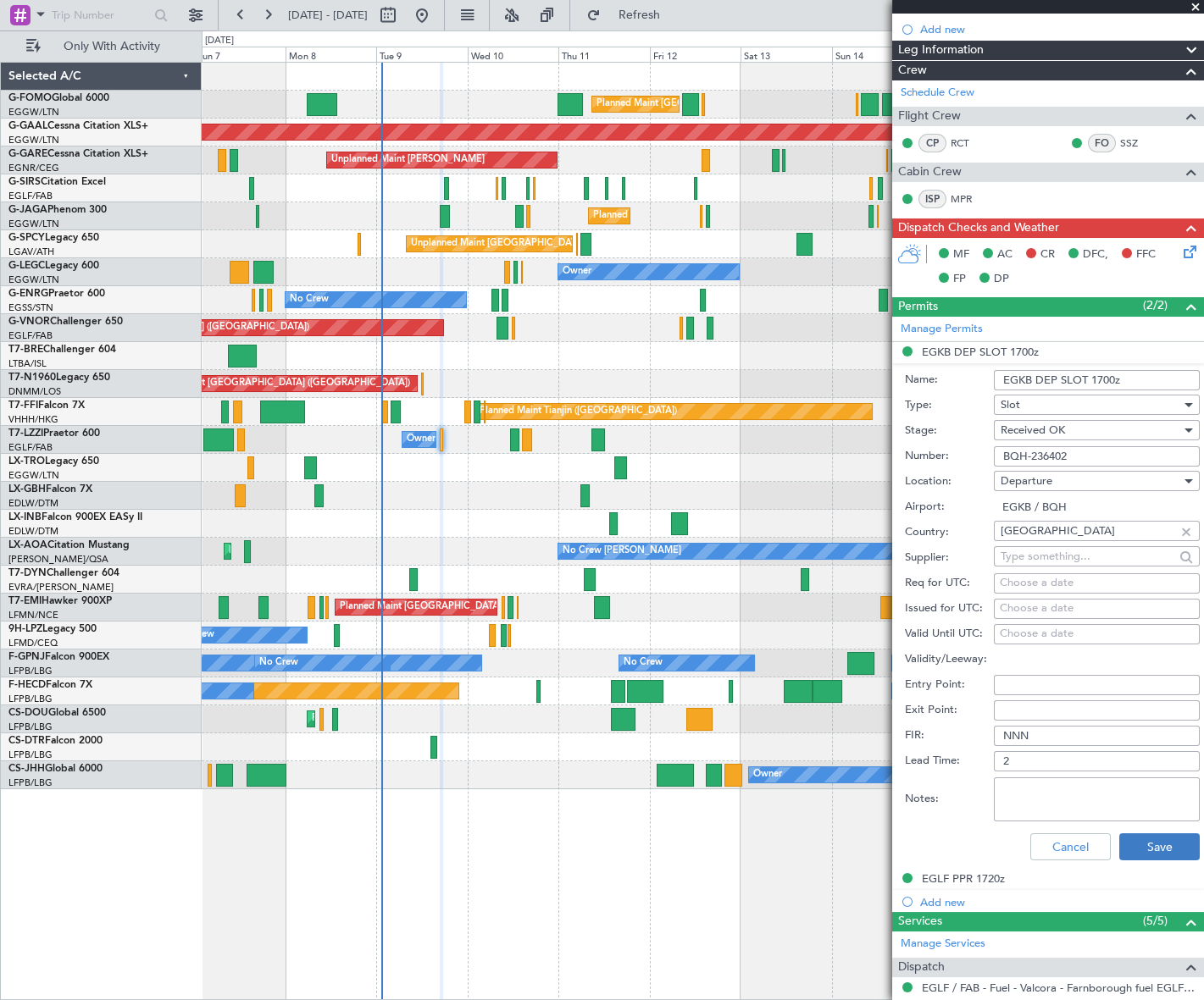
type input "BQH-236402"
click at [1134, 847] on button "Save" at bounding box center [1159, 847] width 80 height 27
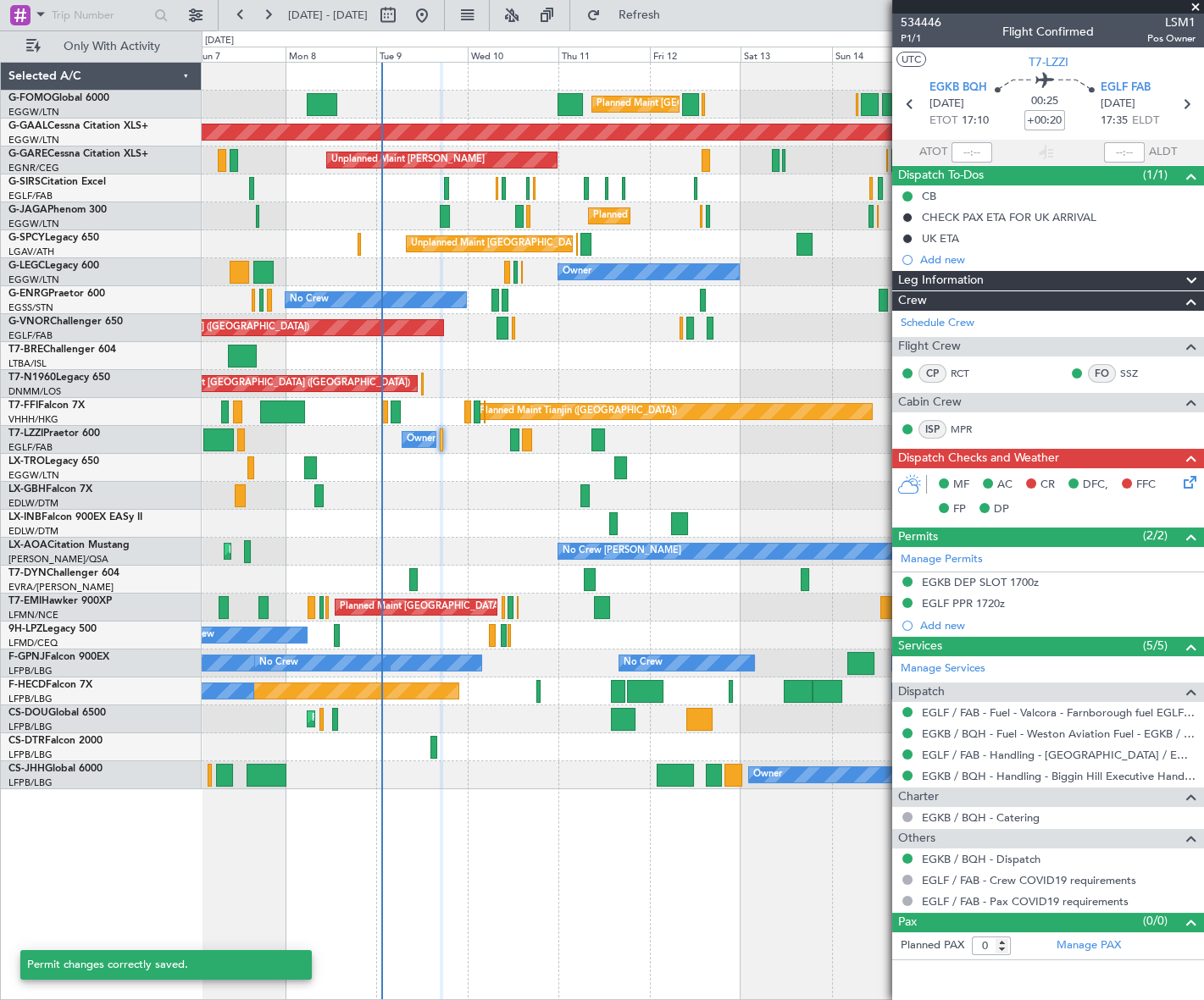
scroll to position [0, 0]
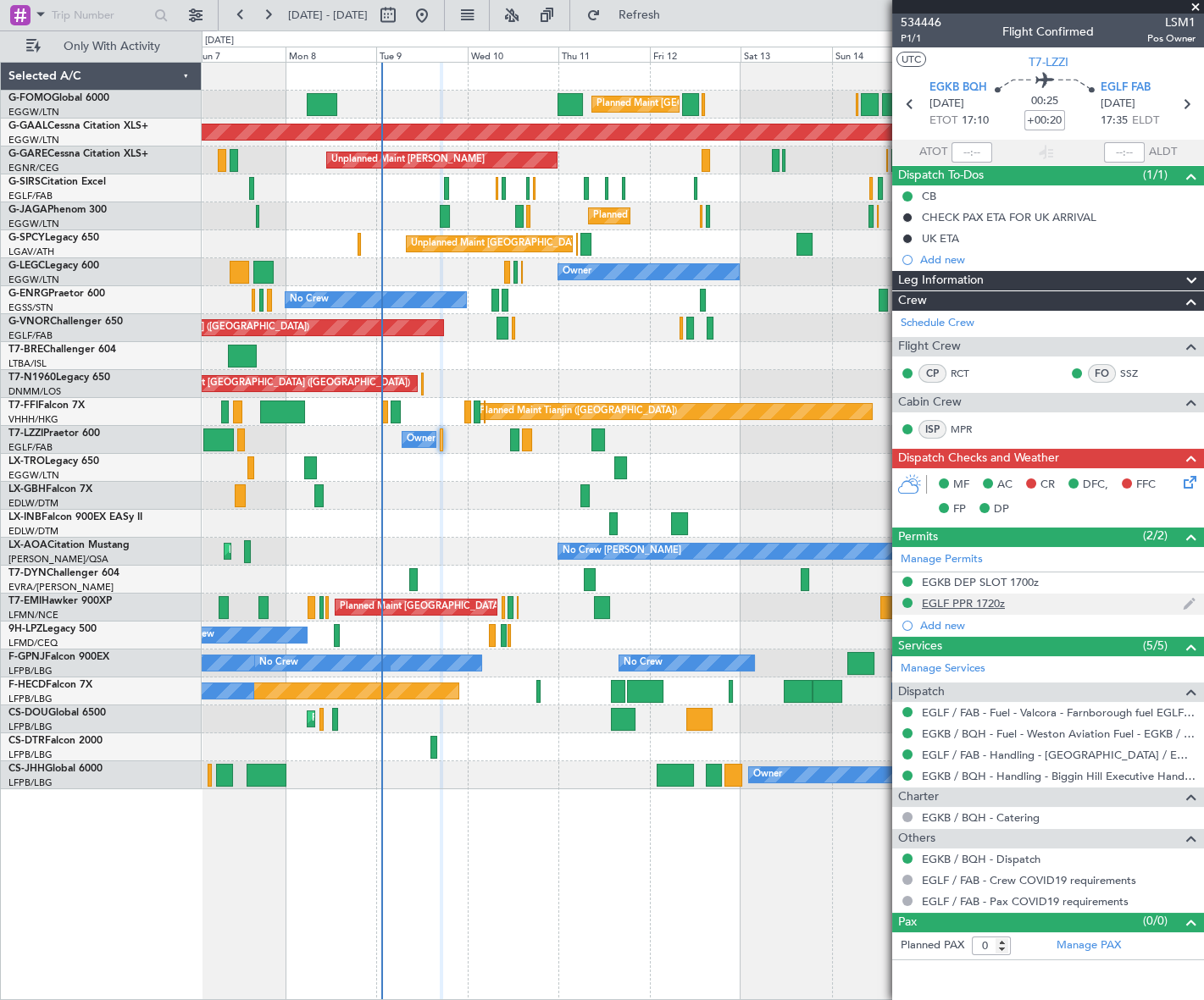
click at [975, 604] on div "EGLF PPR 1720z" at bounding box center [963, 603] width 83 height 14
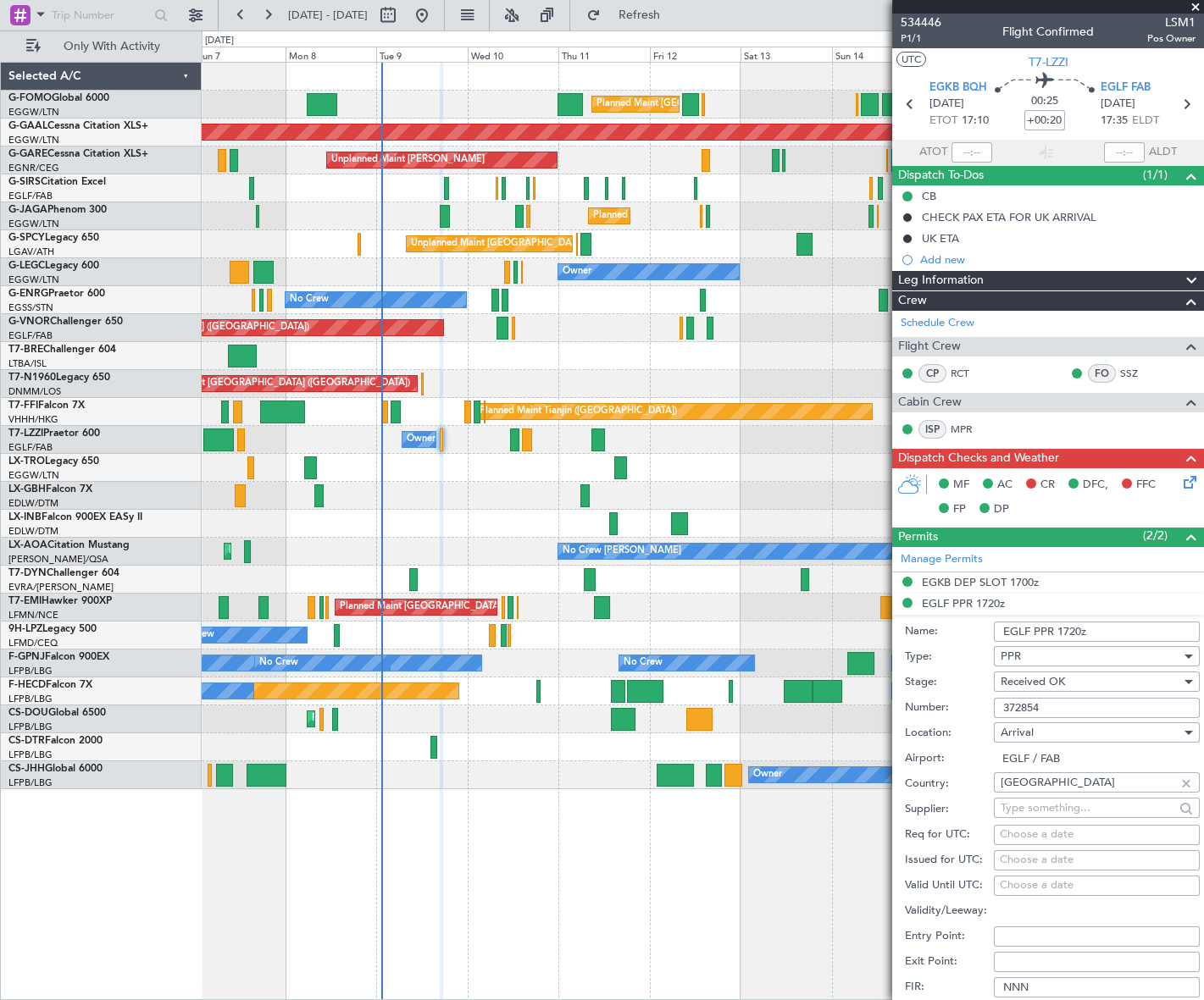
drag, startPoint x: 1053, startPoint y: 629, endPoint x: 997, endPoint y: 630, distance: 56.0
click at [997, 630] on input "EGLF PPR 1720z" at bounding box center [1096, 632] width 205 height 20
click at [1016, 708] on input "372854" at bounding box center [1096, 708] width 205 height 20
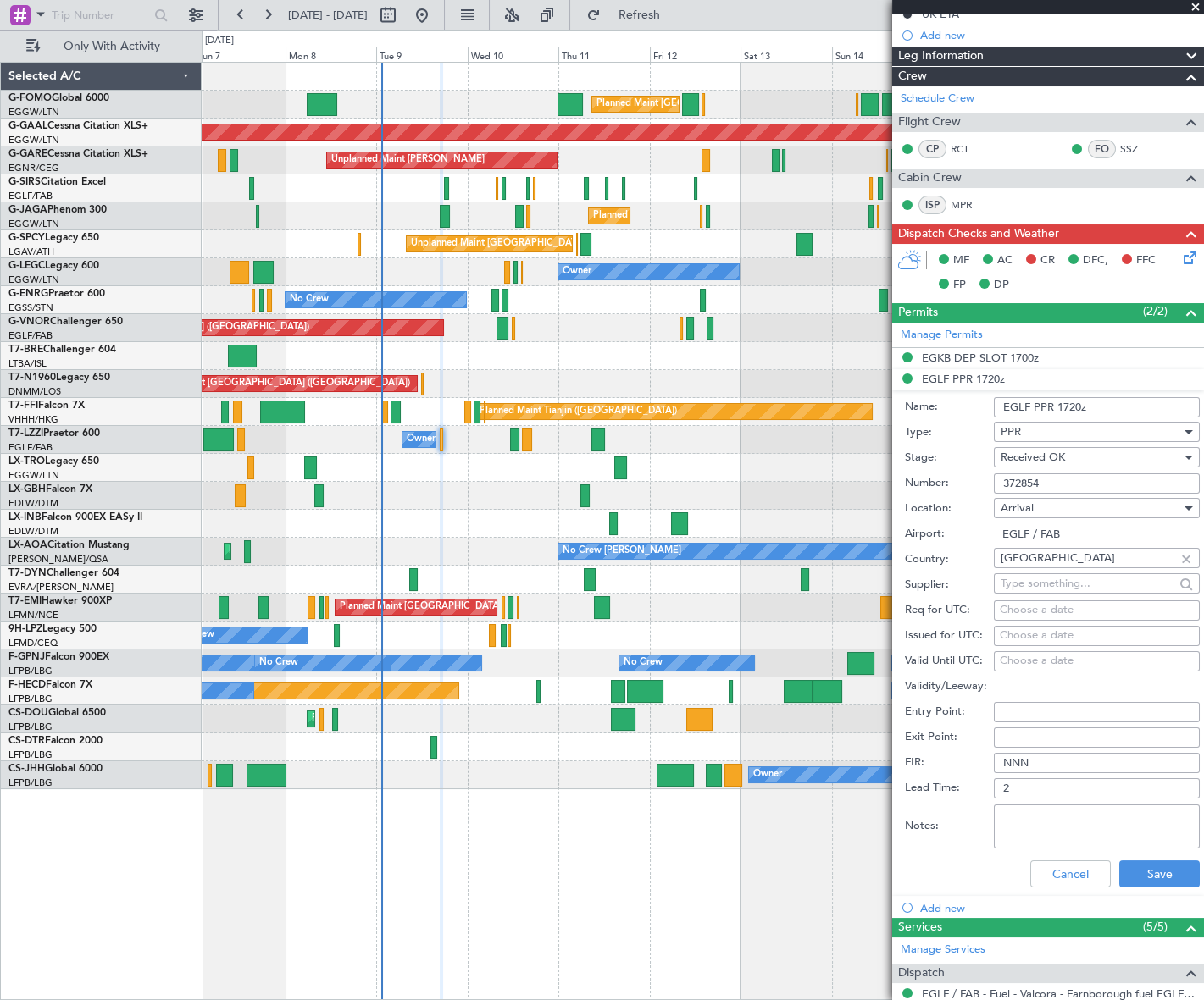
scroll to position [230, 0]
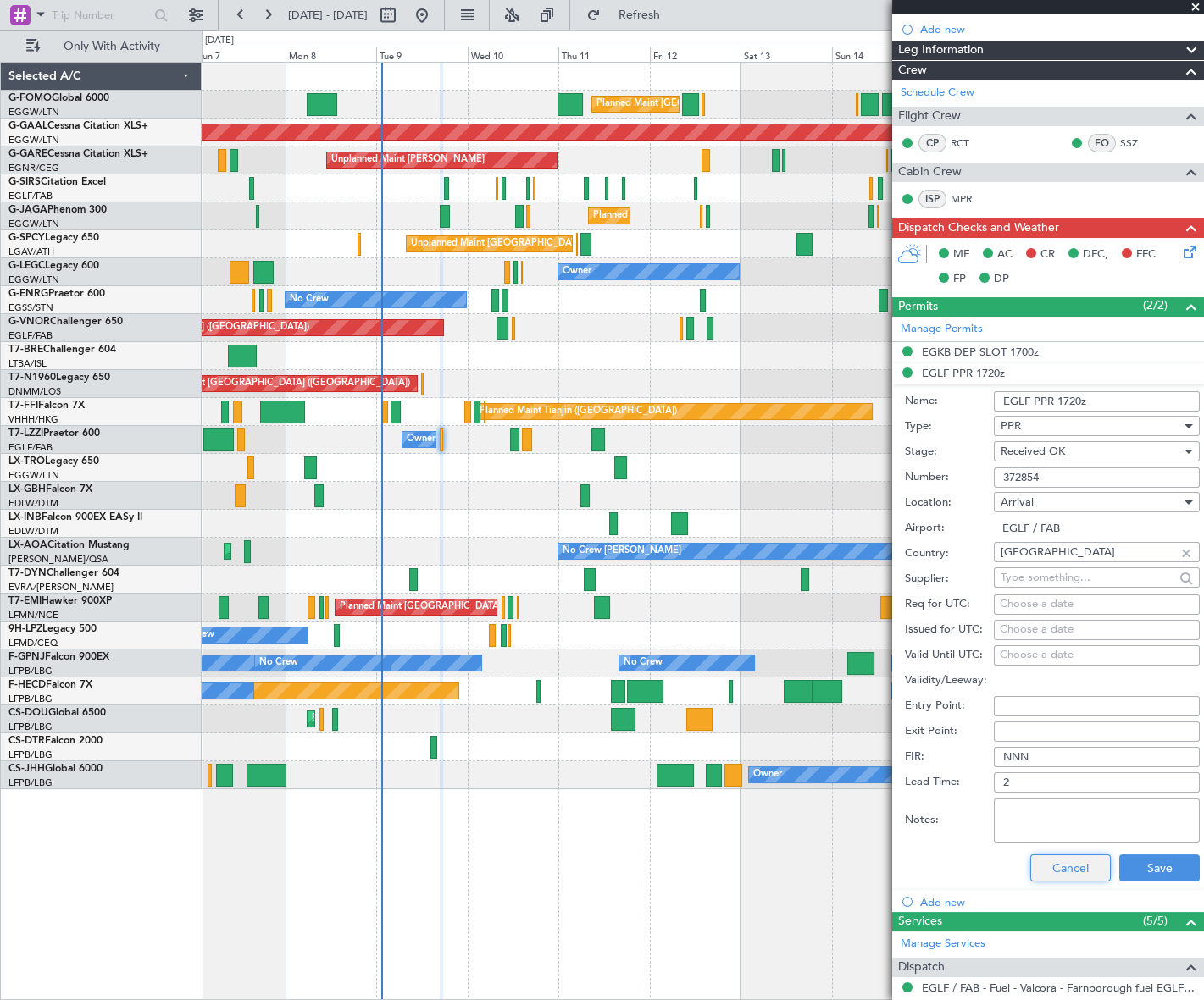
click at [1049, 868] on button "Cancel" at bounding box center [1070, 868] width 80 height 27
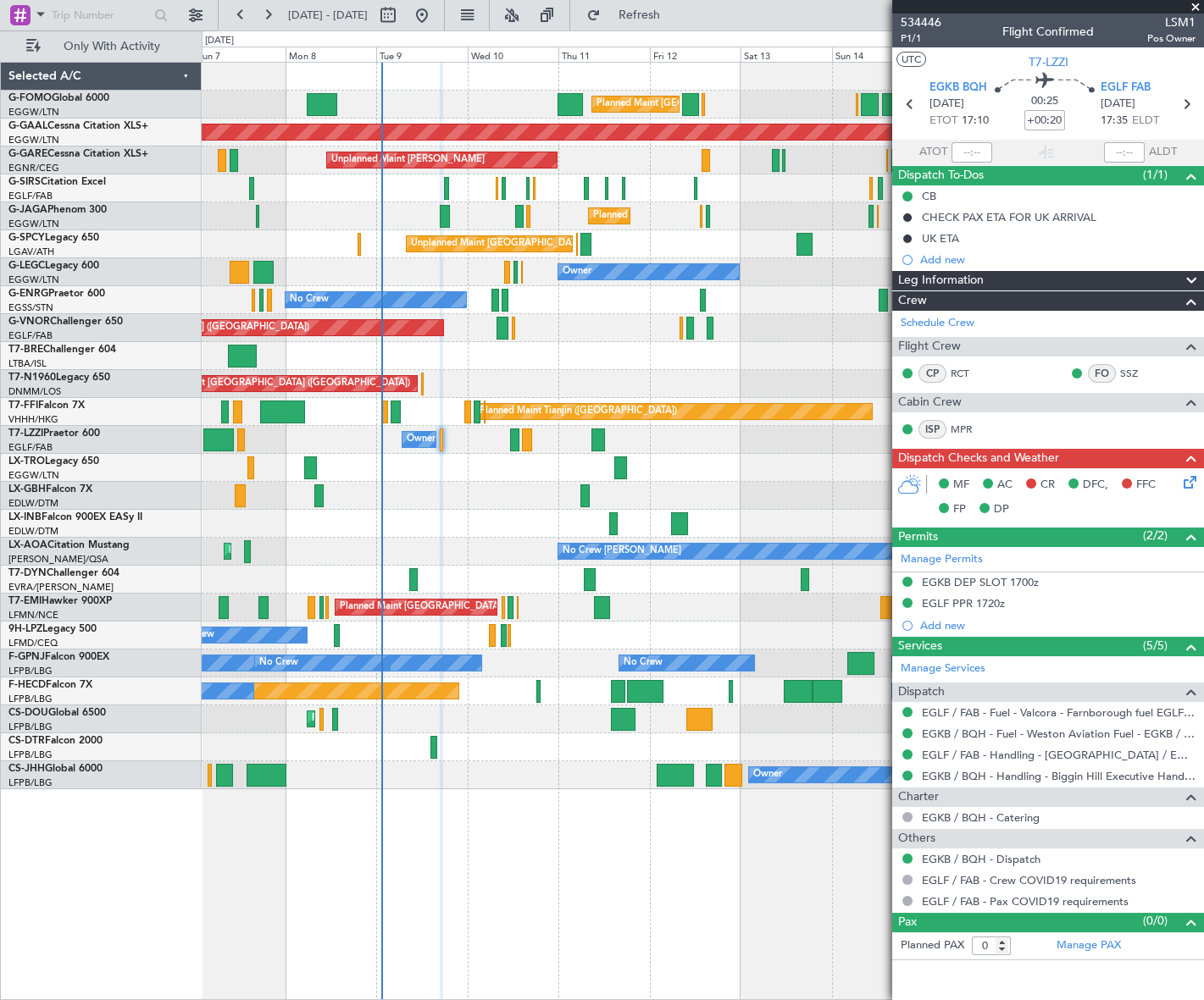
click at [1007, 284] on div "Leg Information" at bounding box center [1048, 280] width 312 height 20
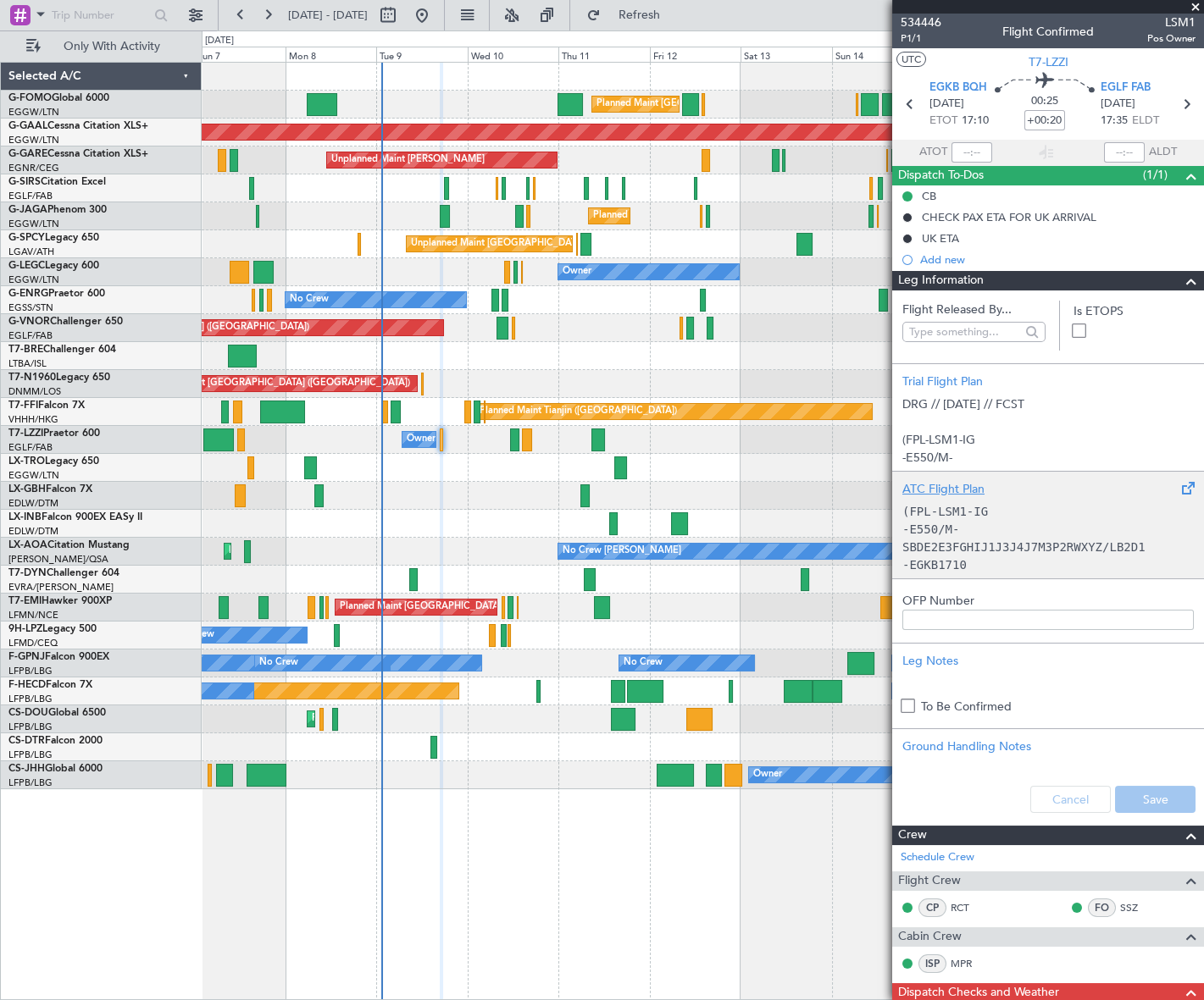
click at [1001, 503] on p "(FPL-LSM1-IG" at bounding box center [1048, 512] width 292 height 18
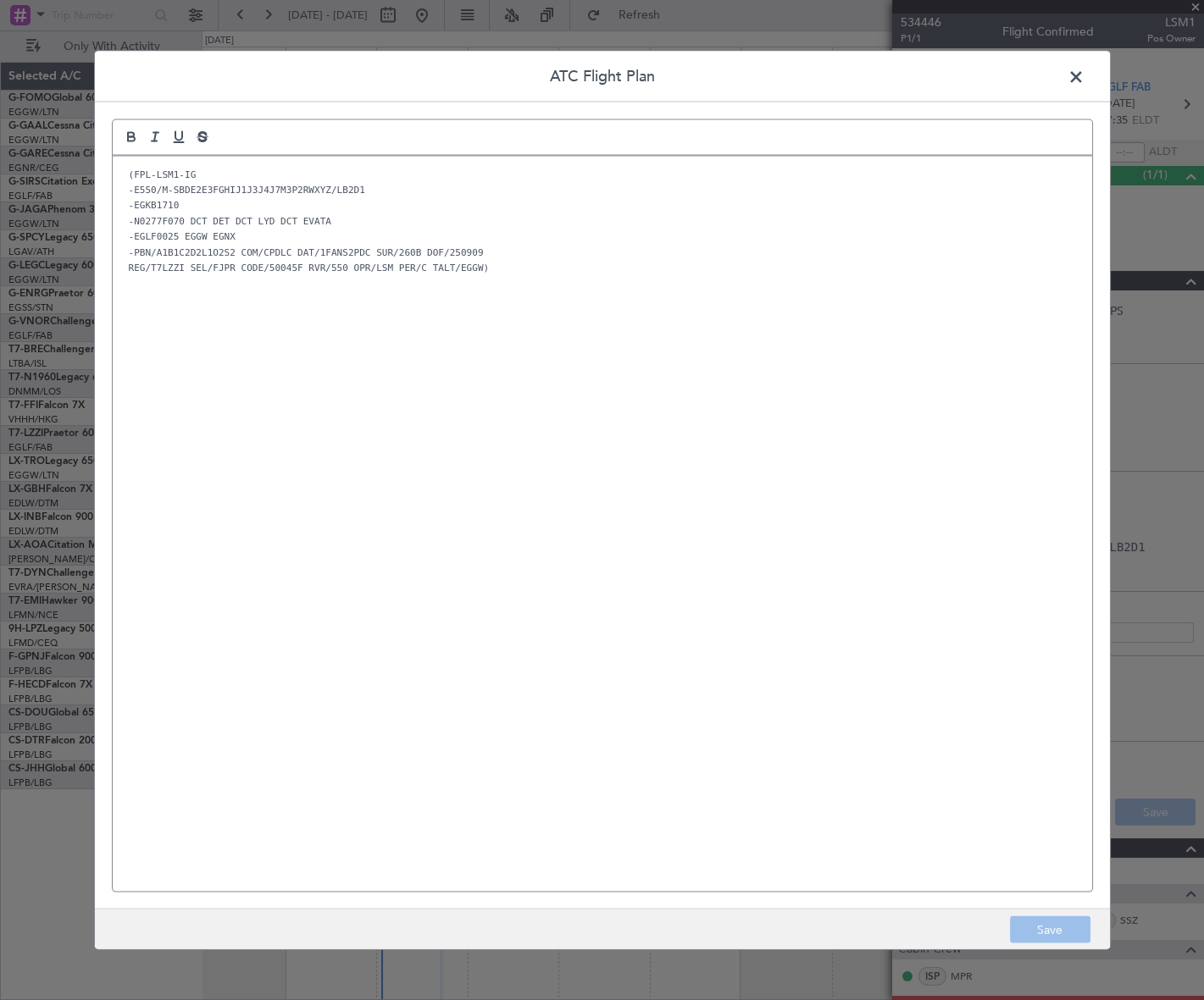
click at [1085, 78] on span at bounding box center [1085, 81] width 0 height 34
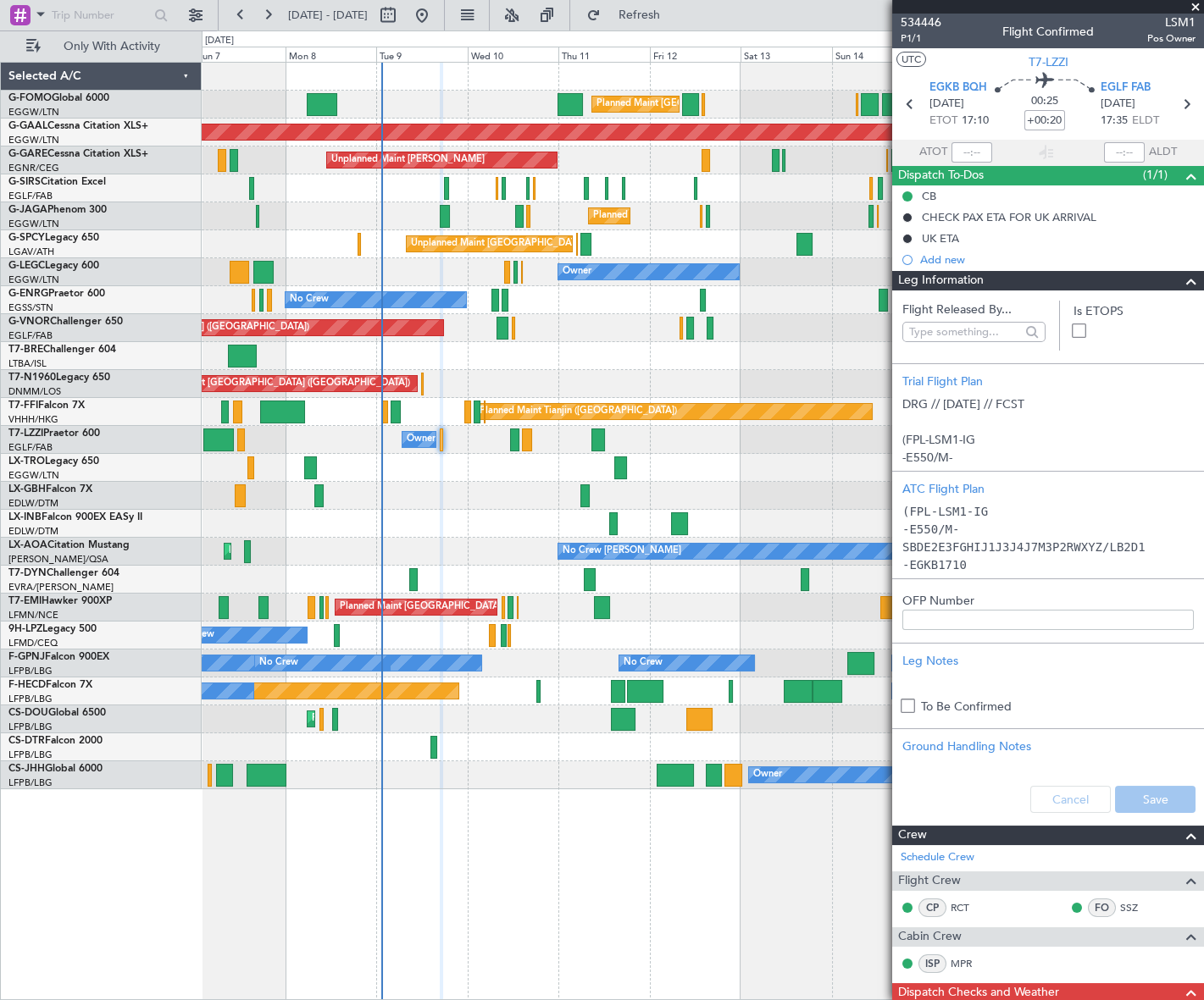
click at [1181, 277] on span at bounding box center [1191, 281] width 20 height 20
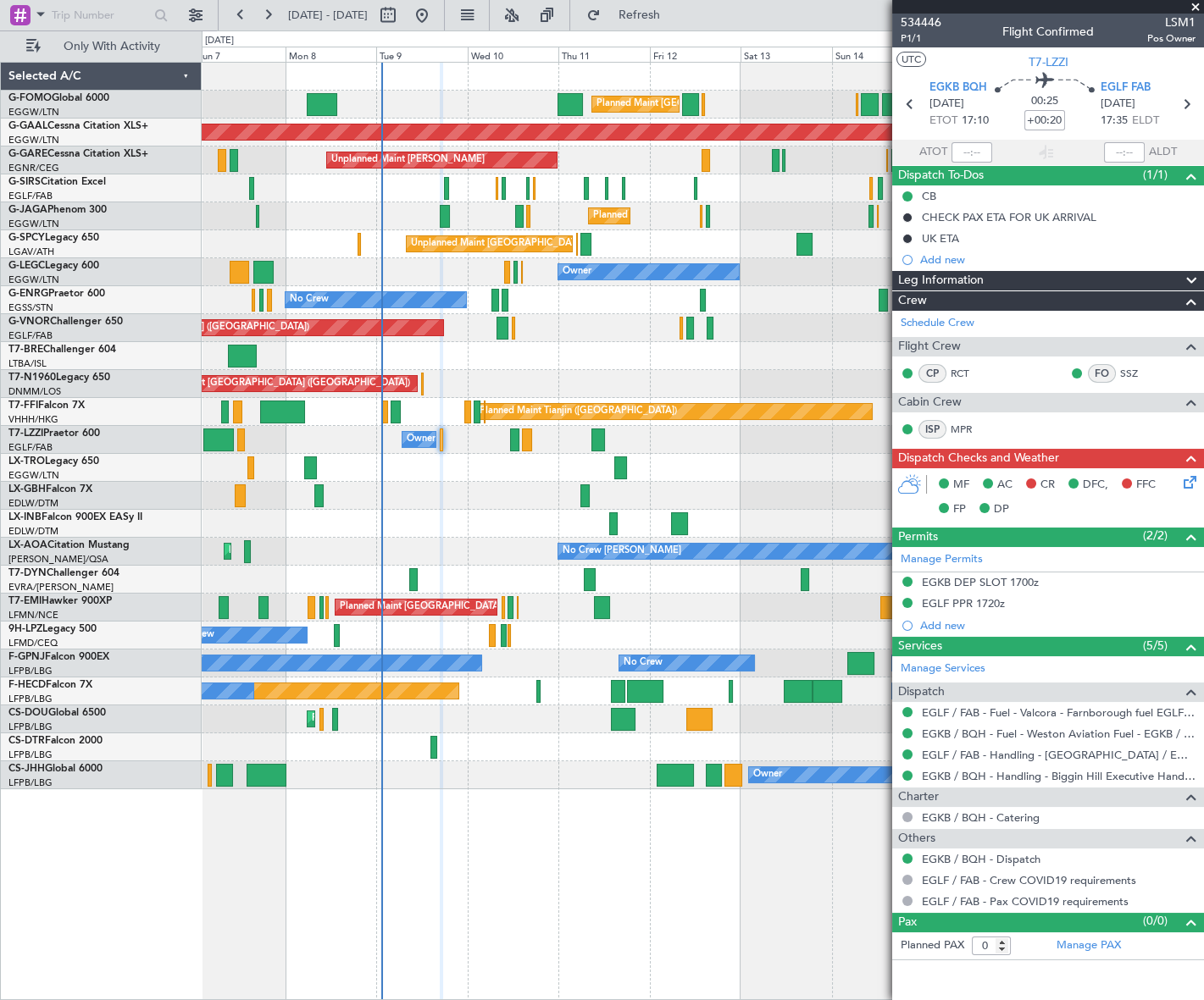
click at [1009, 273] on div "Leg Information" at bounding box center [1048, 280] width 312 height 20
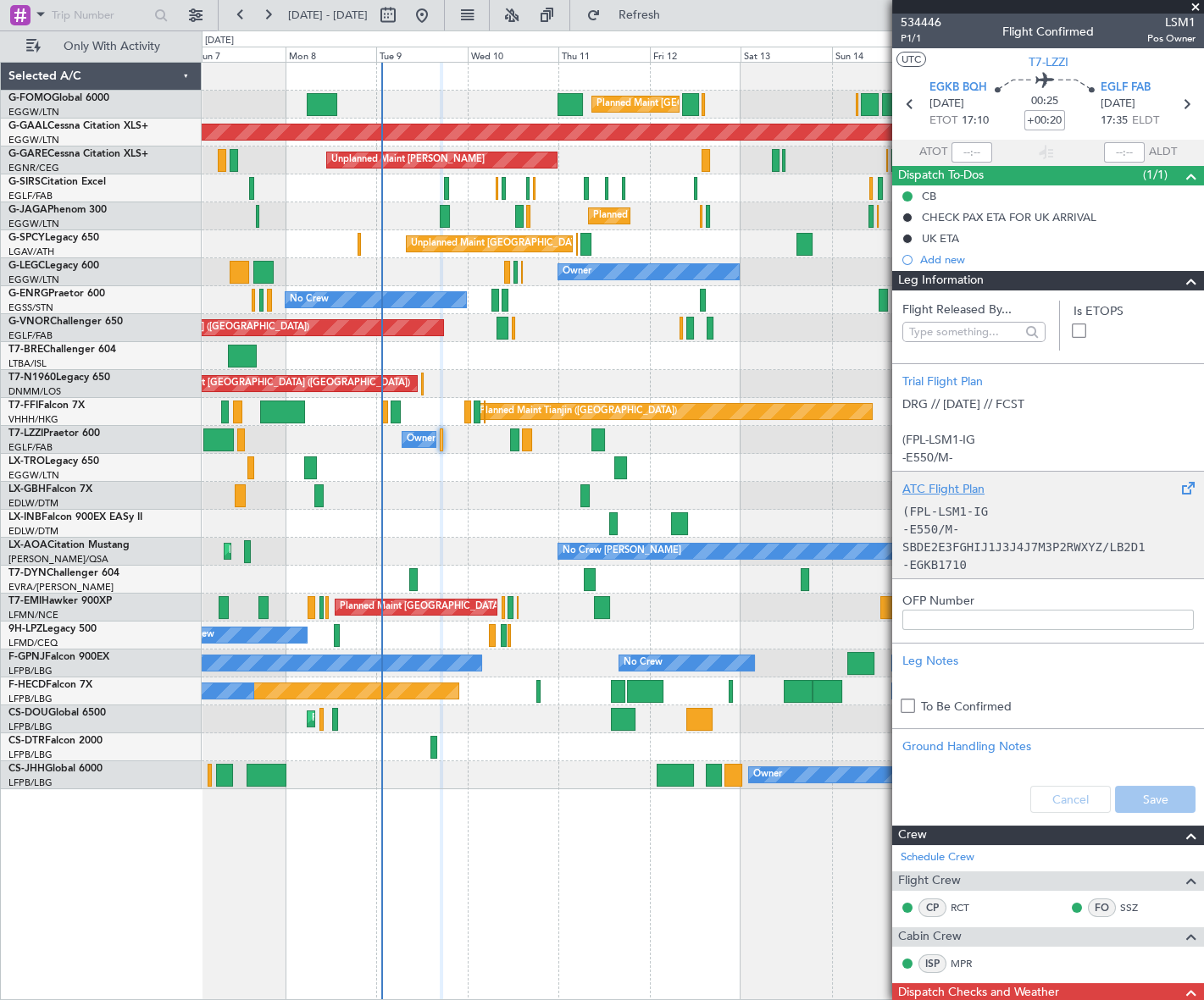
click at [1036, 494] on div "ATC Flight Plan" at bounding box center [1048, 488] width 292 height 18
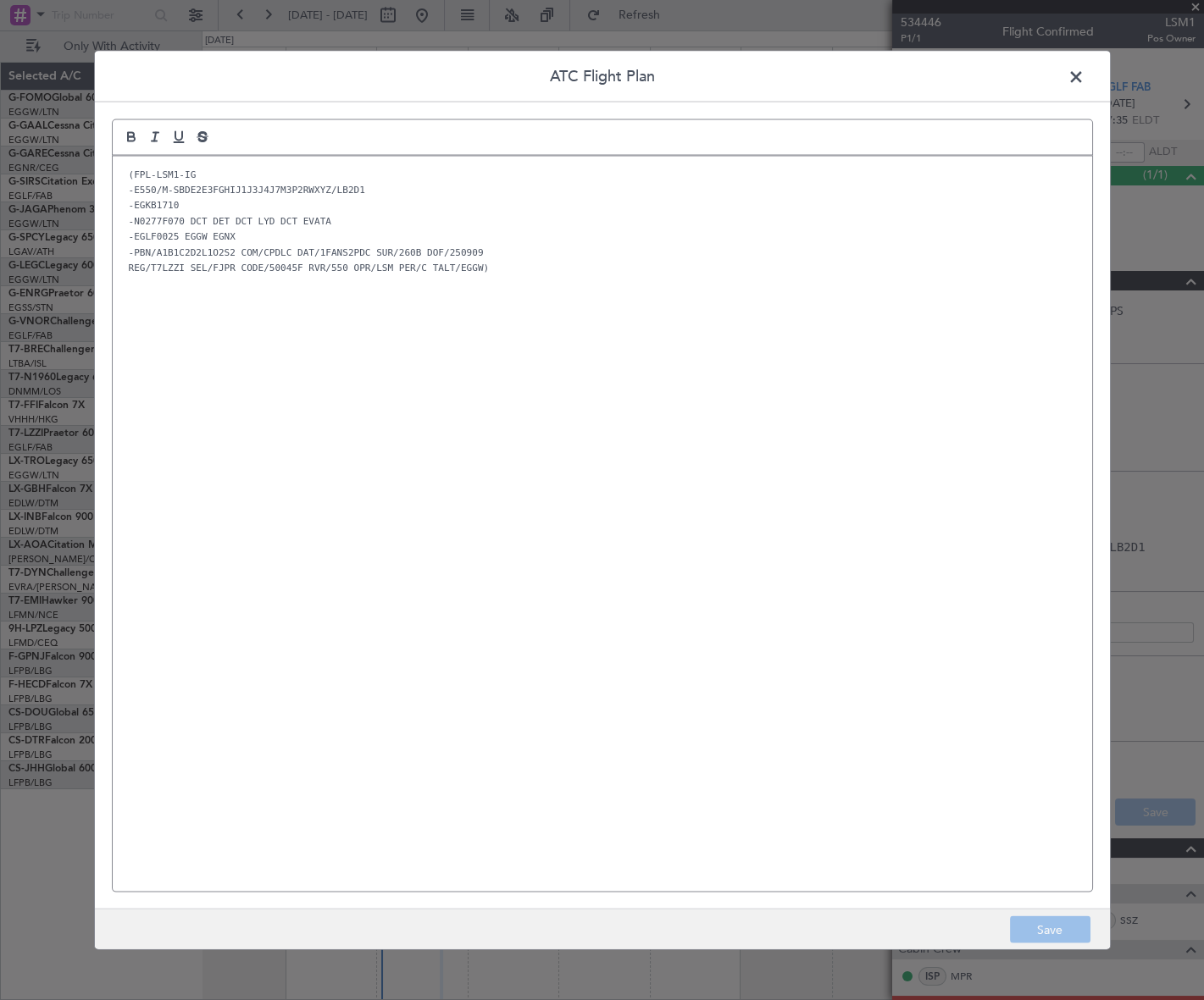
click at [177, 551] on div "(FPL-LSM1-IG -E550/M-SBDE2E3FGHIJ1J3J4J7M3P2RWXYZ/LB2D1 -EGKB1710 -N0277F070 DC…" at bounding box center [602, 523] width 979 height 736
click at [1066, 926] on button "Save" at bounding box center [1050, 930] width 80 height 27
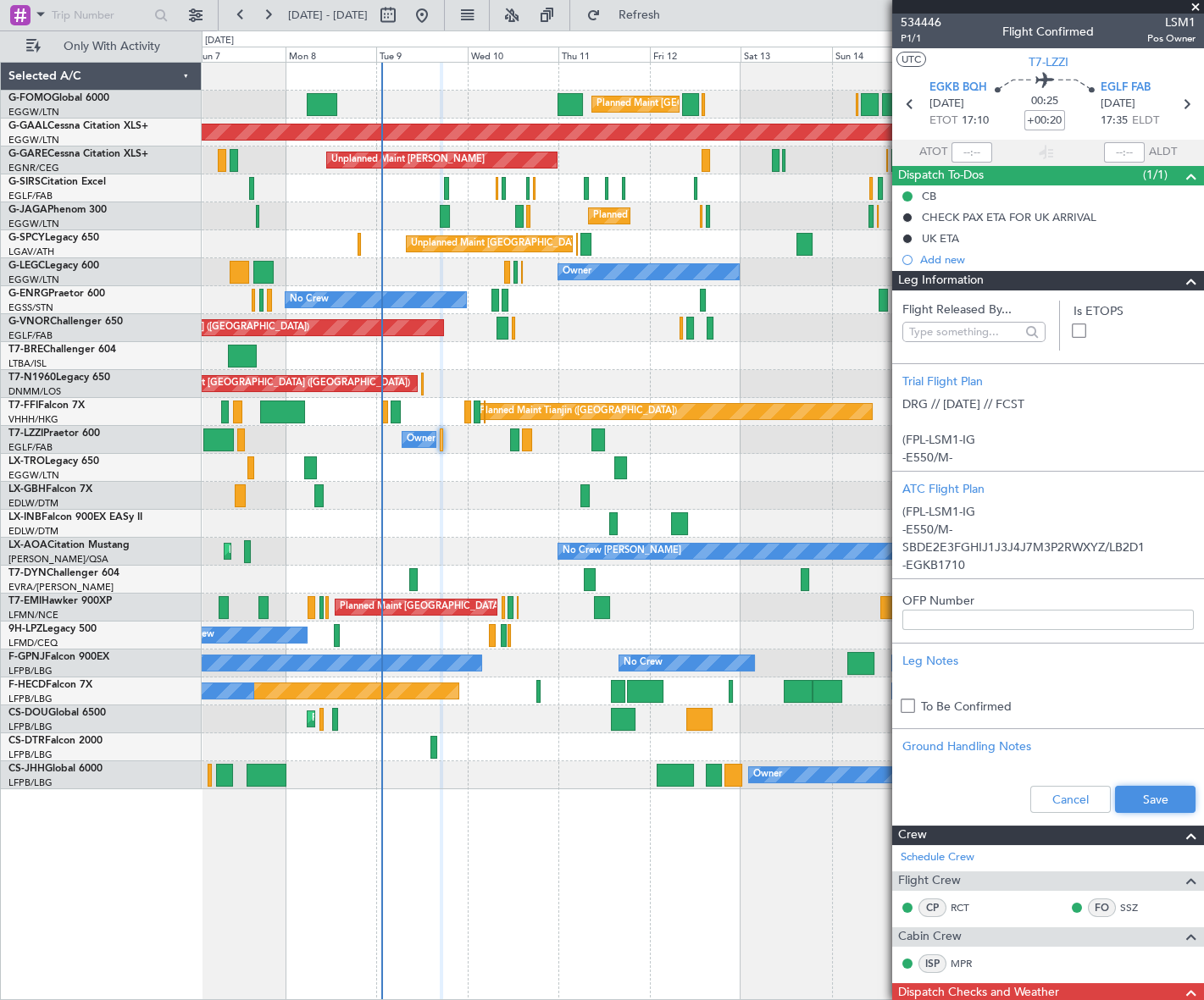
click at [1160, 804] on button "Save" at bounding box center [1155, 800] width 80 height 27
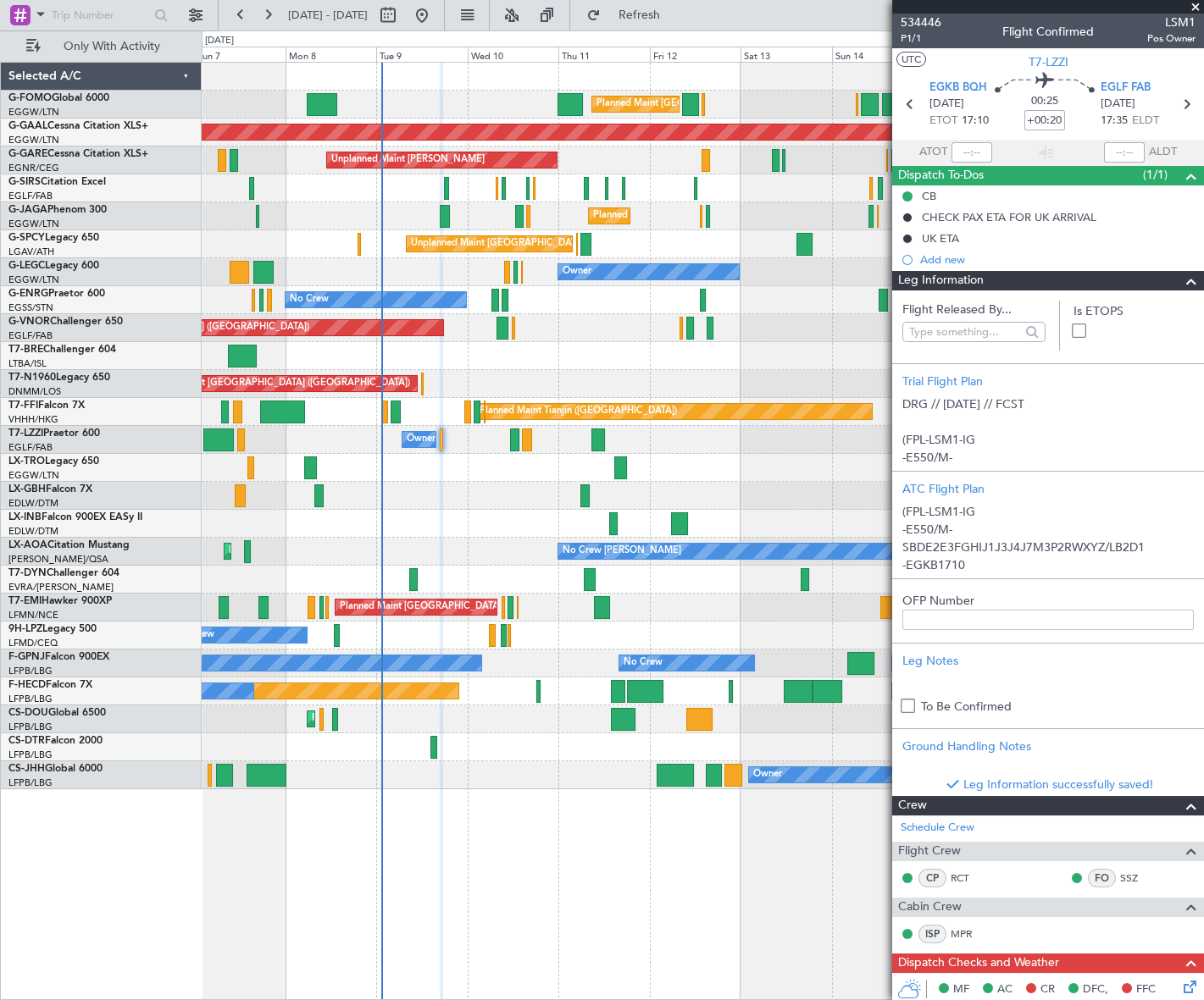
click at [1183, 284] on span at bounding box center [1191, 281] width 20 height 20
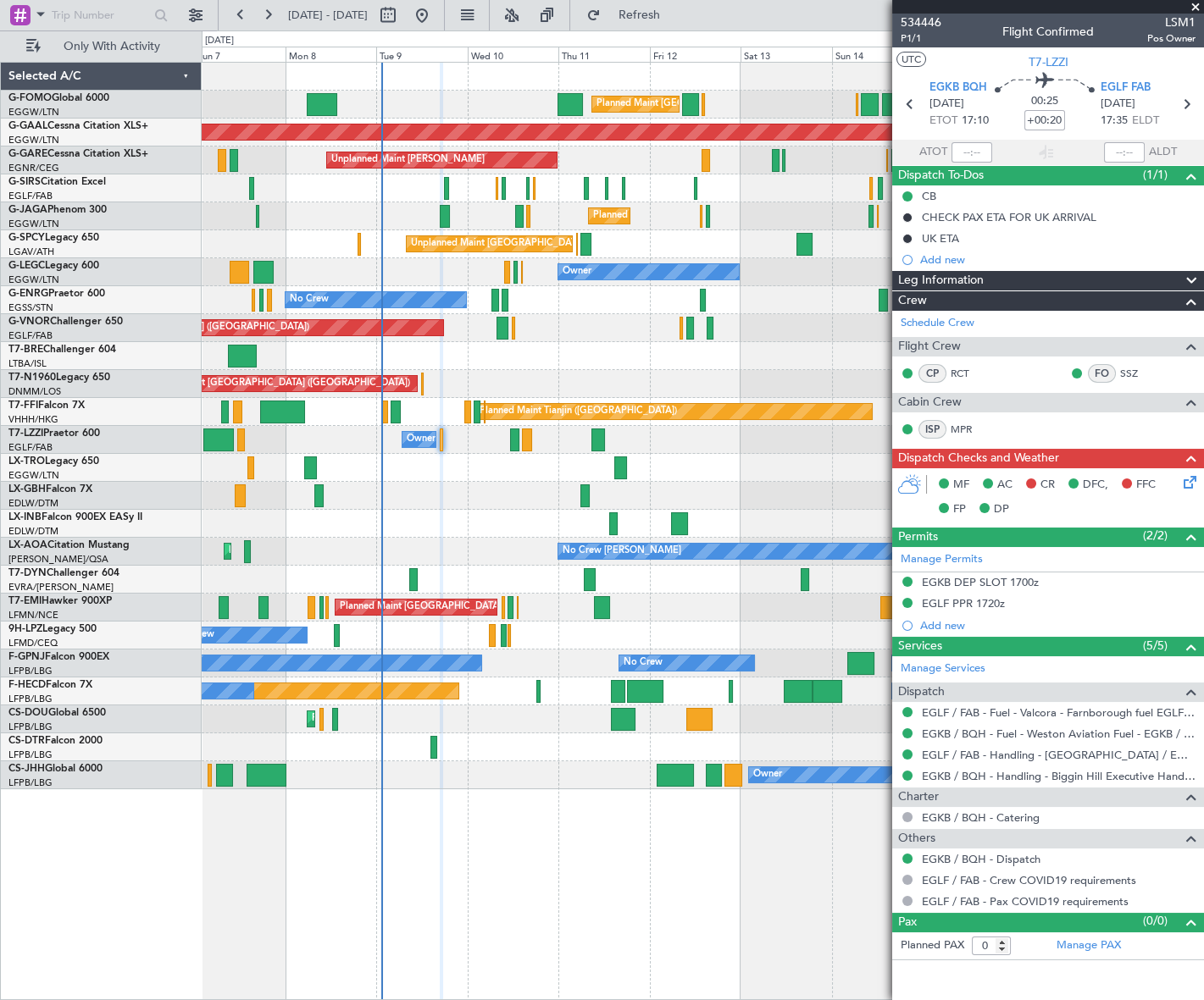
click at [1018, 280] on div "Leg Information" at bounding box center [1048, 280] width 312 height 20
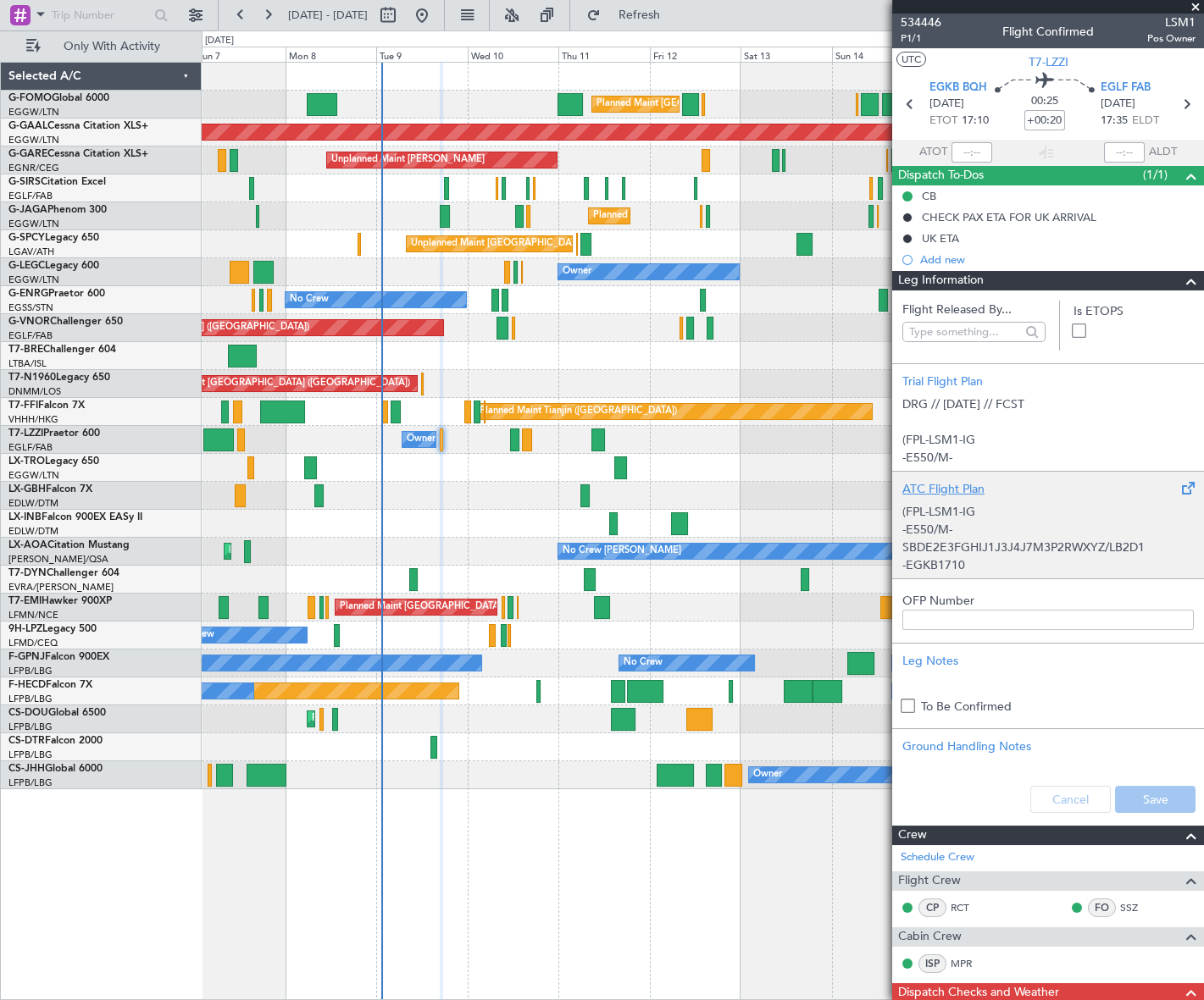
click at [1031, 539] on p "-E550/M-SBDE2E3FGHIJ1J3J4J7M3P2RWXYZ/LB2D1" at bounding box center [1048, 539] width 292 height 36
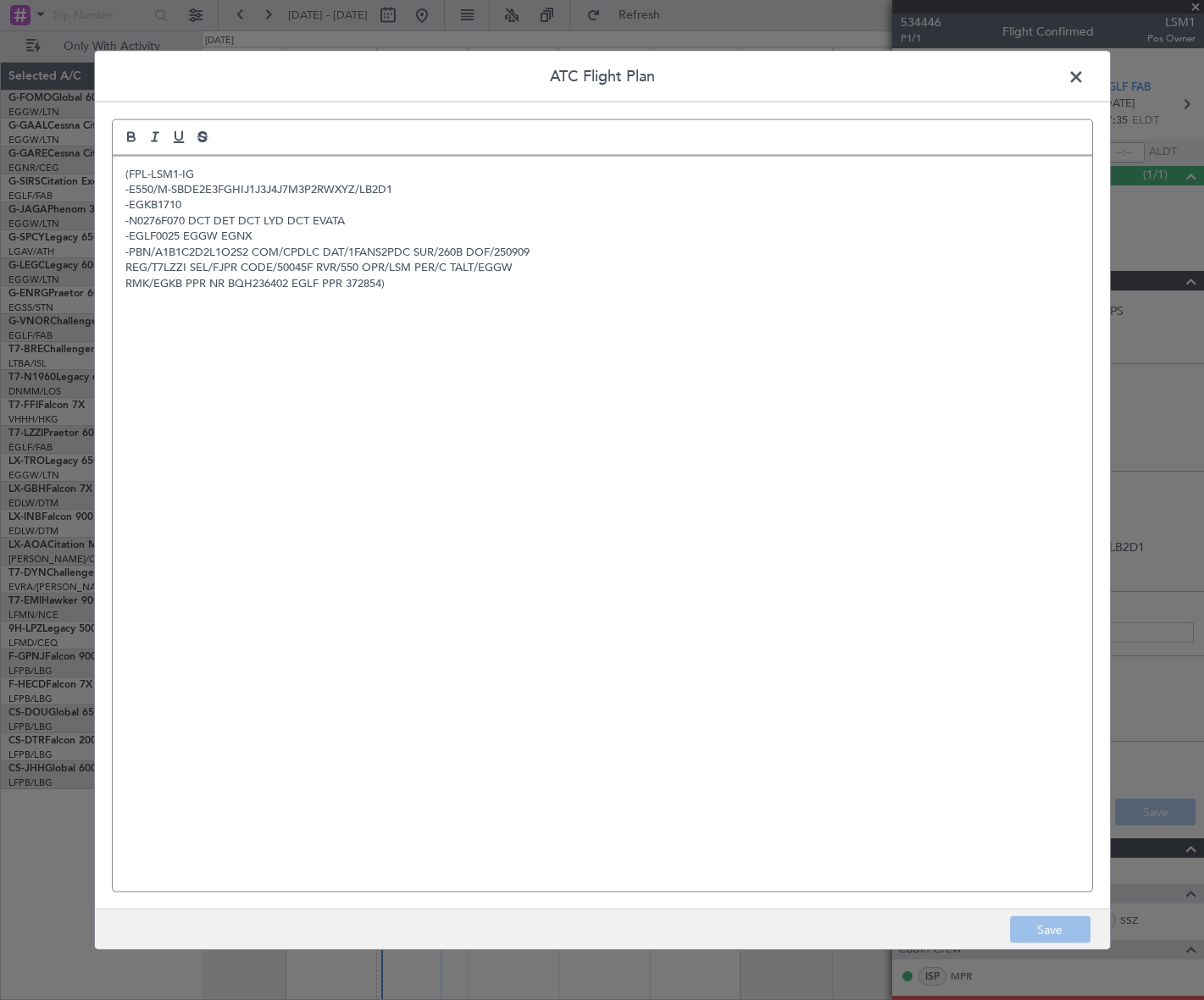
click at [1085, 67] on span at bounding box center [1085, 81] width 0 height 34
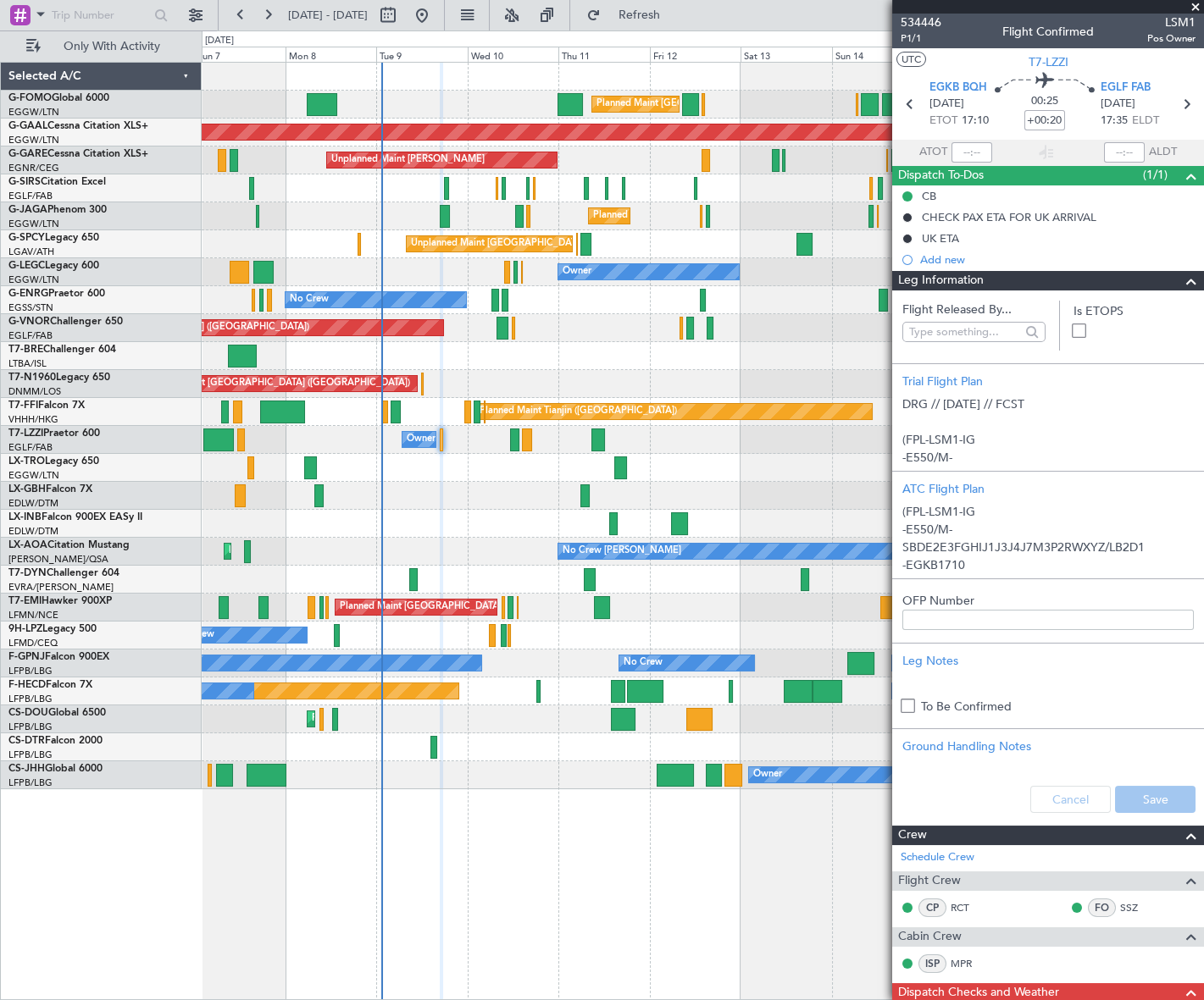
click at [1169, 280] on div at bounding box center [1184, 281] width 34 height 20
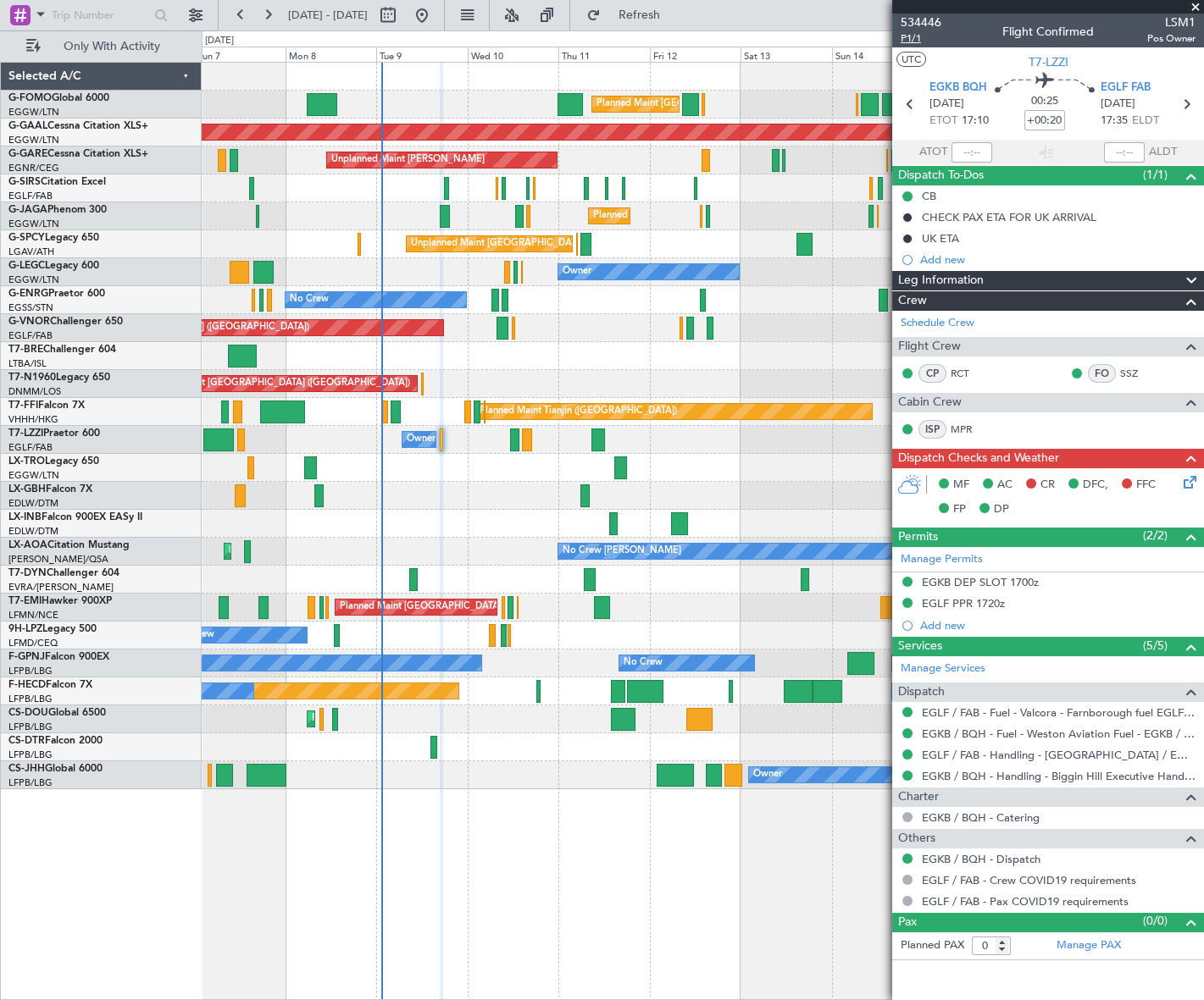
click at [908, 42] on span "P1/1" at bounding box center [921, 38] width 41 height 14
click at [906, 37] on span "P1/1" at bounding box center [921, 38] width 41 height 14
click at [1191, 483] on icon at bounding box center [1187, 479] width 14 height 14
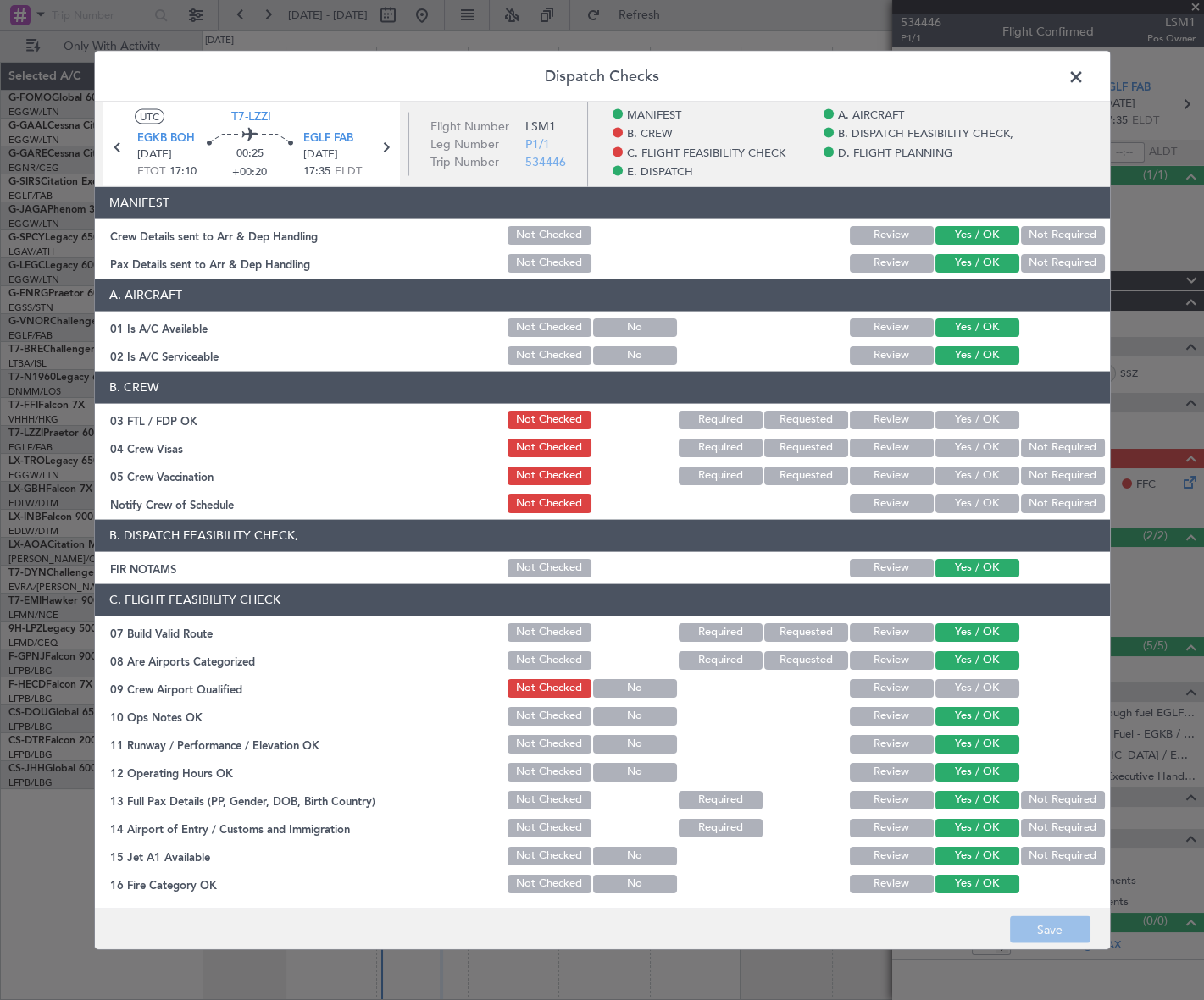
click at [1085, 76] on span at bounding box center [1085, 81] width 0 height 34
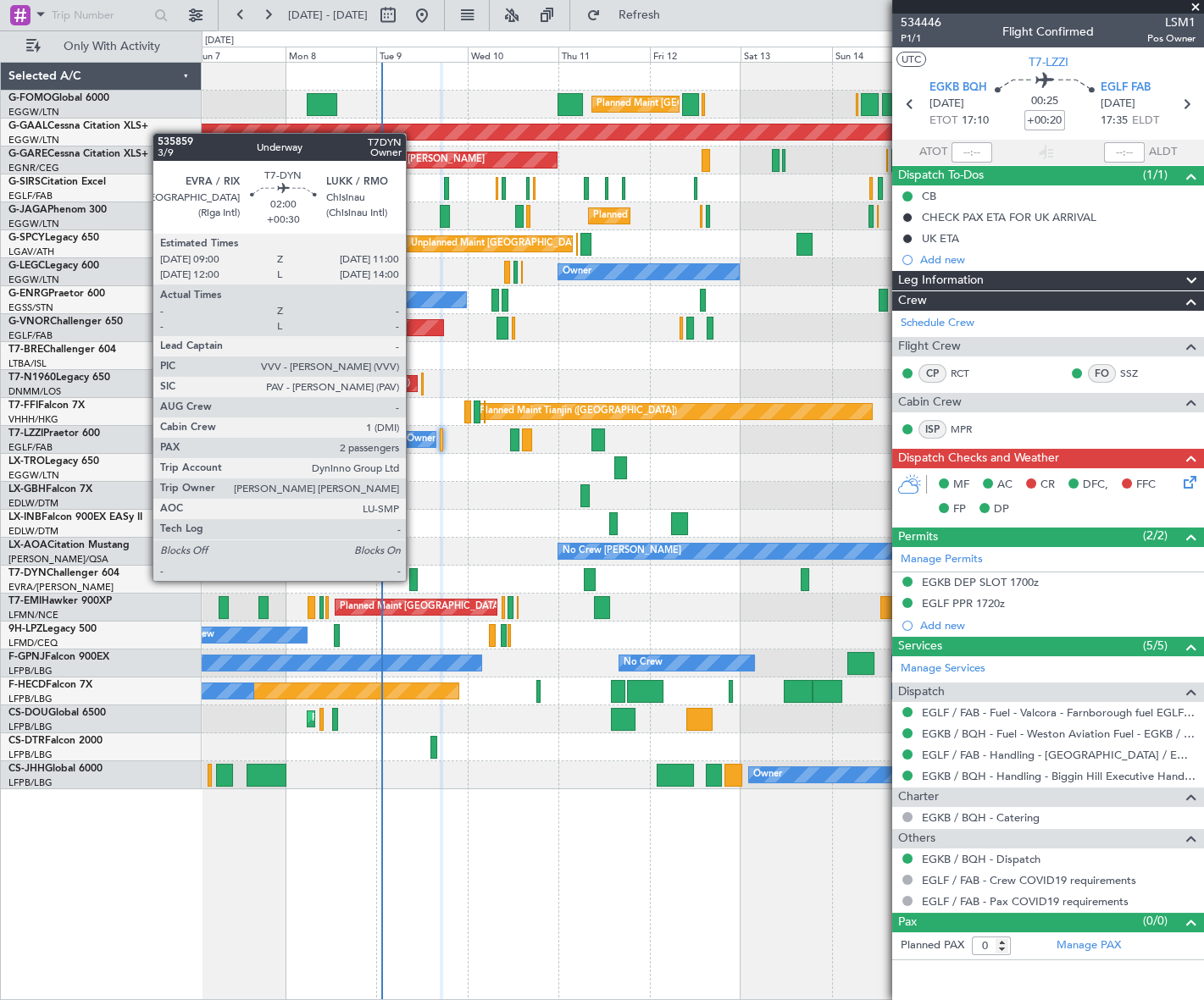
click at [414, 580] on div at bounding box center [413, 580] width 8 height 23
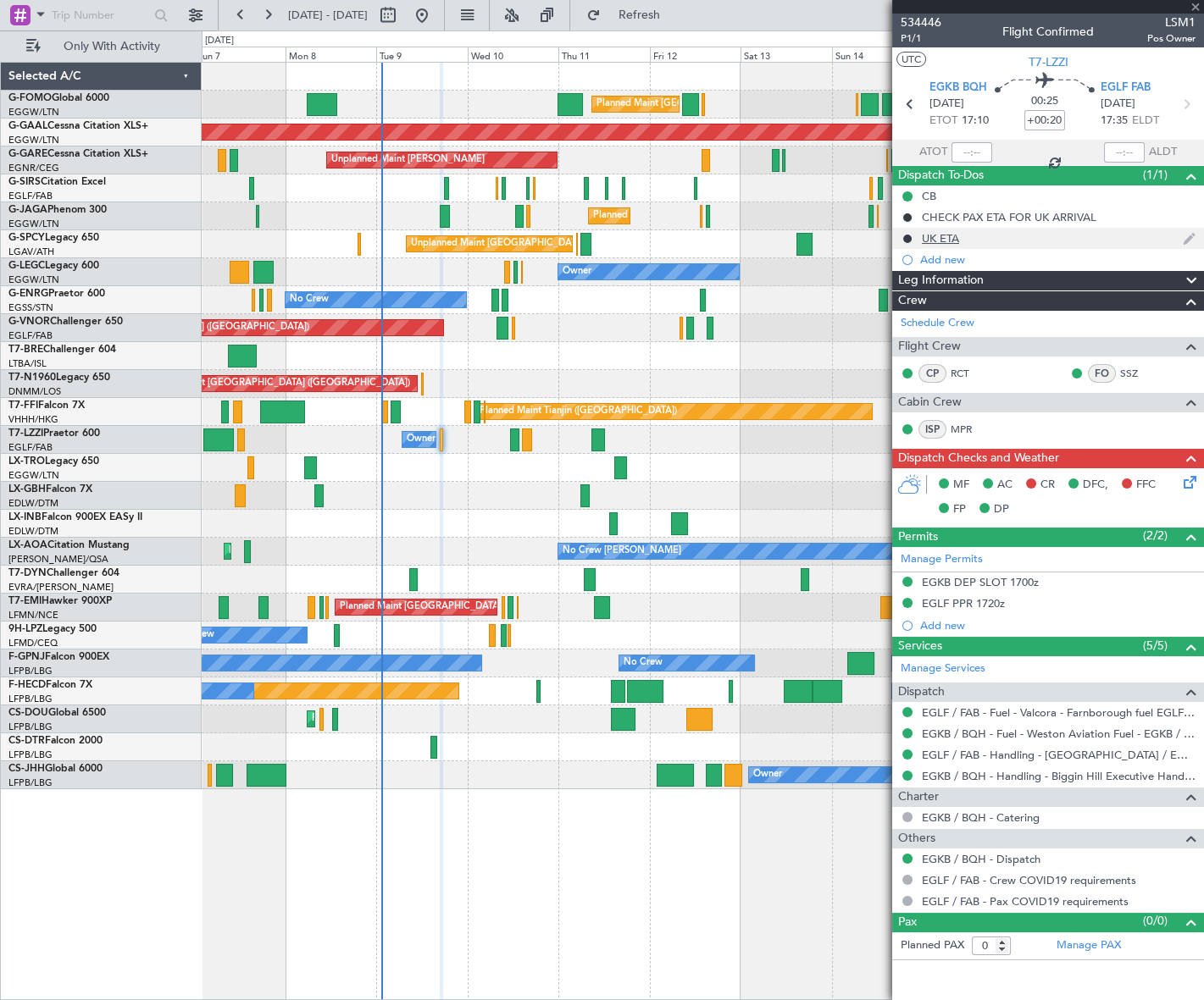
type input "+00:30"
type input "2"
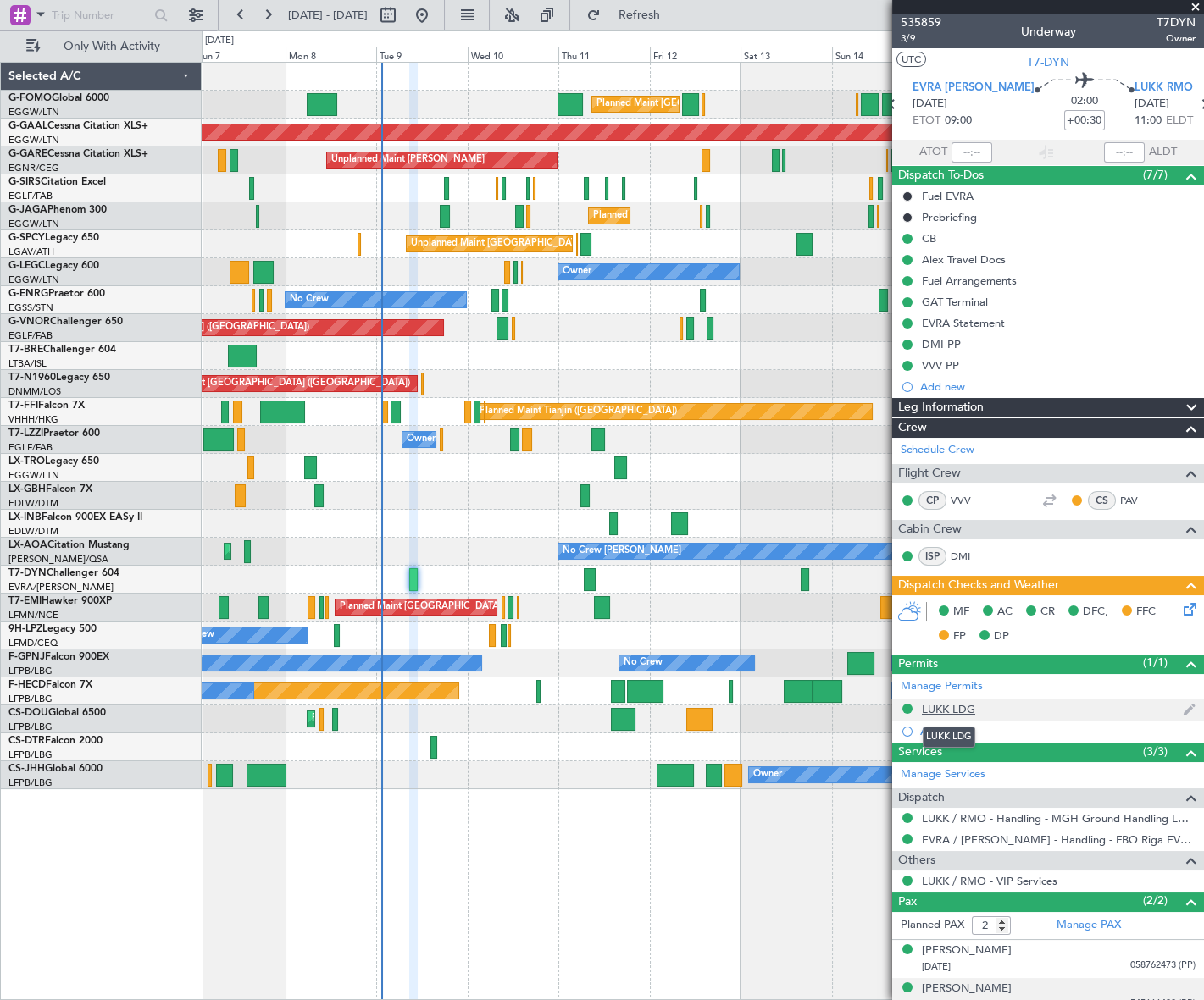
click at [960, 706] on div "LUKK LDG" at bounding box center [948, 709] width 54 height 14
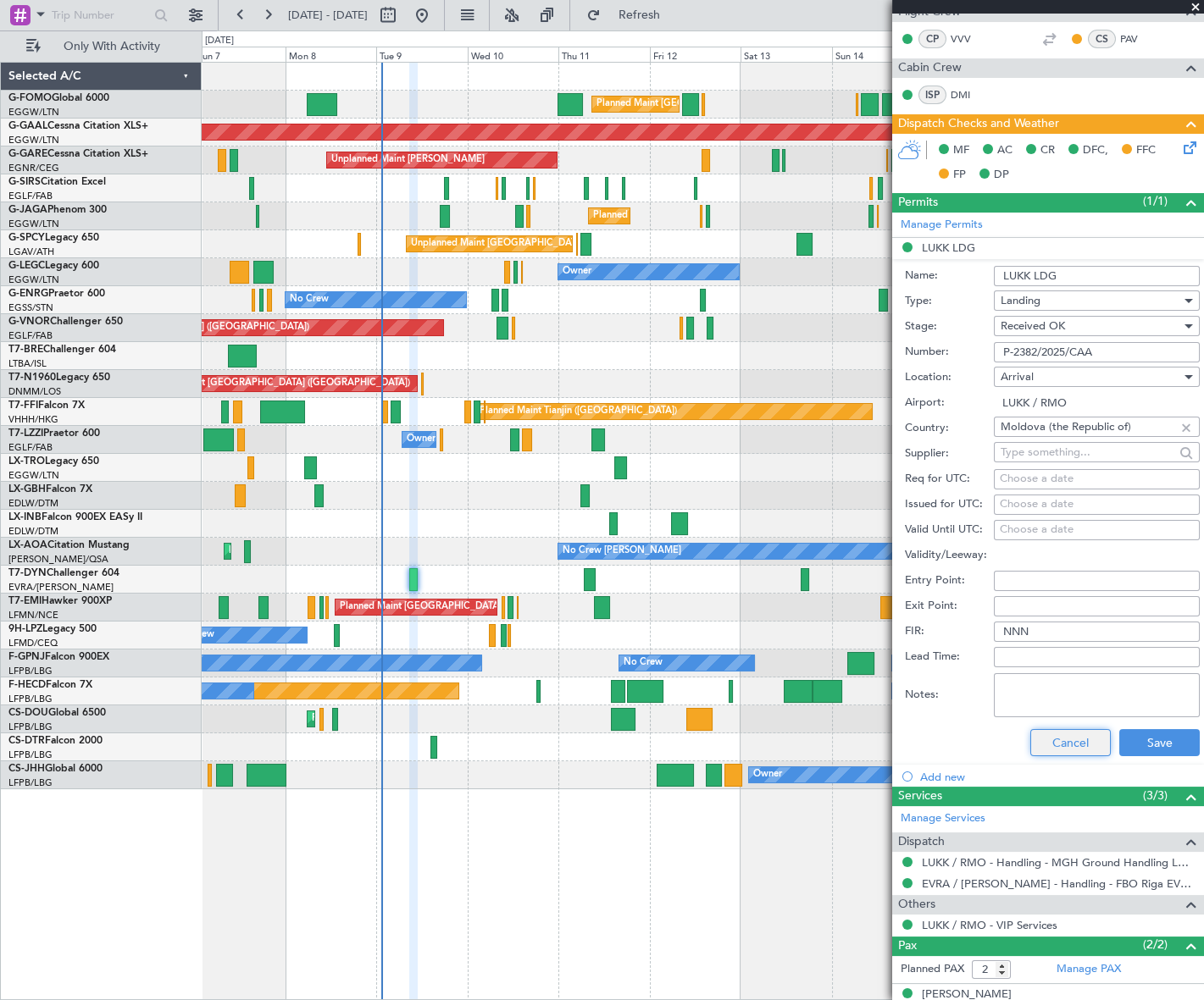
click at [1084, 741] on button "Cancel" at bounding box center [1070, 743] width 80 height 27
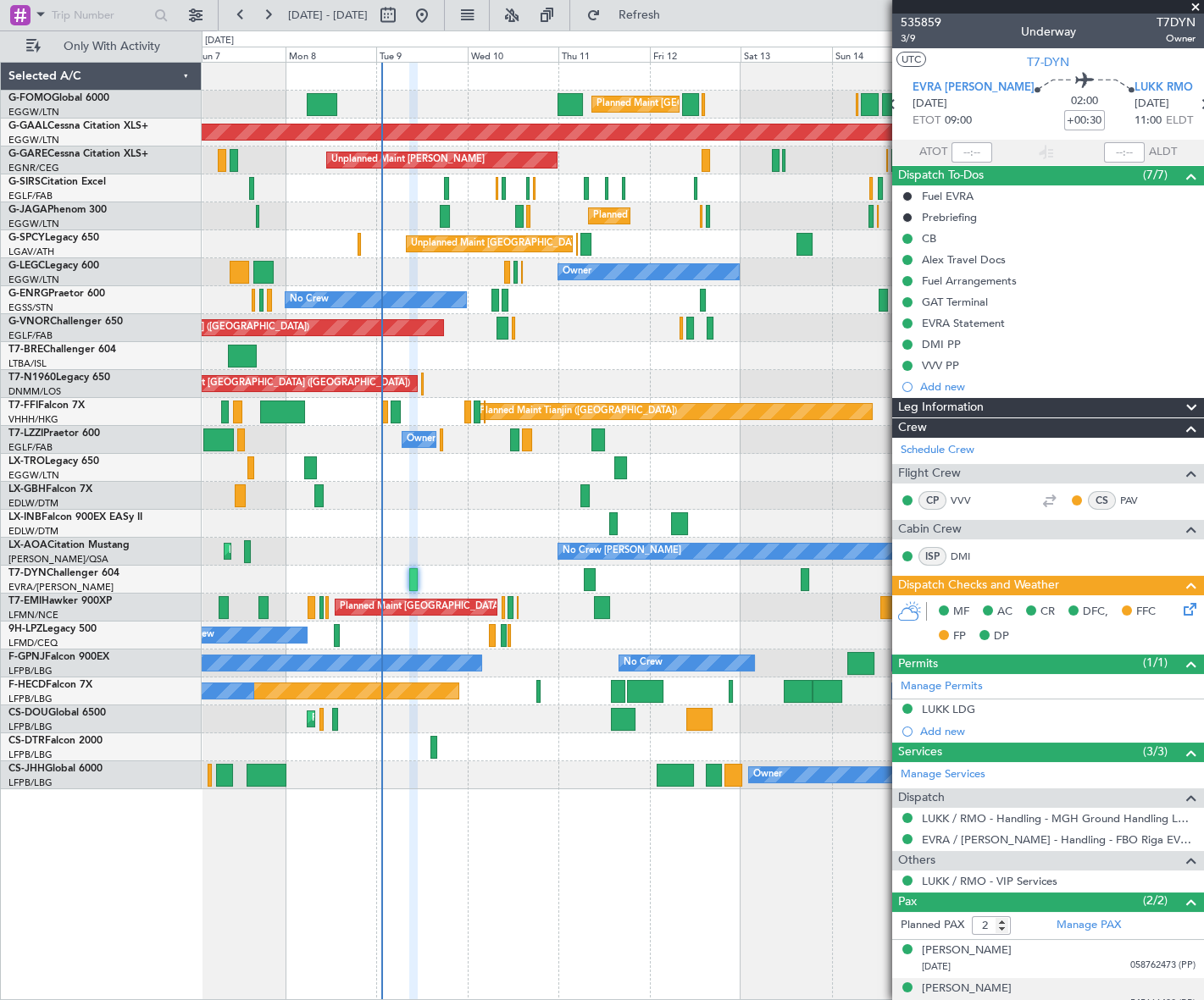
click at [1182, 603] on icon at bounding box center [1187, 606] width 14 height 14
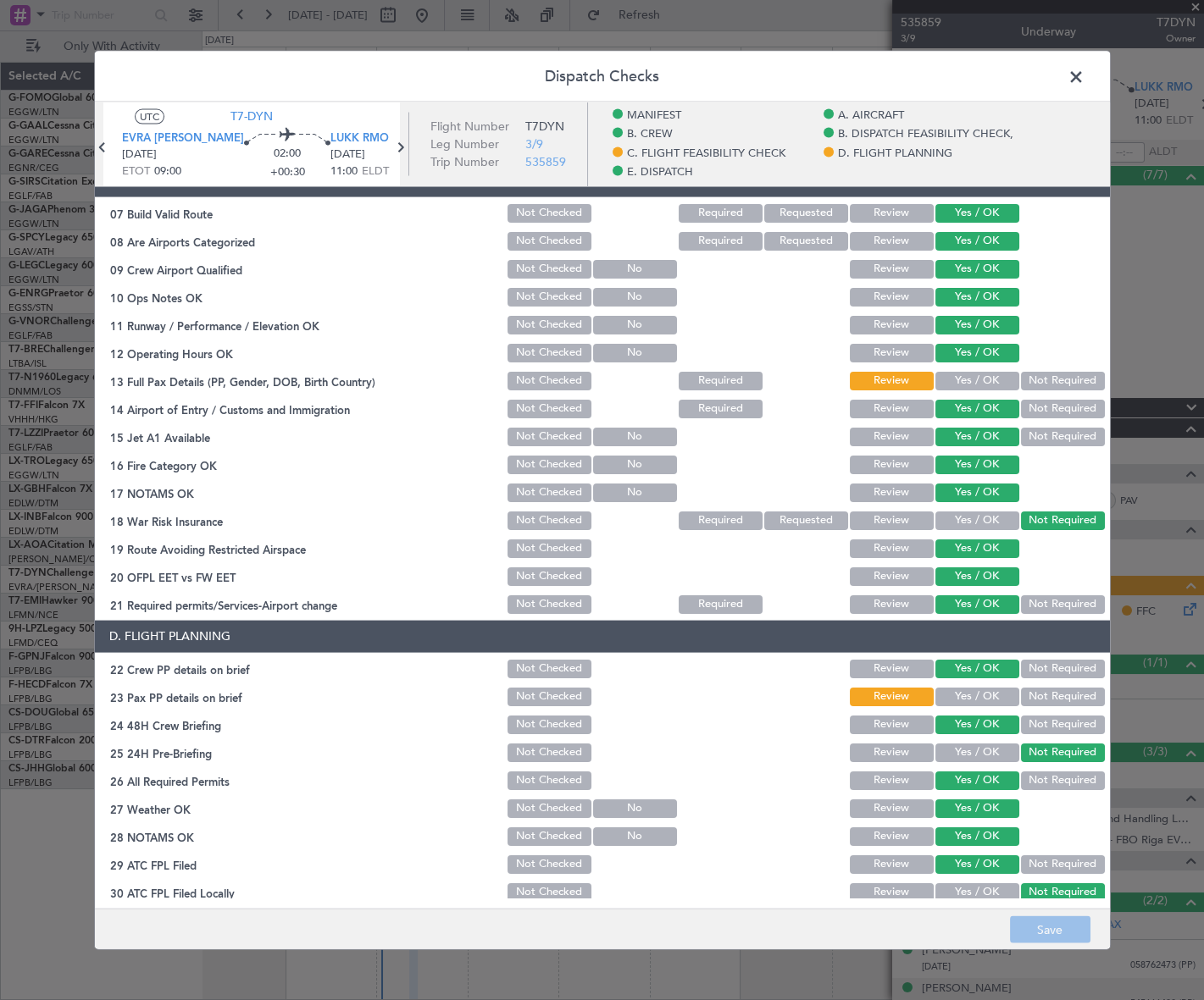
scroll to position [616, 0]
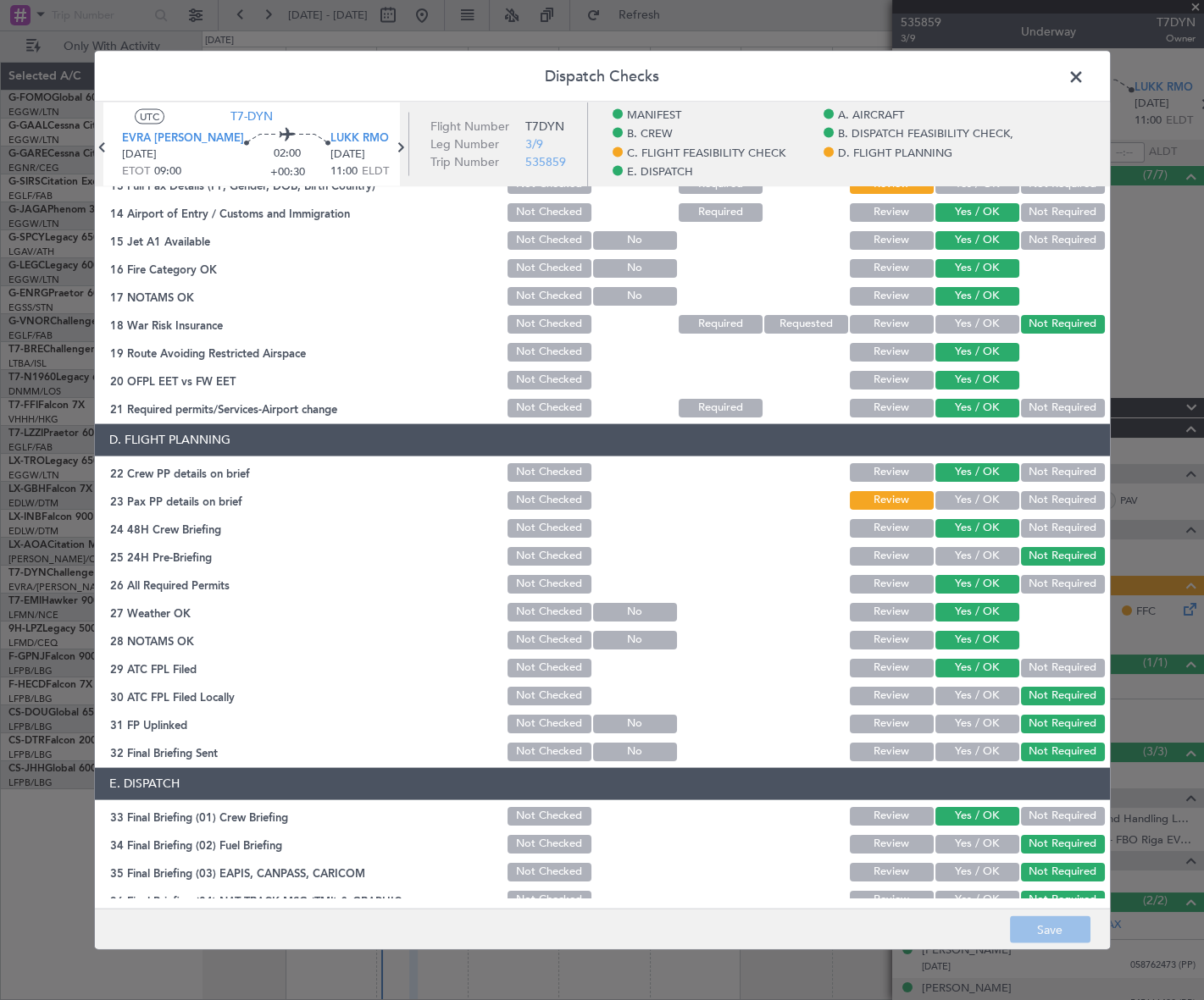
click at [1085, 73] on span at bounding box center [1085, 81] width 0 height 34
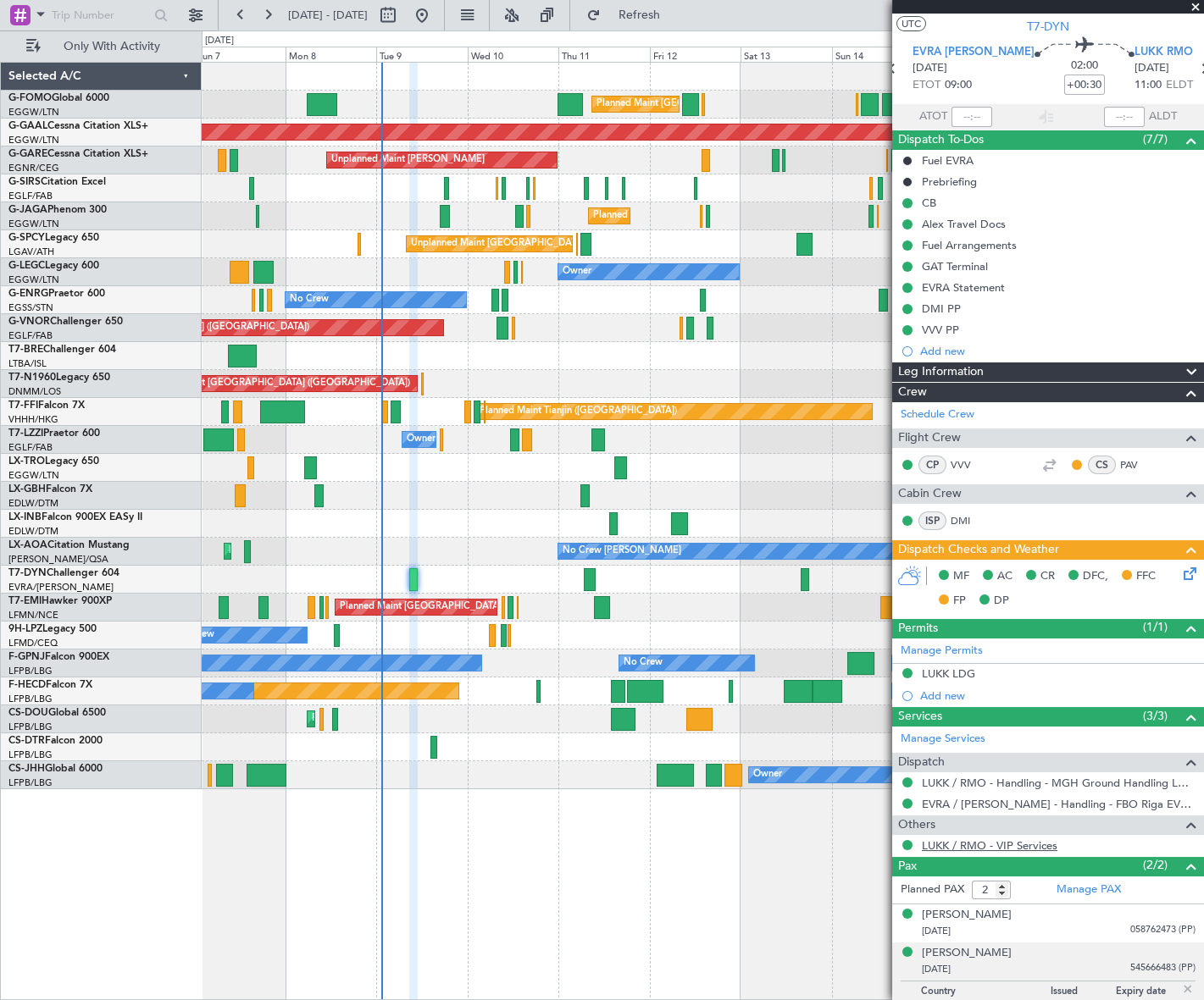
scroll to position [55, 0]
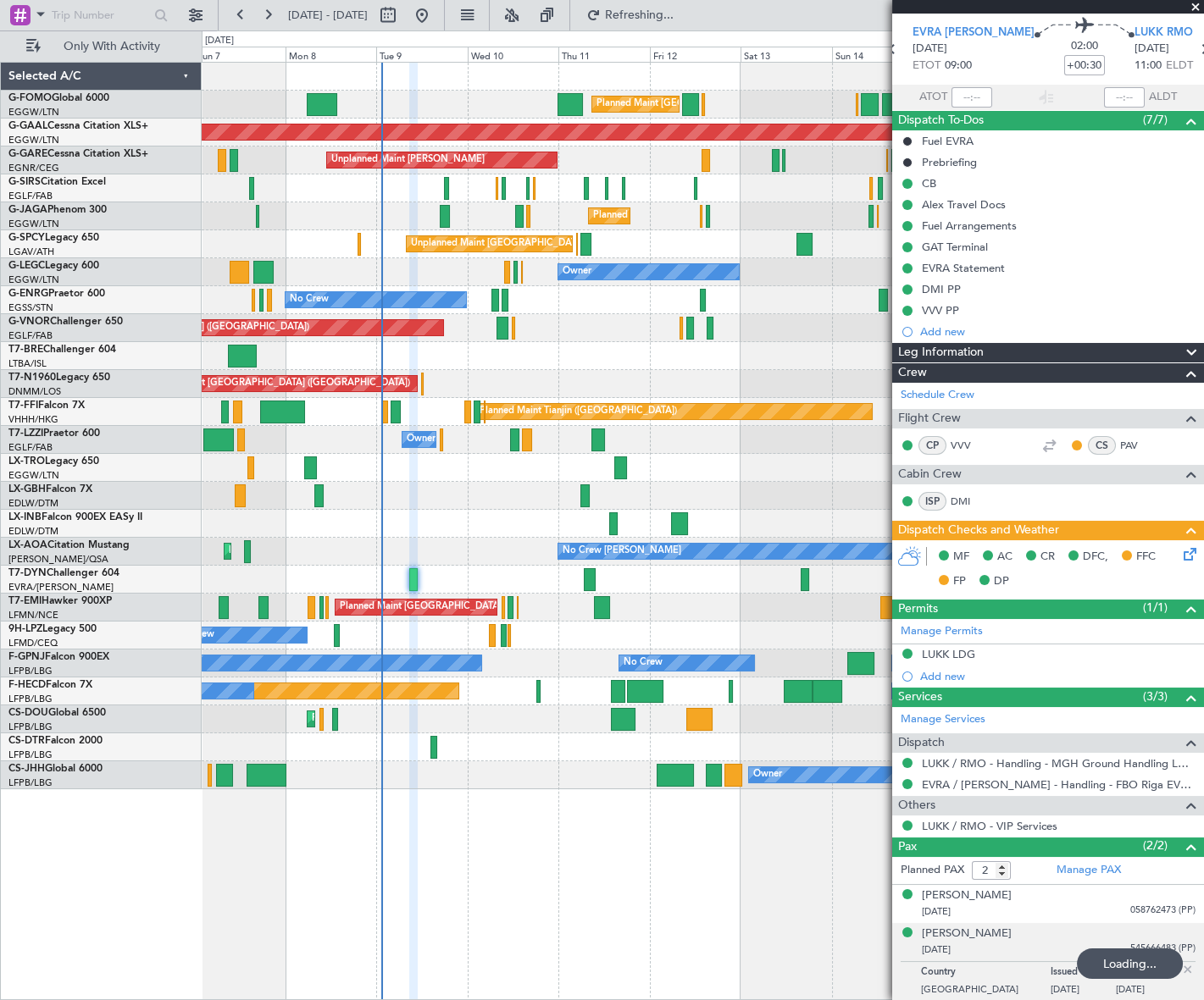
click at [1180, 558] on icon at bounding box center [1187, 552] width 14 height 14
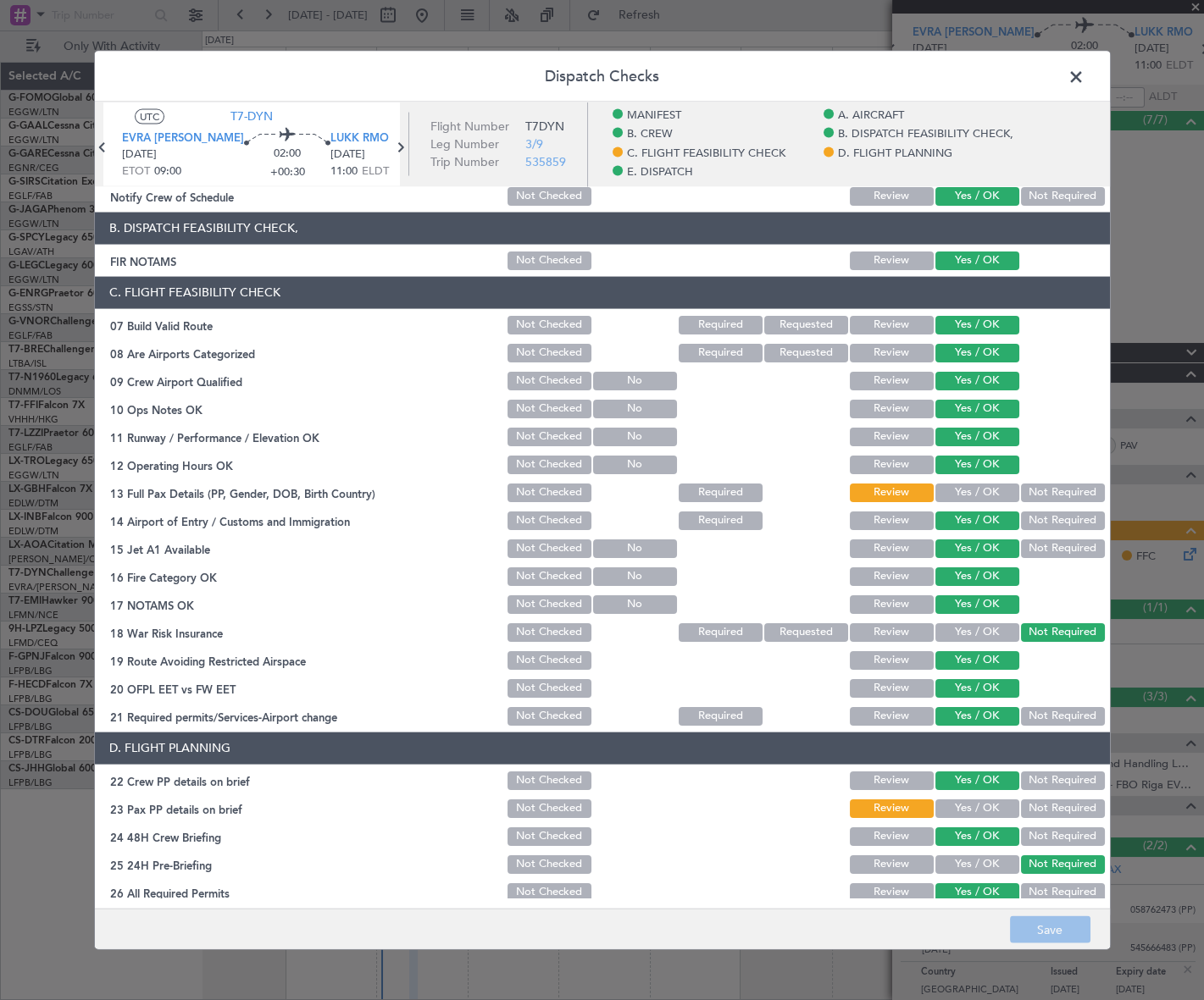
scroll to position [153, 0]
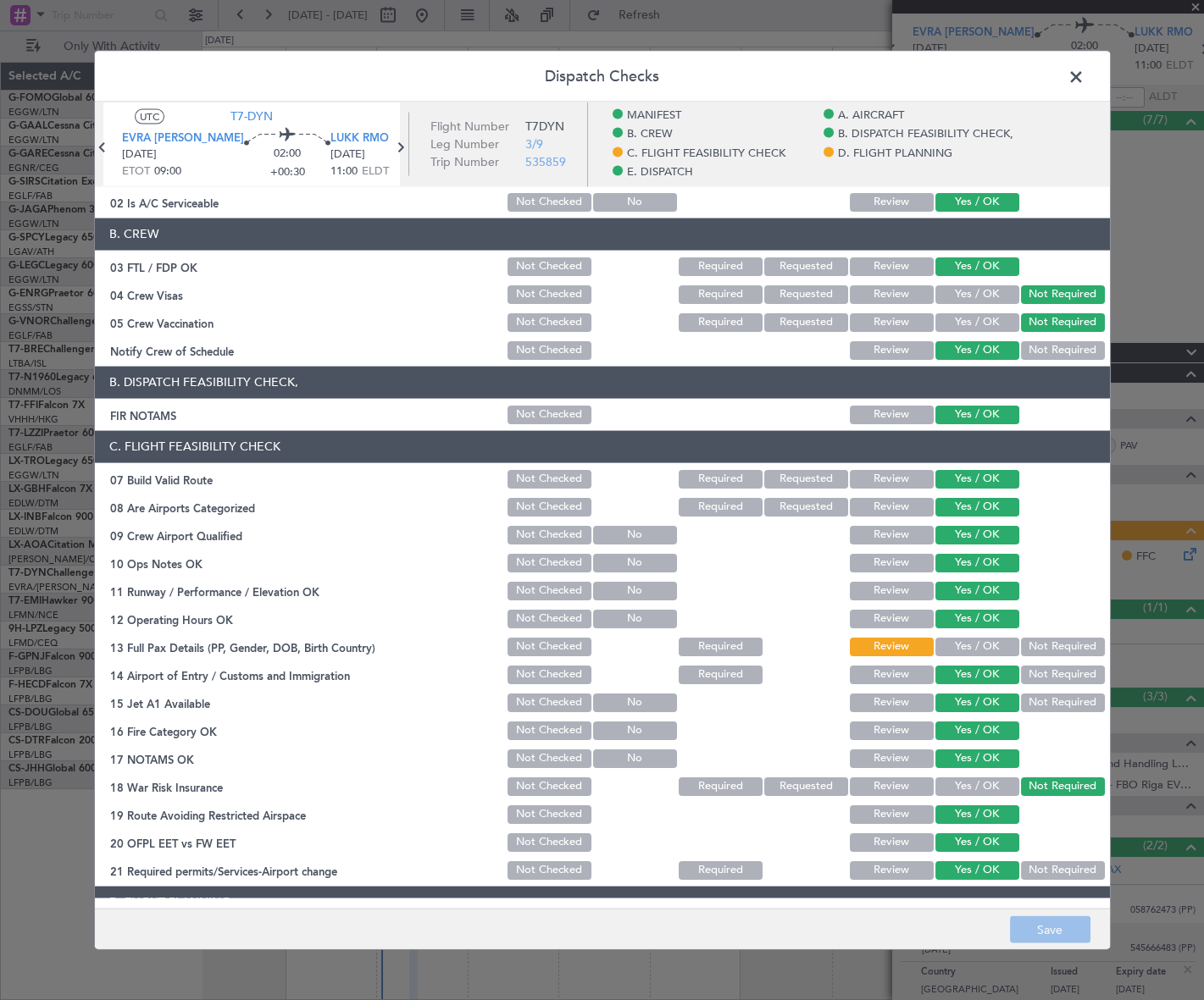
click at [951, 642] on button "Yes / OK" at bounding box center [977, 646] width 84 height 19
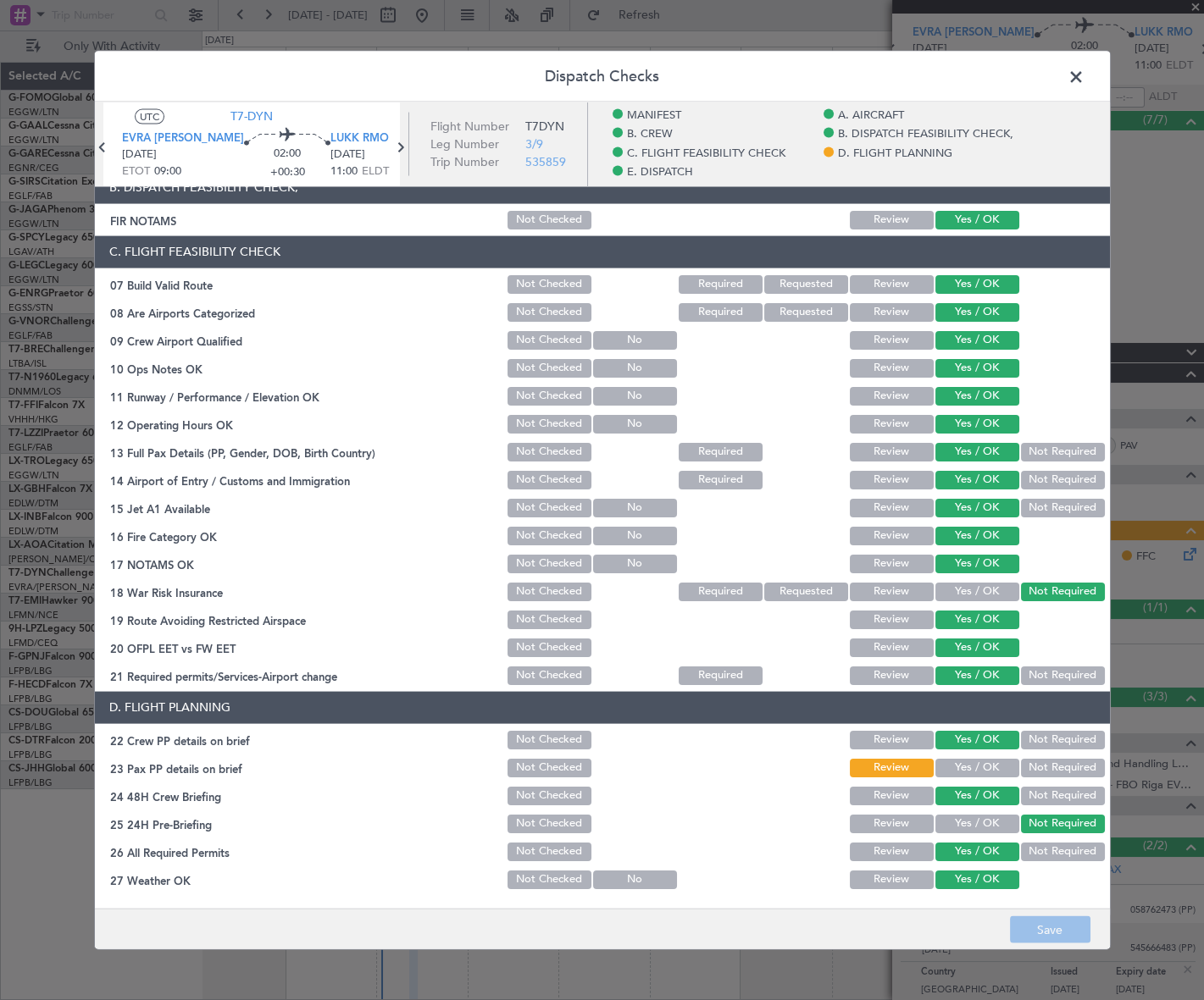
scroll to position [461, 0]
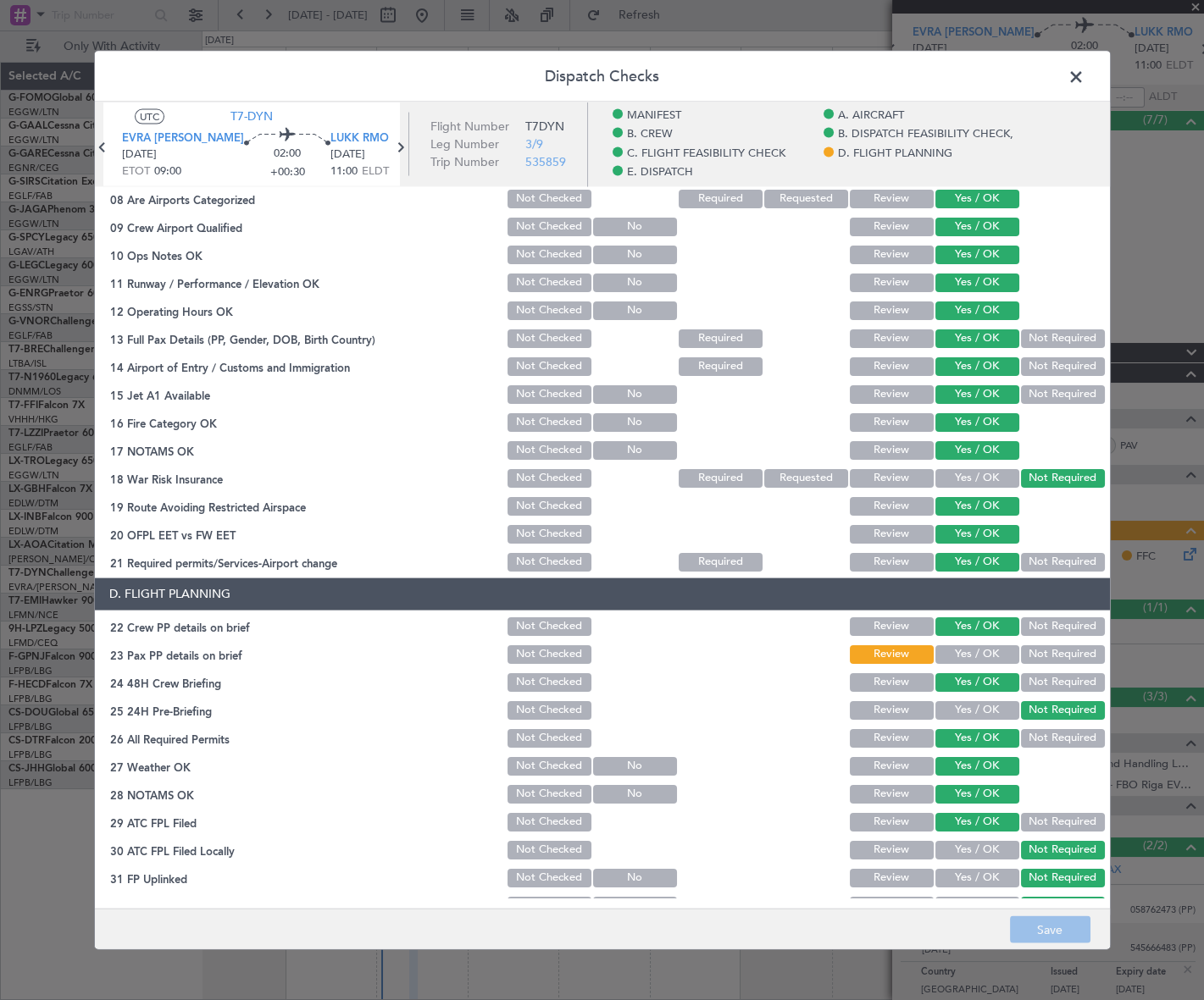
click at [962, 647] on button "Yes / OK" at bounding box center [977, 654] width 84 height 19
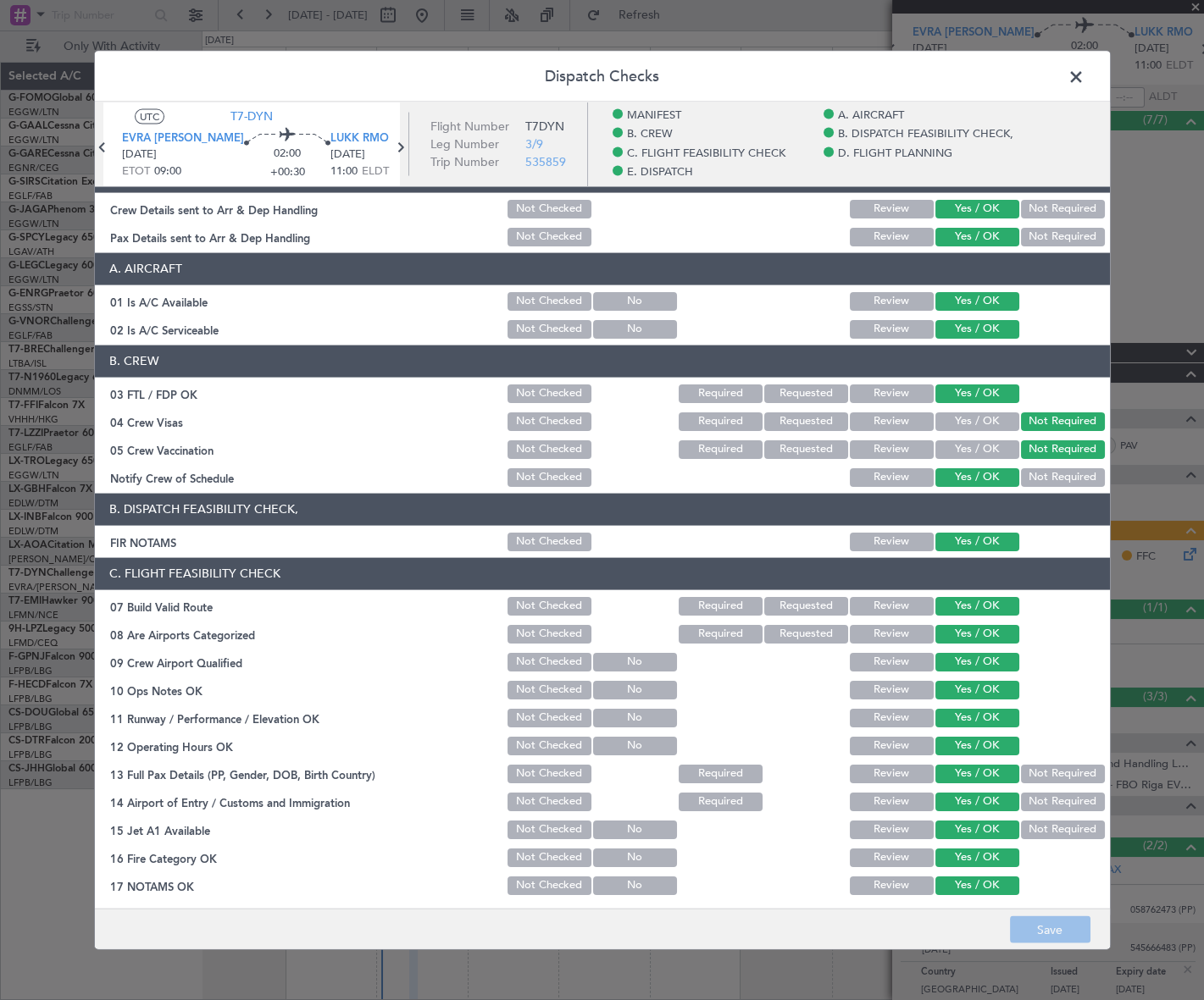
scroll to position [0, 0]
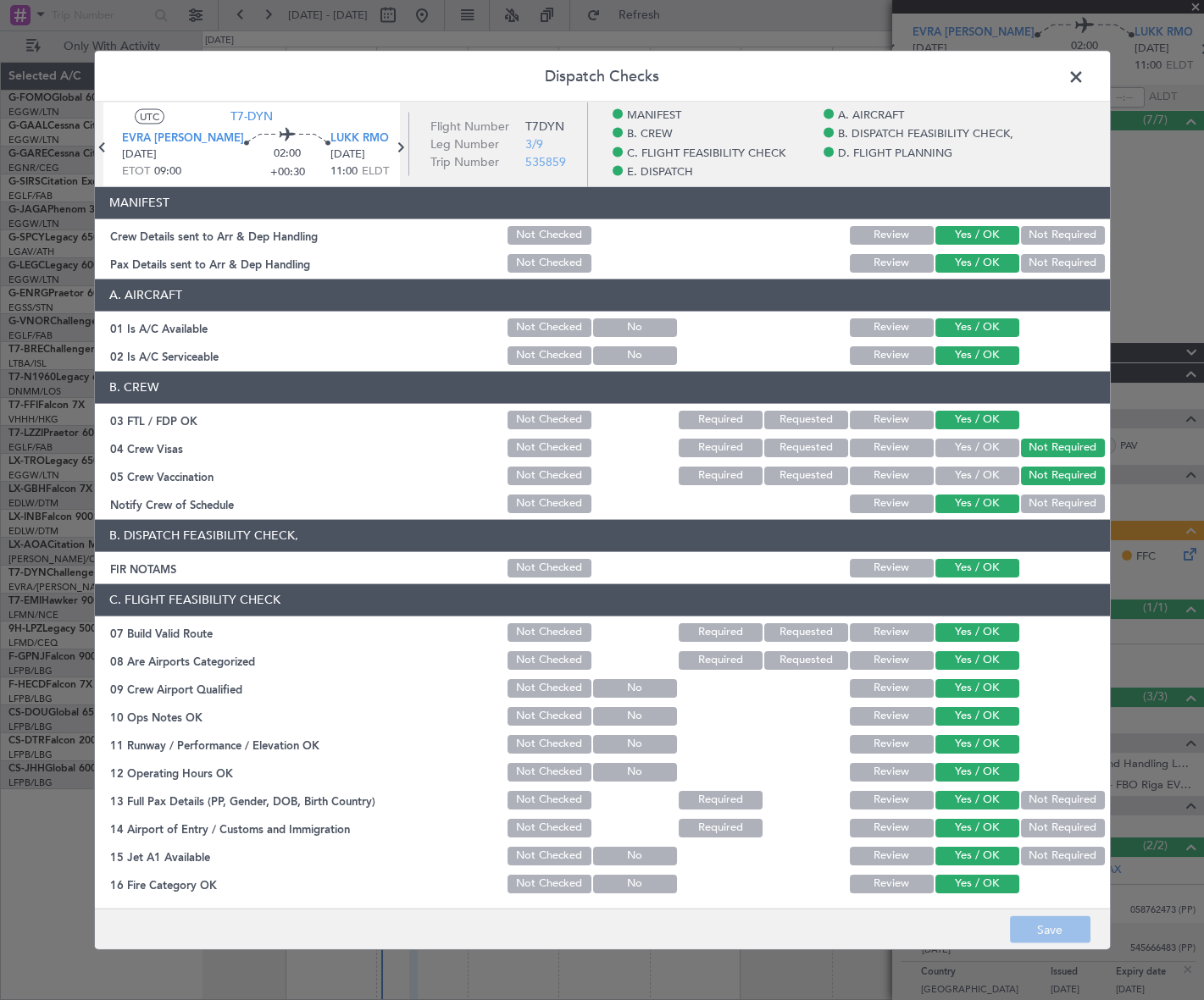
click at [1062, 727] on section "C. FLIGHT FEASIBILITY CHECK 07 Build Valid Route Not Checked Required Requested…" at bounding box center [602, 809] width 1015 height 452
click at [1046, 930] on footer "Save" at bounding box center [602, 929] width 1015 height 41
click at [1085, 78] on span at bounding box center [1085, 81] width 0 height 34
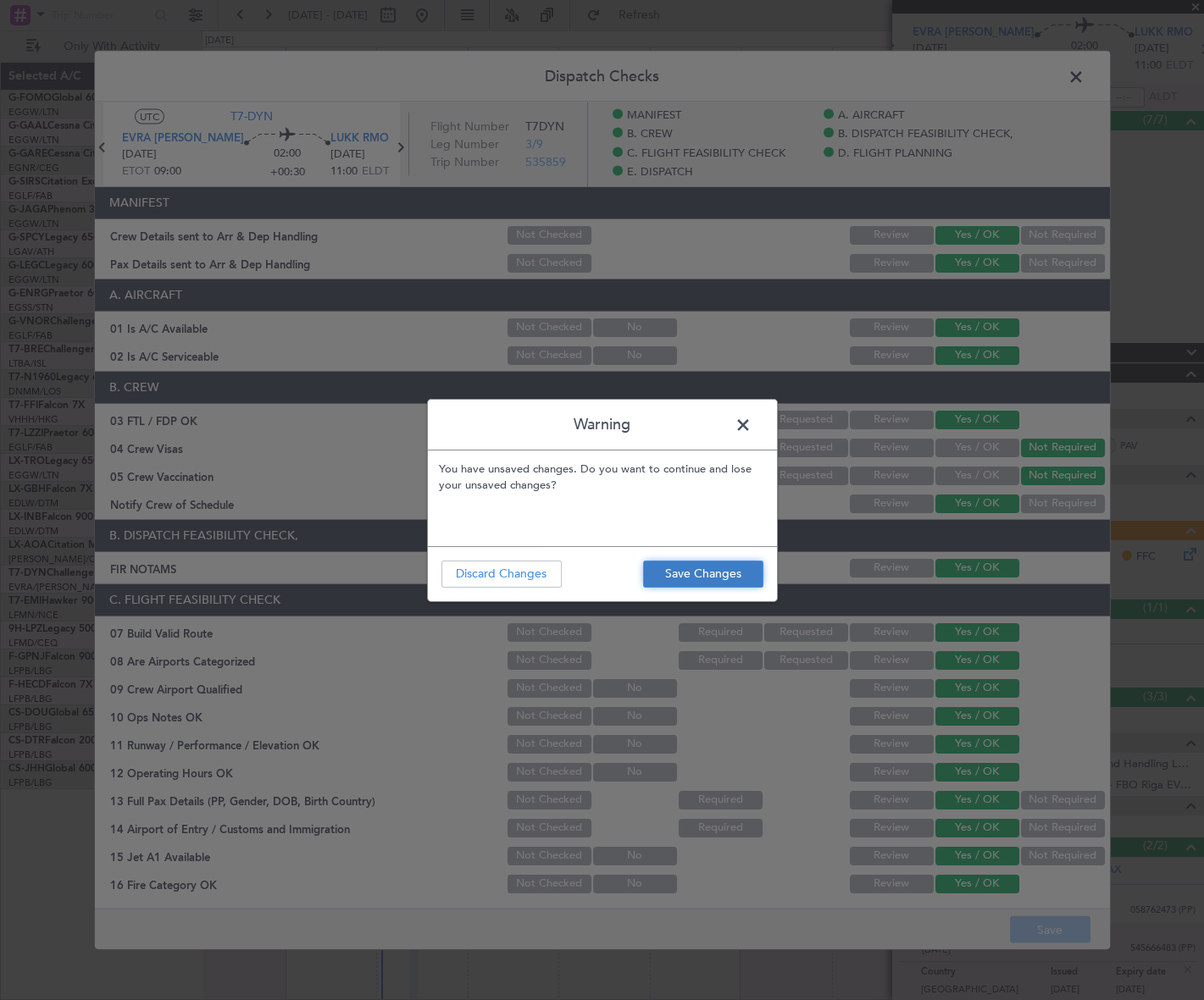
click at [664, 570] on button "Save Changes" at bounding box center [703, 575] width 120 height 27
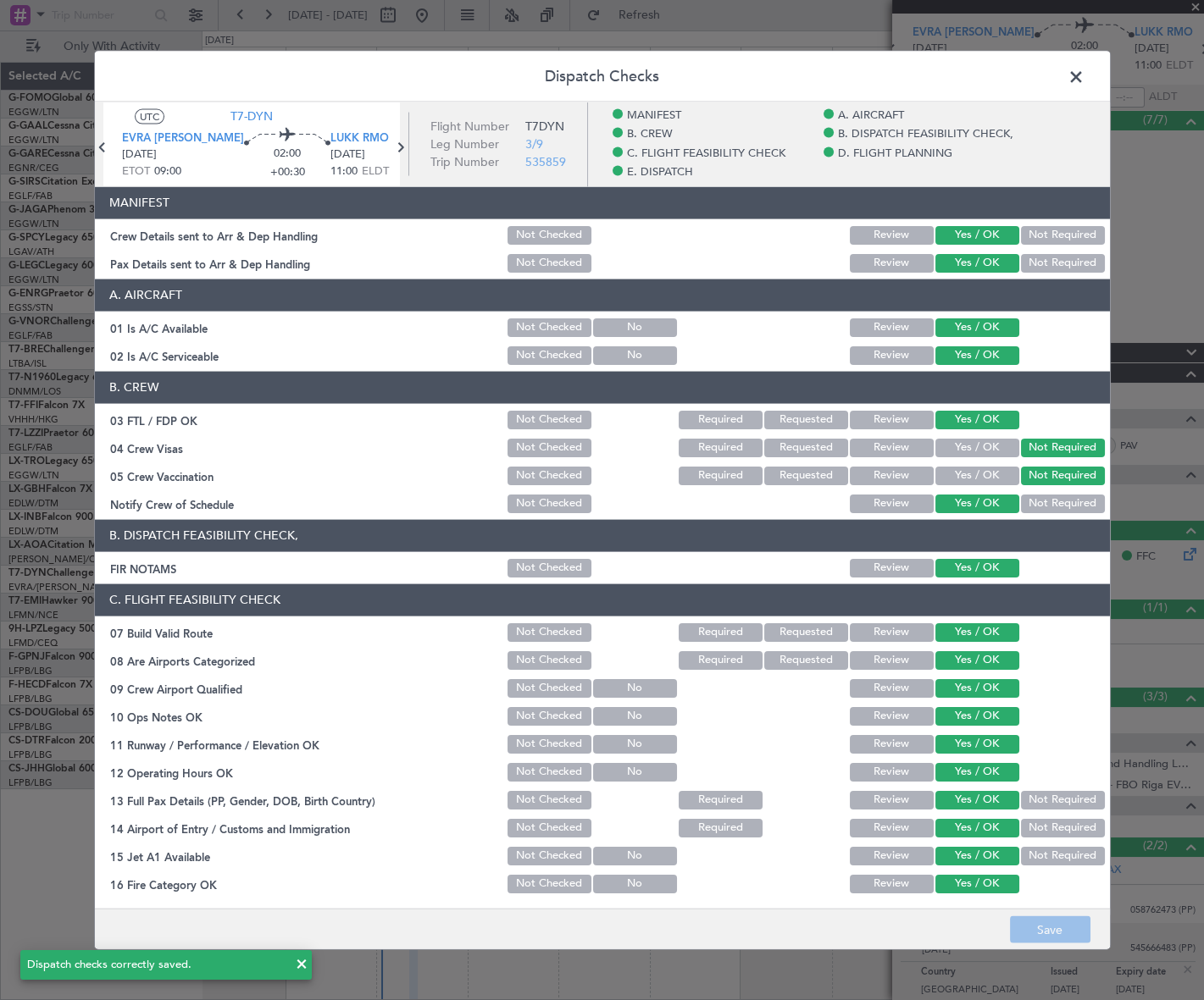
drag, startPoint x: 1080, startPoint y: 67, endPoint x: 1069, endPoint y: 83, distance: 19.4
click at [1085, 67] on span at bounding box center [1085, 81] width 0 height 34
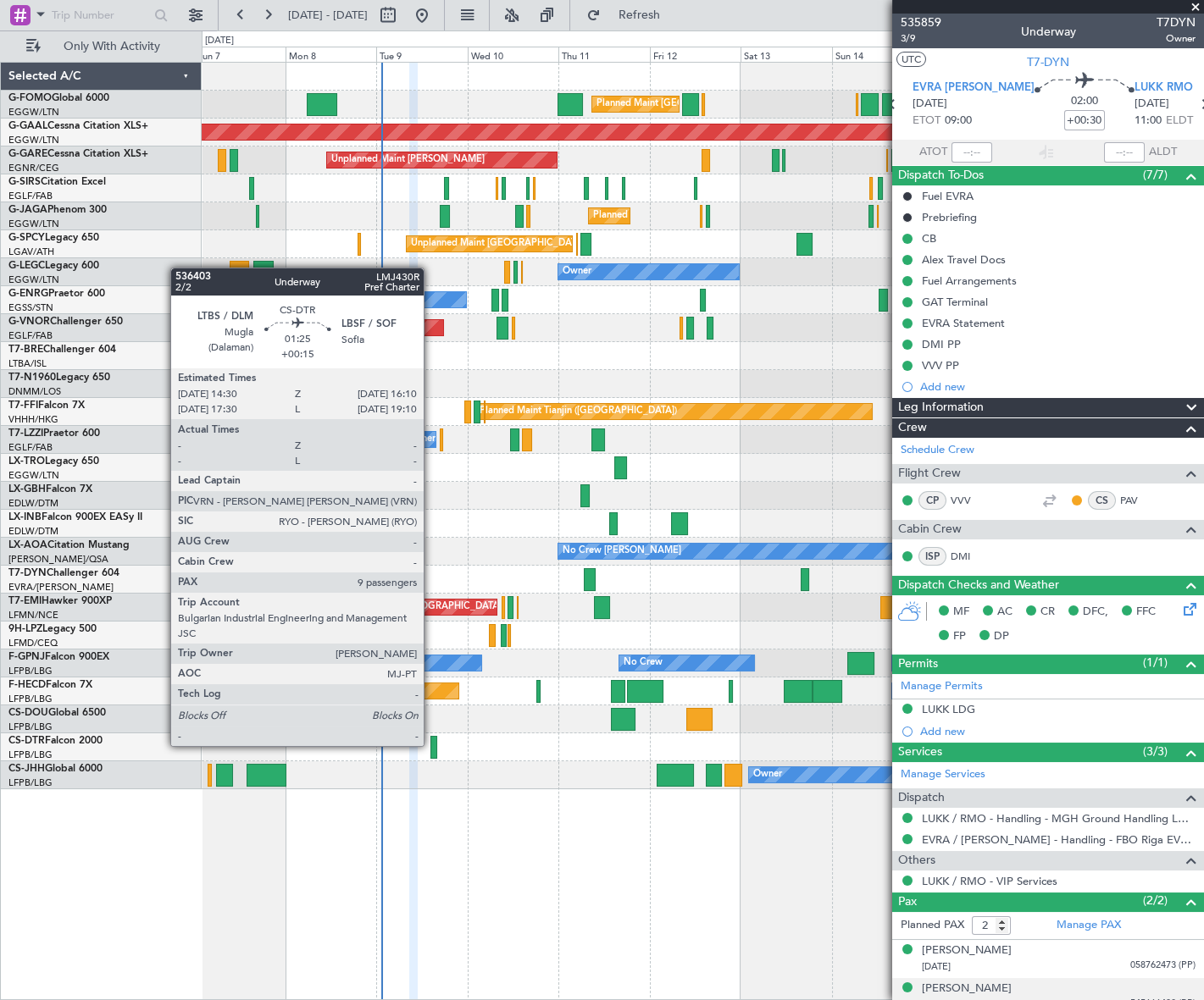
click at [431, 744] on div at bounding box center [434, 747] width 7 height 23
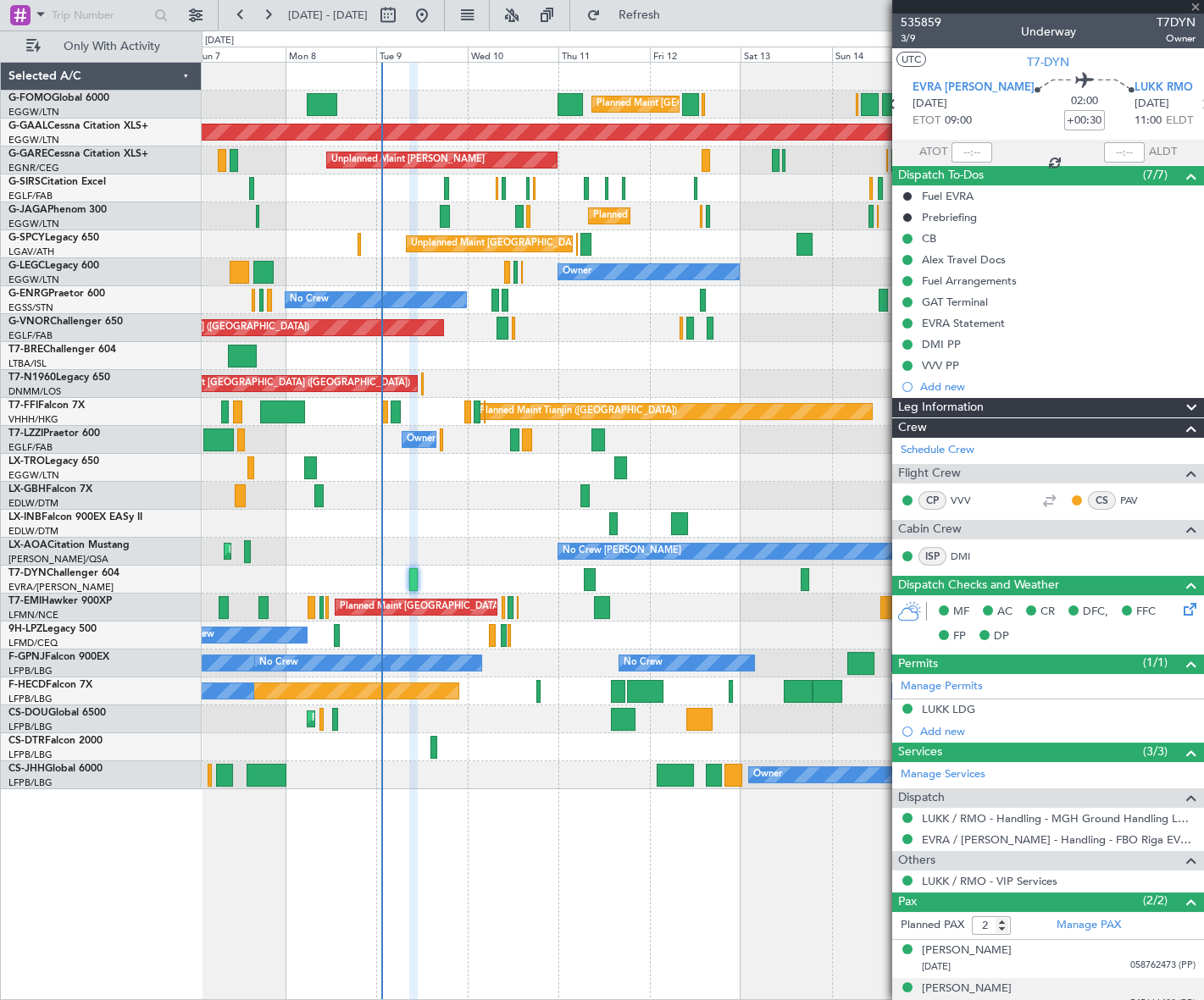
type input "+00:15"
type input "9"
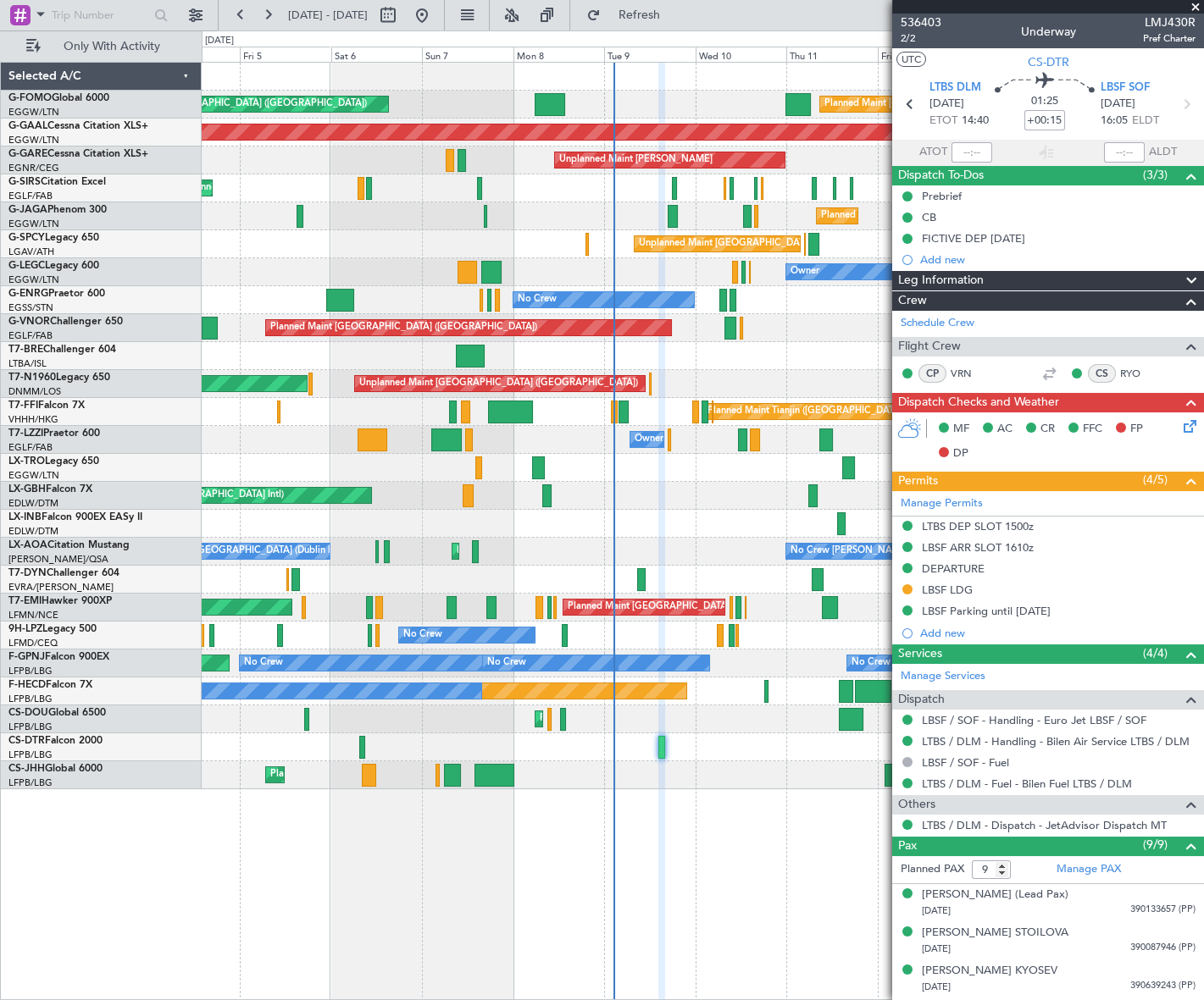
click at [551, 777] on div "Planned Maint [GEOGRAPHIC_DATA] ([GEOGRAPHIC_DATA]) Planned Maint [GEOGRAPHIC_D…" at bounding box center [702, 426] width 1001 height 726
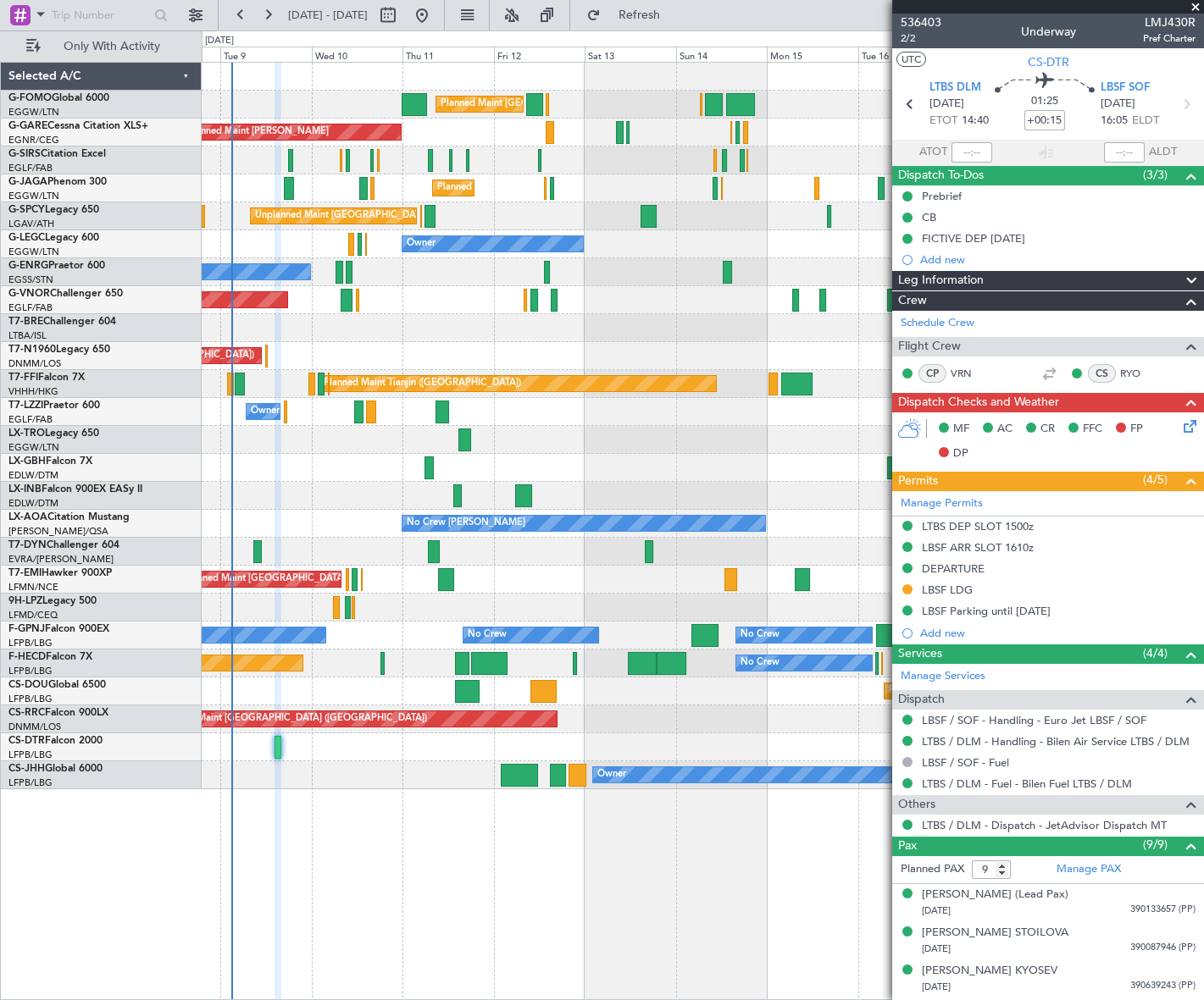
click at [353, 523] on div "Planned Maint [GEOGRAPHIC_DATA] ([GEOGRAPHIC_DATA]) Planned Maint [GEOGRAPHIC_D…" at bounding box center [702, 426] width 1001 height 726
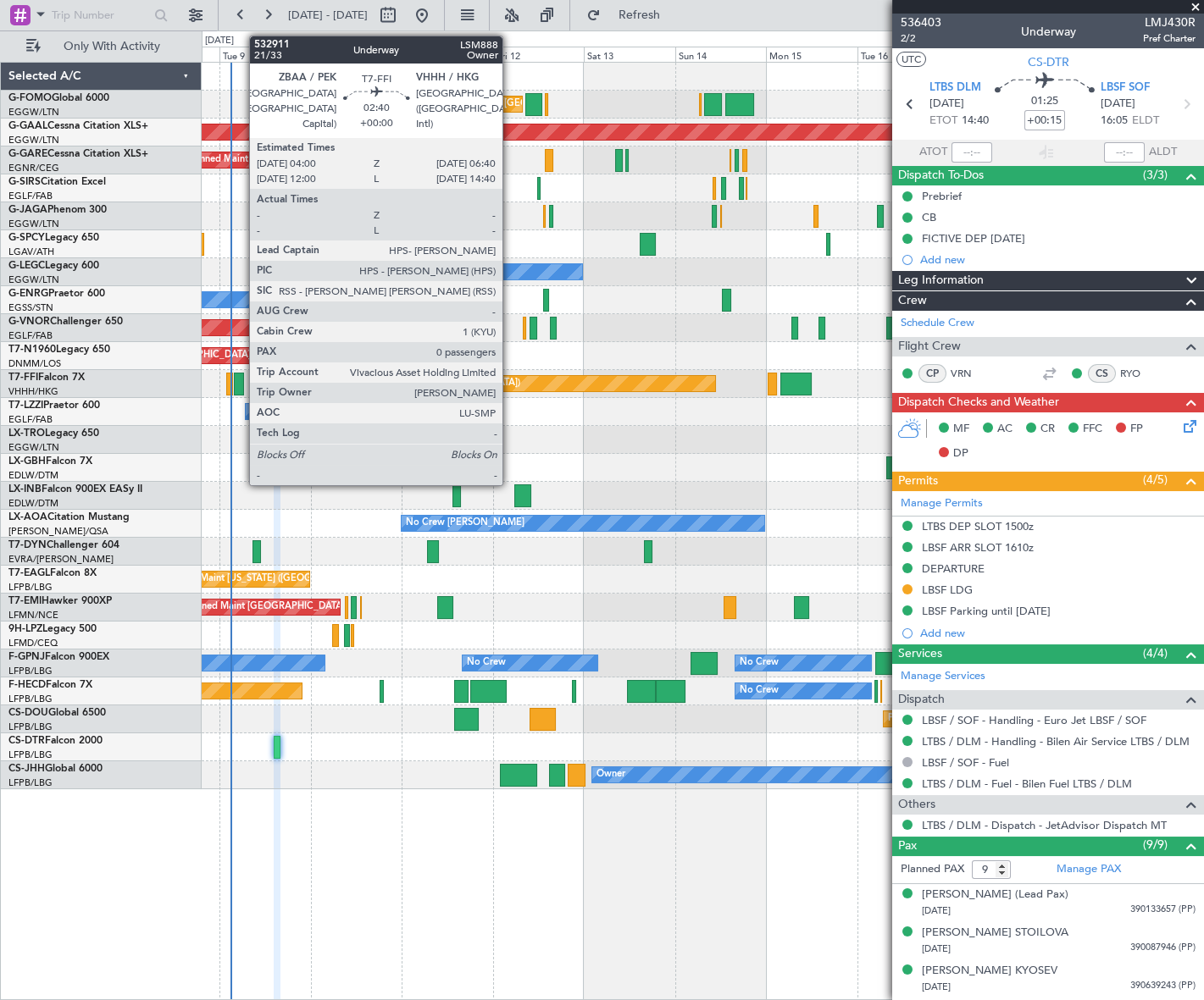
click at [240, 373] on div at bounding box center [239, 384] width 10 height 23
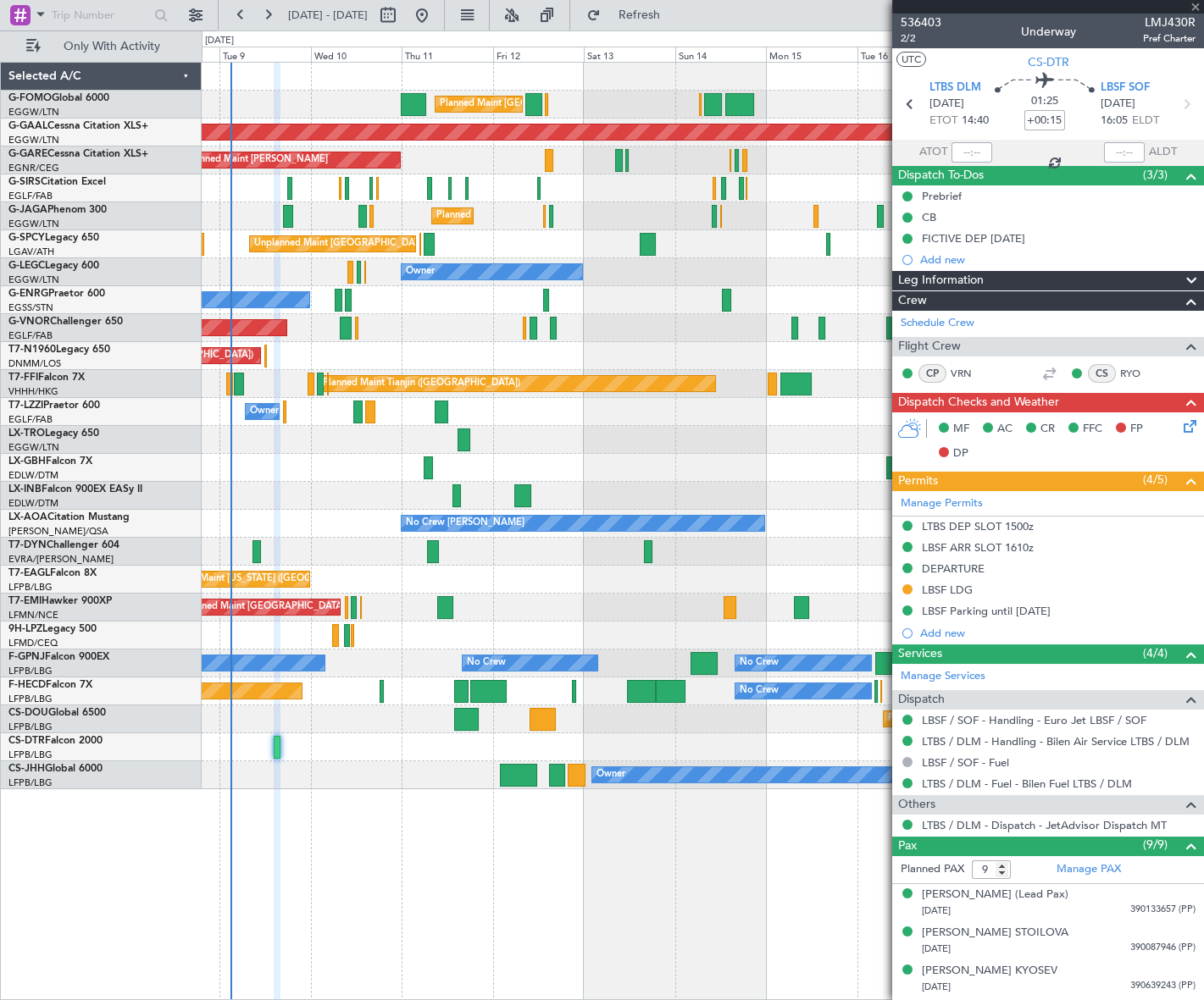
type input "0"
